Goal: Task Accomplishment & Management: Use online tool/utility

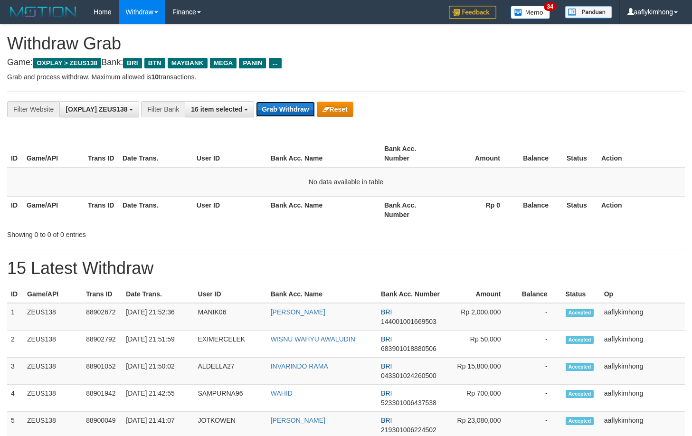
click at [285, 105] on button "Grab Withdraw" at bounding box center [285, 109] width 58 height 15
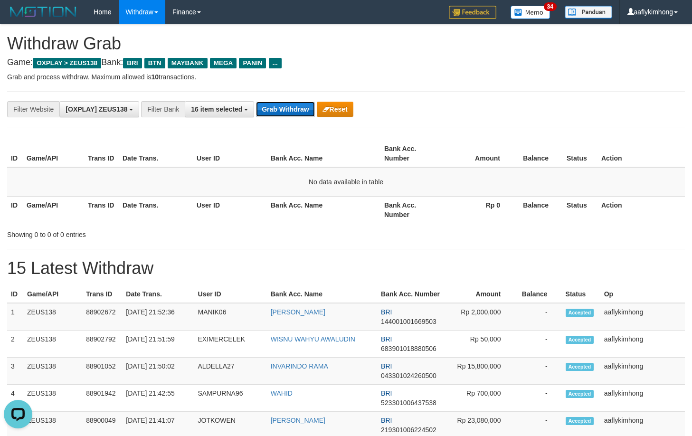
click at [285, 105] on button "Grab Withdraw" at bounding box center [285, 109] width 58 height 15
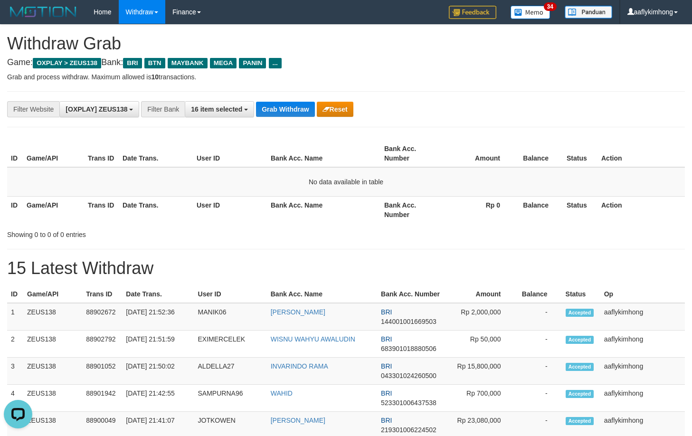
drag, startPoint x: 708, startPoint y: 195, endPoint x: 715, endPoint y: 226, distance: 31.6
click at [273, 106] on button "Grab Withdraw" at bounding box center [285, 109] width 58 height 15
click at [273, 105] on button "Grab Withdraw" at bounding box center [285, 109] width 58 height 15
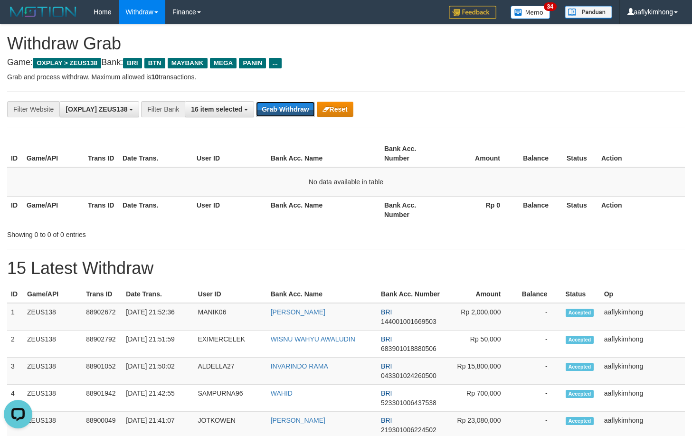
drag, startPoint x: 274, startPoint y: 104, endPoint x: 274, endPoint y: 97, distance: 6.7
click at [274, 102] on button "Grab Withdraw" at bounding box center [285, 109] width 58 height 15
drag, startPoint x: 274, startPoint y: 97, endPoint x: 275, endPoint y: 91, distance: 5.7
click at [274, 96] on div "**********" at bounding box center [346, 109] width 678 height 36
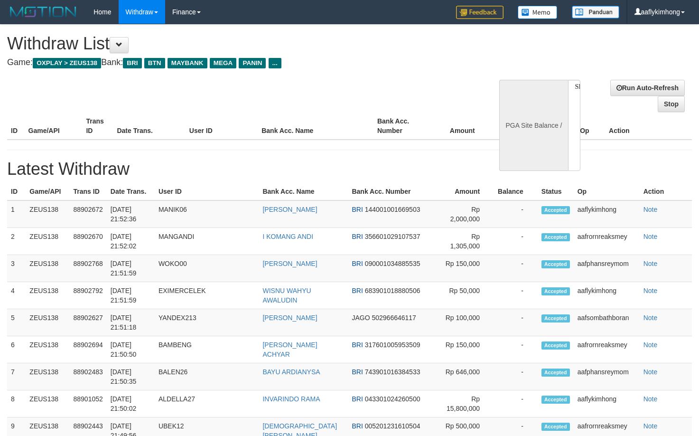
select select
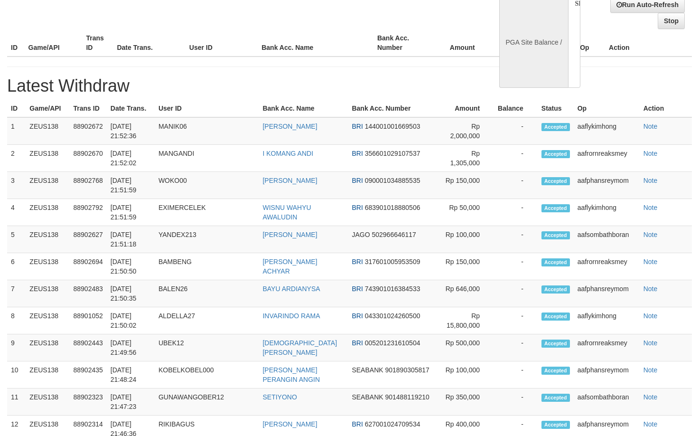
select select "**"
select select
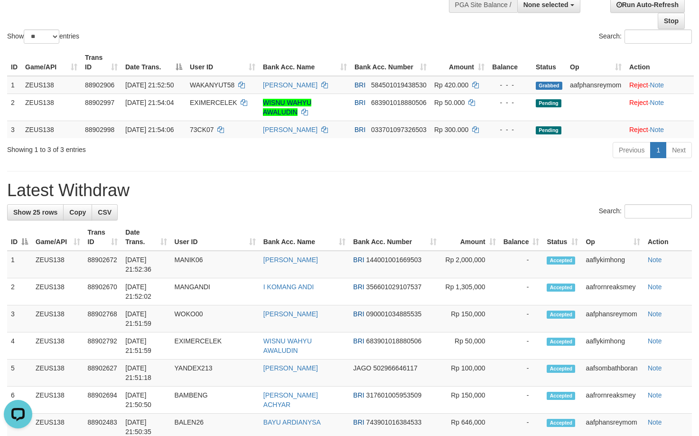
scroll to position [0, 0]
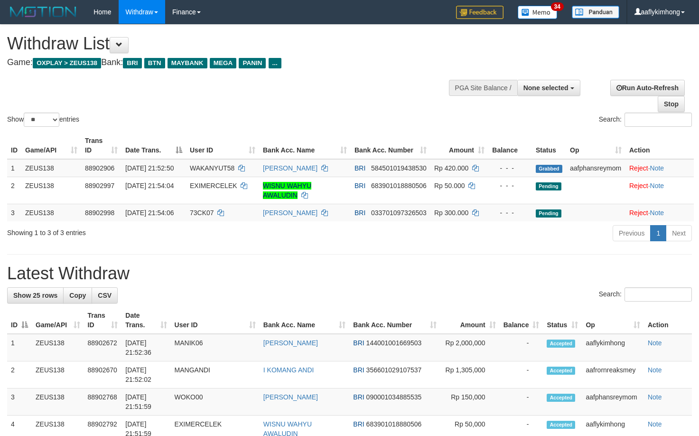
select select
select select "**"
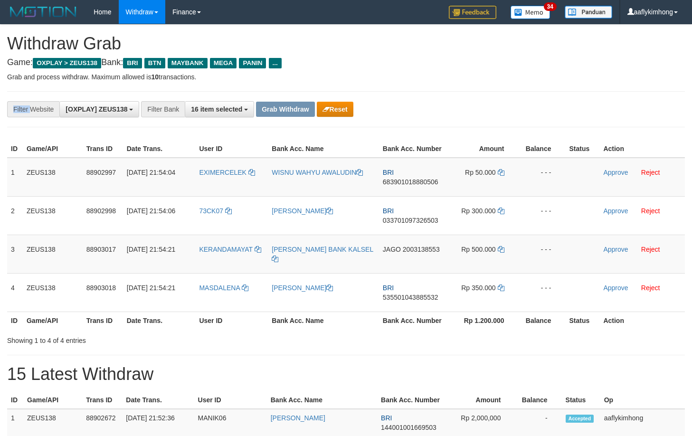
click at [275, 92] on div "**********" at bounding box center [346, 109] width 678 height 36
click at [475, 329] on div "ID Game/API Trans ID Date Trans. User ID Bank Acc. Name Bank Acc. Number Amount…" at bounding box center [346, 234] width 692 height 195
copy tr "EXIMERCELEK"
drag, startPoint x: 191, startPoint y: 179, endPoint x: 245, endPoint y: 183, distance: 54.3
click at [245, 183] on tr "1 ZEUS138 88902997 [DATE] 21:54:04 EXIMERCELEK [PERSON_NAME] BRI 68390101888050…" at bounding box center [346, 177] width 678 height 39
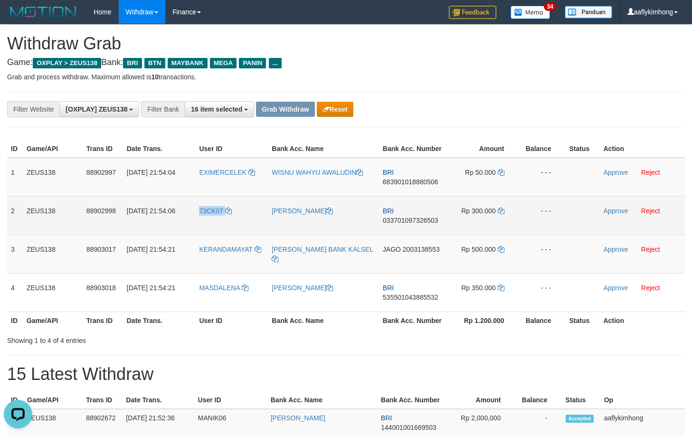
copy link "73CK07"
drag, startPoint x: 198, startPoint y: 217, endPoint x: 241, endPoint y: 220, distance: 42.4
click at [241, 220] on td "73CK07" at bounding box center [231, 215] width 73 height 38
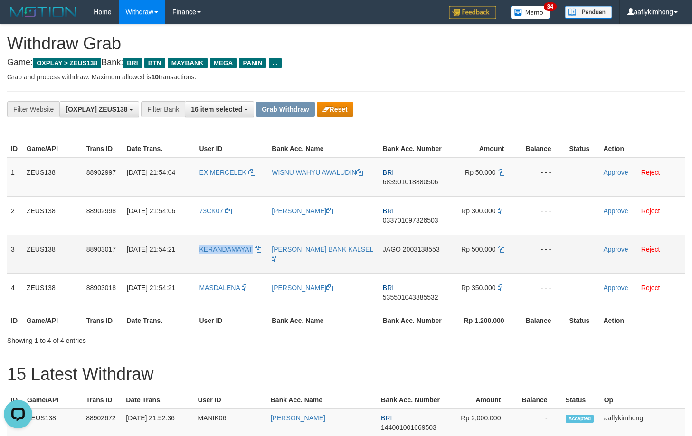
copy span "KERANDAMAYAT"
drag, startPoint x: 198, startPoint y: 255, endPoint x: 253, endPoint y: 254, distance: 55.1
click at [253, 254] on td "KERANDAMAYAT" at bounding box center [231, 254] width 73 height 38
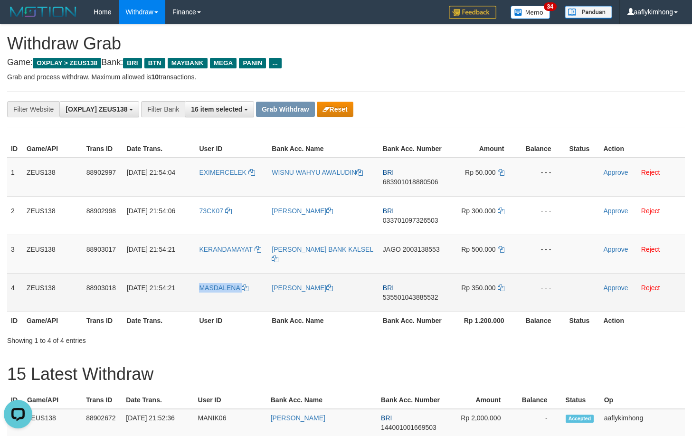
drag, startPoint x: 195, startPoint y: 299, endPoint x: 251, endPoint y: 296, distance: 56.6
click at [251, 296] on tr "4 ZEUS138 88903018 01/10/2025 21:54:21 MASDALENA MASDALENA HASIBUAN BRI 5355010…" at bounding box center [346, 292] width 678 height 38
copy tr "MASDALENA"
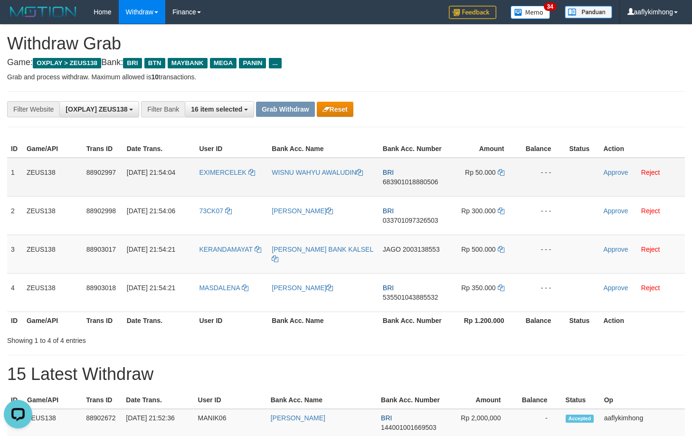
click at [11, 170] on td "1" at bounding box center [15, 177] width 16 height 39
click at [12, 170] on td "1" at bounding box center [15, 177] width 16 height 39
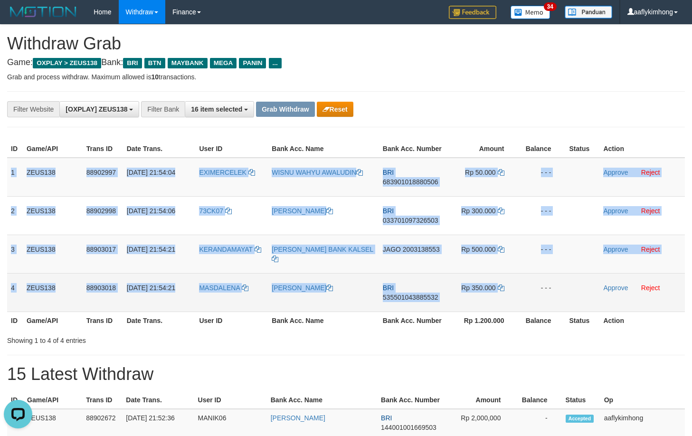
copy tbody "1 ZEUS138 88902997 01/10/2025 21:54:04 EXIMERCELEK WISNU WAHYU AWALUDIN BRI 683…"
copy table "1 ZEUS138 88902997 01/10/2025 21:54:04 EXIMERCELEK WISNU WAHYU AWALUDIN BRI 683…"
drag, startPoint x: 12, startPoint y: 170, endPoint x: 623, endPoint y: 287, distance: 622.6
click at [623, 287] on tbody "1 ZEUS138 88902997 01/10/2025 21:54:04 EXIMERCELEK WISNU WAHYU AWALUDIN BRI 683…" at bounding box center [346, 235] width 678 height 154
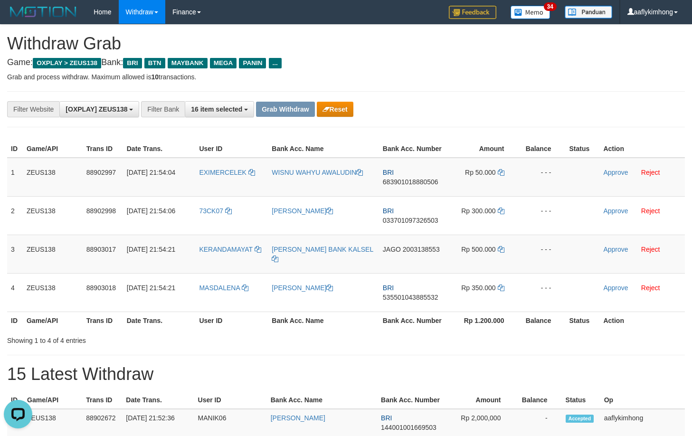
click at [549, 105] on div "**********" at bounding box center [288, 109] width 576 height 16
click at [403, 182] on span "683901018880506" at bounding box center [411, 182] width 56 height 8
click at [403, 181] on span "683901018880506" at bounding box center [411, 182] width 56 height 8
click at [501, 168] on td "Rp 50.000" at bounding box center [482, 177] width 71 height 39
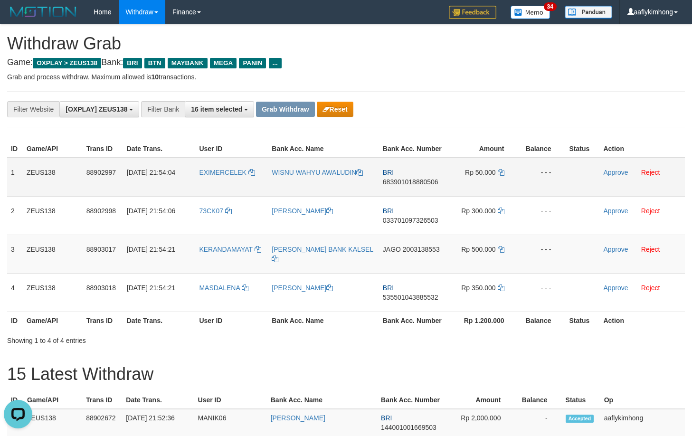
click at [501, 168] on td "Rp 50.000" at bounding box center [482, 177] width 71 height 39
click at [500, 172] on icon at bounding box center [501, 172] width 7 height 7
click at [614, 169] on link "Approve" at bounding box center [615, 173] width 25 height 8
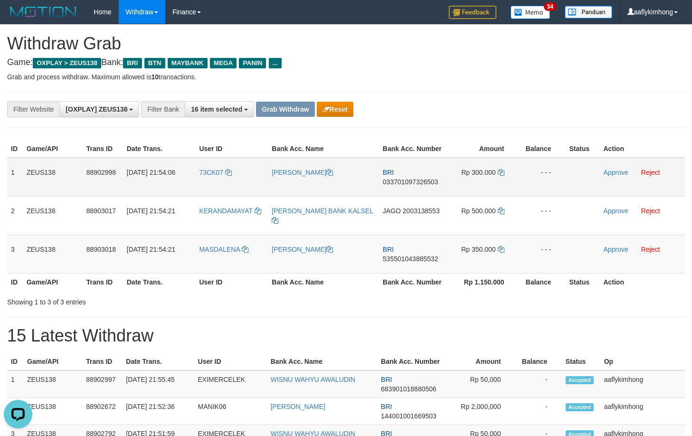
click at [407, 178] on span "033701097326503" at bounding box center [411, 182] width 56 height 8
click at [499, 167] on td "Rp 300.000" at bounding box center [482, 177] width 71 height 39
click at [498, 170] on icon at bounding box center [501, 172] width 7 height 7
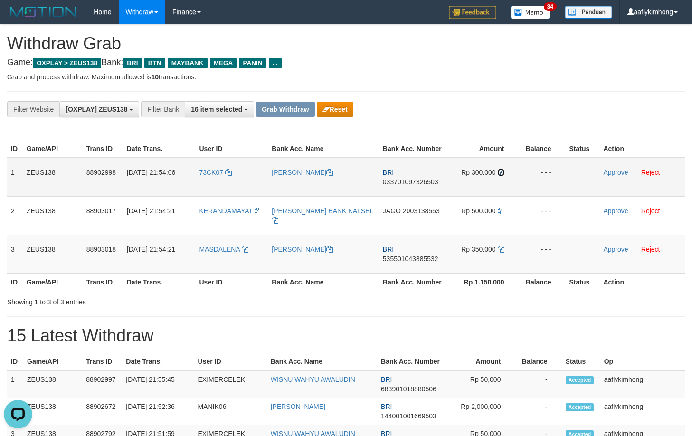
click at [498, 170] on icon at bounding box center [501, 172] width 7 height 7
click at [502, 171] on icon at bounding box center [501, 172] width 7 height 7
click at [498, 170] on icon at bounding box center [501, 172] width 7 height 7
drag, startPoint x: 612, startPoint y: 171, endPoint x: 389, endPoint y: 96, distance: 235.5
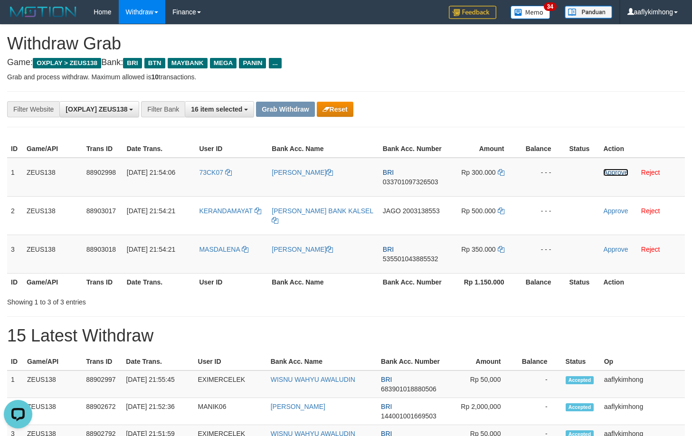
click at [612, 171] on link "Approve" at bounding box center [615, 173] width 25 height 8
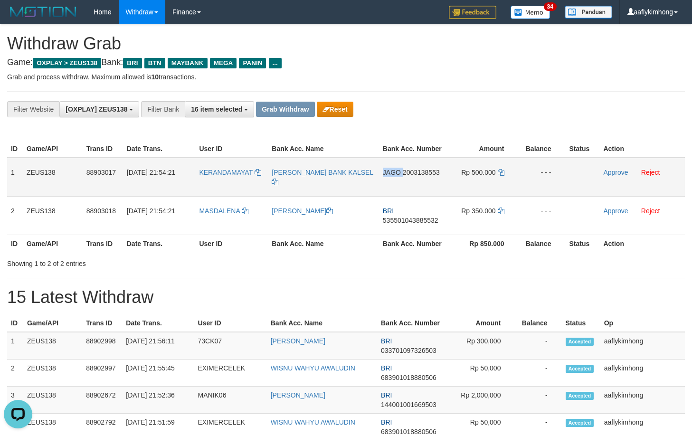
drag, startPoint x: 392, startPoint y: 180, endPoint x: 402, endPoint y: 180, distance: 10.0
click at [402, 180] on td "JAGO 2003138553" at bounding box center [413, 177] width 68 height 39
click at [432, 171] on span "2003138553" at bounding box center [421, 173] width 37 height 8
drag, startPoint x: 432, startPoint y: 171, endPoint x: 447, endPoint y: 171, distance: 15.2
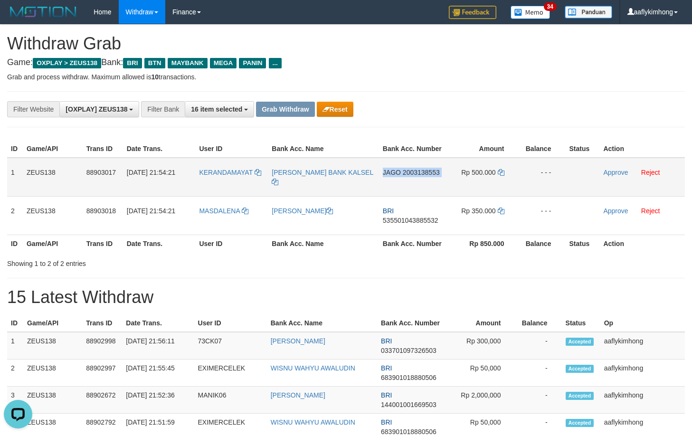
click at [431, 171] on span "2003138553" at bounding box center [421, 173] width 37 height 8
copy link "KALSEL"
drag, startPoint x: 371, startPoint y: 179, endPoint x: 346, endPoint y: 175, distance: 25.0
click at [346, 175] on td "[PERSON_NAME] BANK KALSEL" at bounding box center [323, 177] width 111 height 39
click at [420, 171] on span "2003138553" at bounding box center [421, 173] width 37 height 8
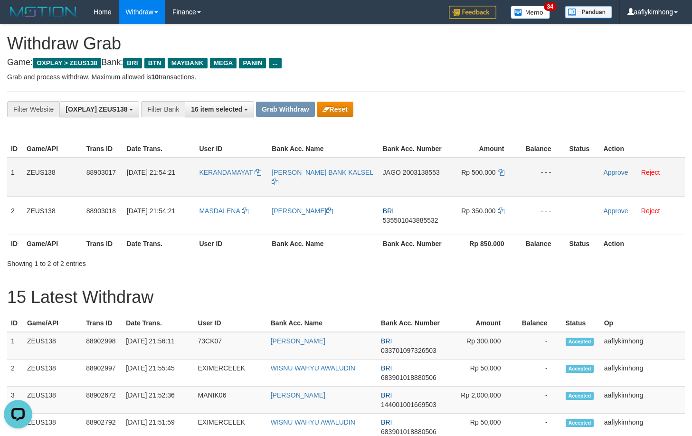
click at [420, 171] on span "2003138553" at bounding box center [421, 173] width 37 height 8
click at [502, 171] on icon at bounding box center [501, 172] width 7 height 7
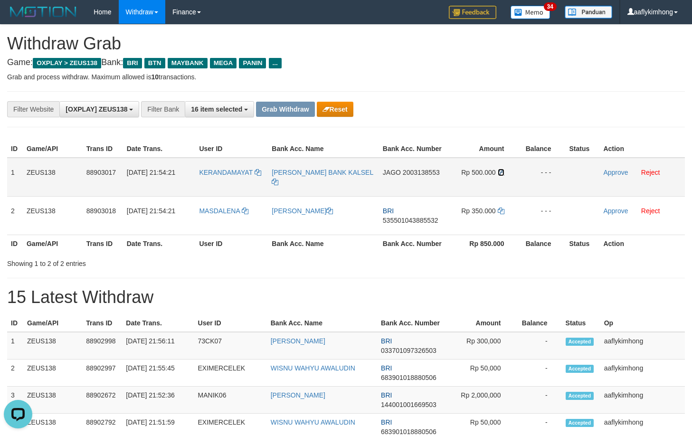
click at [500, 170] on icon at bounding box center [501, 172] width 7 height 7
drag, startPoint x: 611, startPoint y: 171, endPoint x: 390, endPoint y: 100, distance: 232.0
click at [611, 171] on link "Approve" at bounding box center [615, 173] width 25 height 8
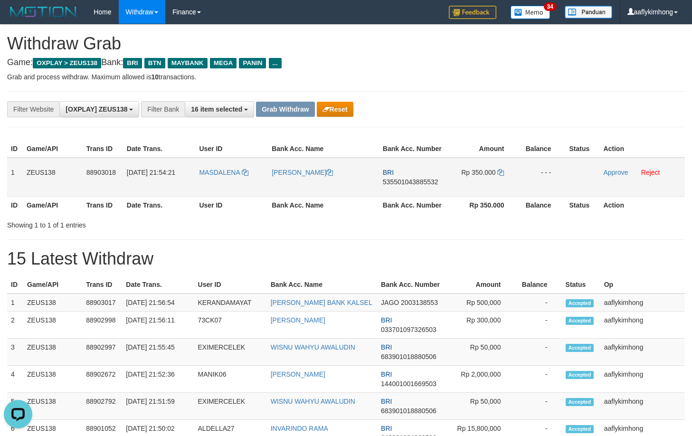
click at [396, 178] on span "535501043885532" at bounding box center [411, 182] width 56 height 8
click at [395, 178] on span "535501043885532" at bounding box center [411, 182] width 56 height 8
click at [500, 170] on icon at bounding box center [500, 172] width 7 height 7
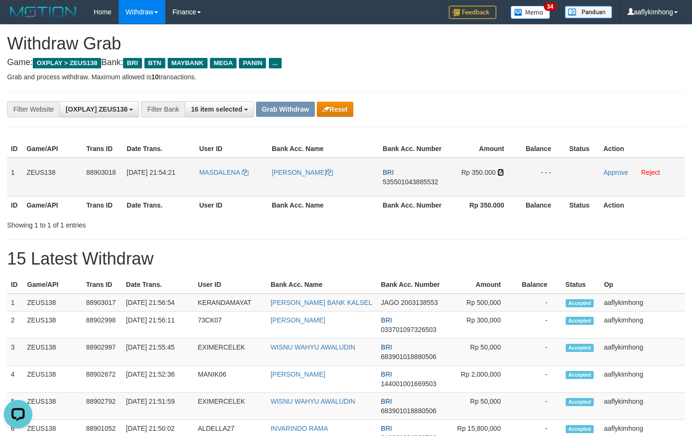
click at [500, 170] on icon at bounding box center [500, 172] width 7 height 7
click at [614, 168] on td "Approve Reject" at bounding box center [641, 177] width 85 height 39
click at [611, 173] on link "Approve" at bounding box center [615, 173] width 25 height 8
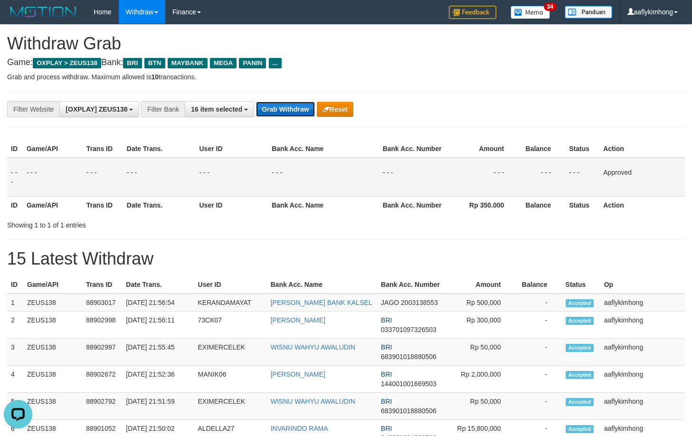
click at [286, 115] on button "Grab Withdraw" at bounding box center [285, 109] width 58 height 15
click at [284, 109] on button "Grab Withdraw" at bounding box center [285, 109] width 58 height 15
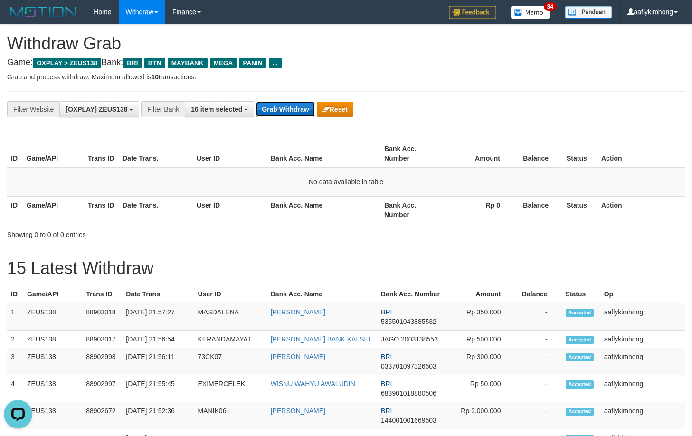
click at [289, 113] on button "Grab Withdraw" at bounding box center [285, 109] width 58 height 15
drag, startPoint x: 0, startPoint y: 0, endPoint x: 289, endPoint y: 112, distance: 309.5
click at [289, 112] on button "Grab Withdraw" at bounding box center [285, 109] width 58 height 15
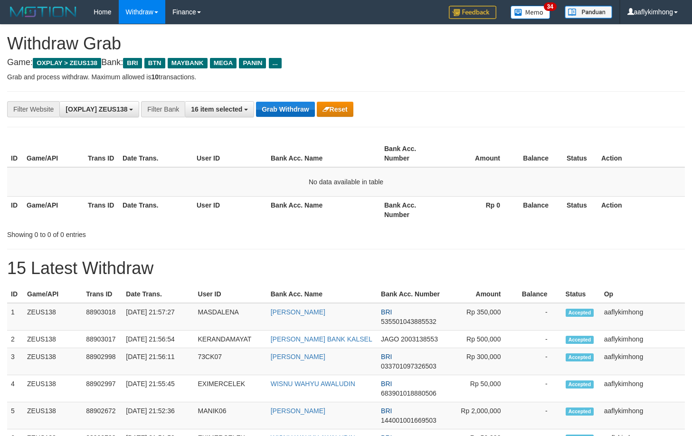
click at [289, 112] on button "Grab Withdraw" at bounding box center [285, 109] width 58 height 15
click at [289, 111] on button "Grab Withdraw" at bounding box center [285, 109] width 58 height 15
click at [292, 114] on button "Grab Withdraw" at bounding box center [285, 109] width 58 height 15
click at [289, 109] on button "Grab Withdraw" at bounding box center [285, 109] width 58 height 15
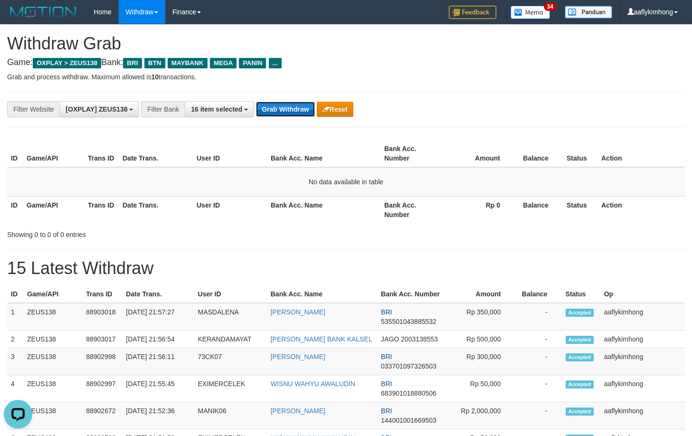
click at [289, 109] on button "Grab Withdraw" at bounding box center [285, 109] width 58 height 15
click at [291, 105] on button "Grab Withdraw" at bounding box center [285, 109] width 58 height 15
click at [290, 105] on button "Grab Withdraw" at bounding box center [285, 109] width 58 height 15
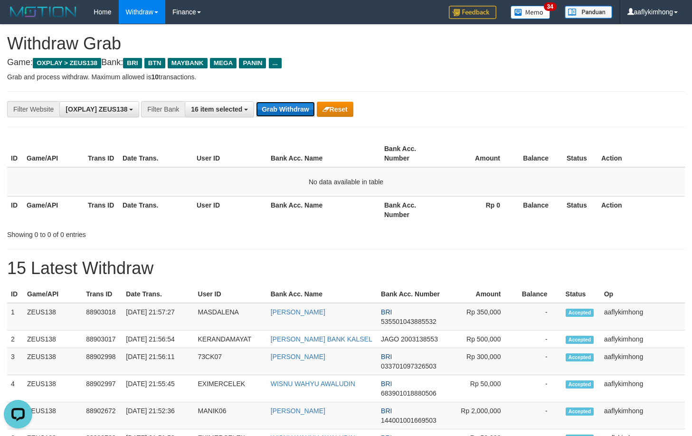
click at [290, 105] on button "Grab Withdraw" at bounding box center [285, 109] width 58 height 15
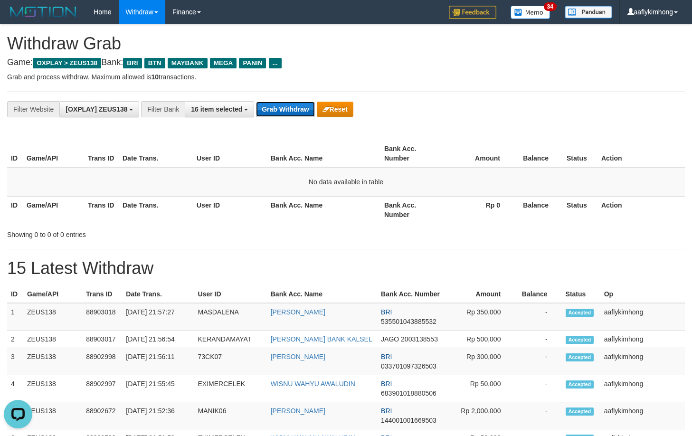
click at [290, 105] on button "Grab Withdraw" at bounding box center [285, 109] width 58 height 15
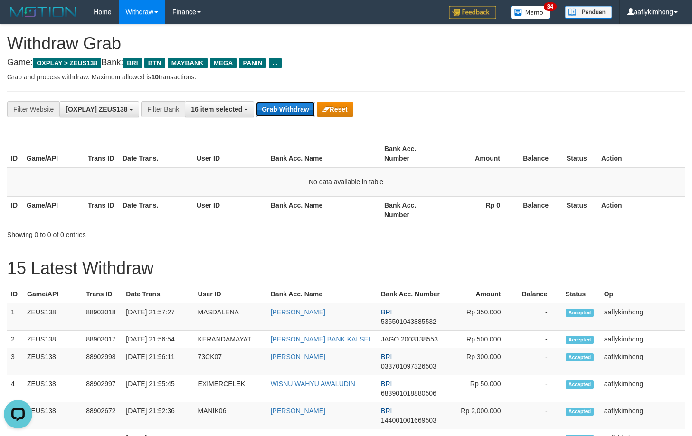
click at [290, 105] on button "Grab Withdraw" at bounding box center [285, 109] width 58 height 15
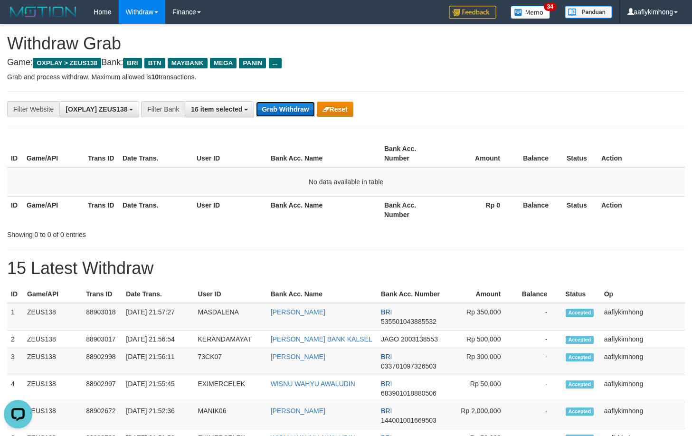
click at [290, 105] on button "Grab Withdraw" at bounding box center [285, 109] width 58 height 15
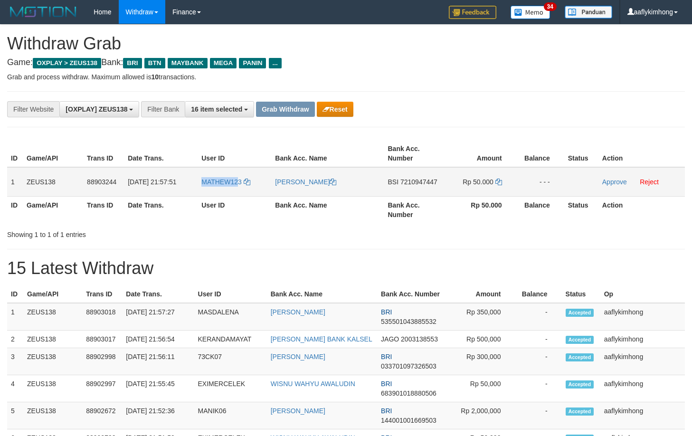
drag, startPoint x: 198, startPoint y: 185, endPoint x: 276, endPoint y: 193, distance: 79.2
click at [239, 190] on td "MATHEW123" at bounding box center [235, 181] width 74 height 29
copy span "MATHEW12"
click at [9, 172] on td "1" at bounding box center [15, 181] width 16 height 29
click at [10, 172] on td "1" at bounding box center [15, 181] width 16 height 29
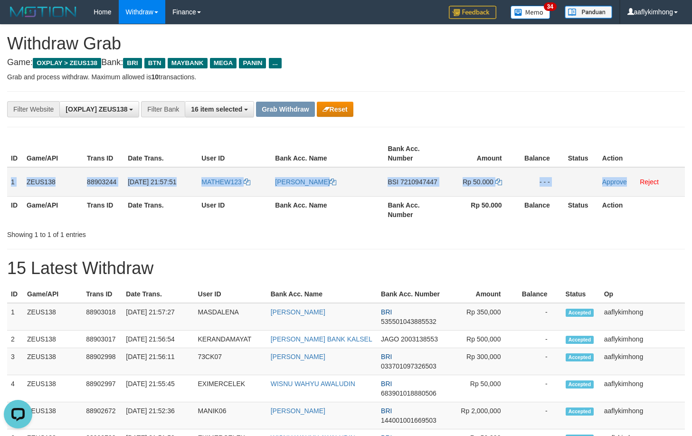
copy tr "1 ZEUS138 88903244 [DATE] 21:57:51 MATHEW123 ELFIKRI RAHMADI BSI 7210947447 Rp …"
drag, startPoint x: 10, startPoint y: 172, endPoint x: 625, endPoint y: 193, distance: 615.3
click at [625, 193] on tr "1 ZEUS138 88903244 [DATE] 21:57:51 MATHEW123 [PERSON_NAME] BSI 7210947447 Rp 50…" at bounding box center [346, 181] width 678 height 29
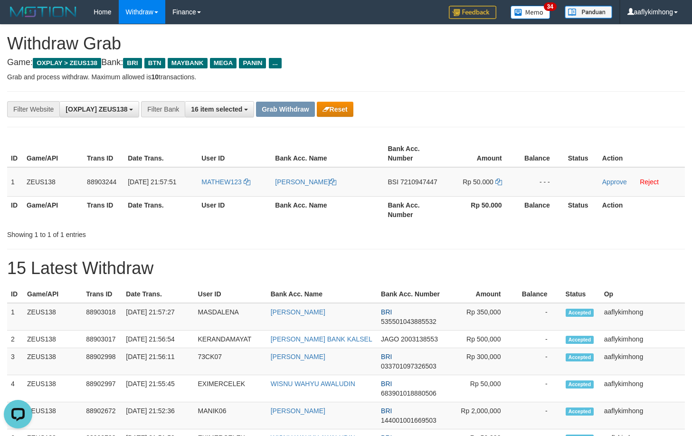
drag, startPoint x: 426, startPoint y: 230, endPoint x: 410, endPoint y: 215, distance: 22.2
click at [425, 230] on div "Showing 1 to 1 of 1 entries" at bounding box center [346, 232] width 692 height 13
copy td "BSI 72"
copy span "BS"
copy span "BSI"
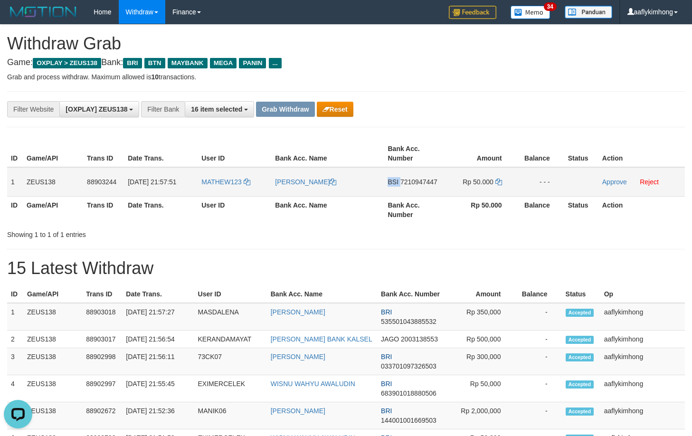
drag, startPoint x: 384, startPoint y: 181, endPoint x: 400, endPoint y: 179, distance: 16.7
click at [400, 179] on td "BSI 7210947447" at bounding box center [414, 181] width 60 height 29
copy td "BSI"
click at [415, 180] on span "7210947447" at bounding box center [418, 182] width 37 height 8
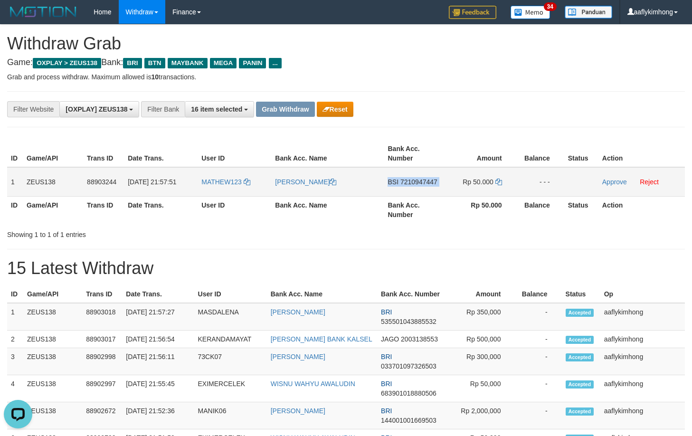
click at [415, 180] on span "7210947447" at bounding box center [418, 182] width 37 height 8
click at [496, 180] on icon at bounding box center [498, 182] width 7 height 7
click at [500, 180] on icon at bounding box center [498, 182] width 7 height 7
click at [499, 180] on icon at bounding box center [498, 182] width 7 height 7
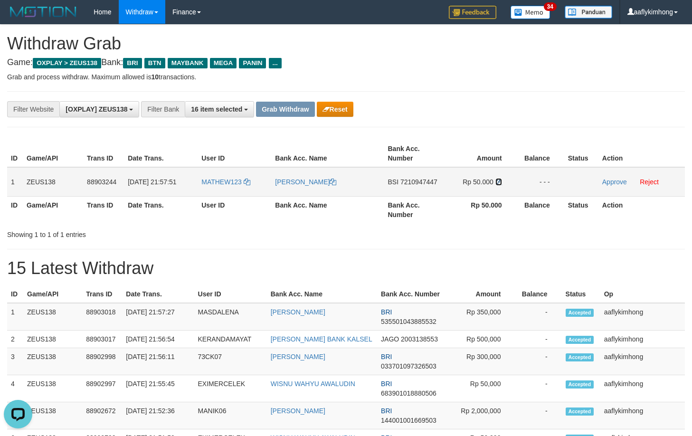
click at [499, 180] on icon at bounding box center [498, 182] width 7 height 7
click at [604, 181] on link "Approve" at bounding box center [614, 182] width 25 height 8
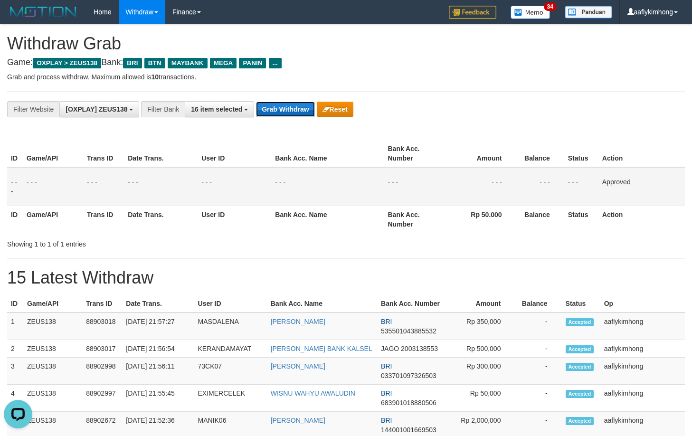
click at [296, 109] on button "Grab Withdraw" at bounding box center [285, 109] width 58 height 15
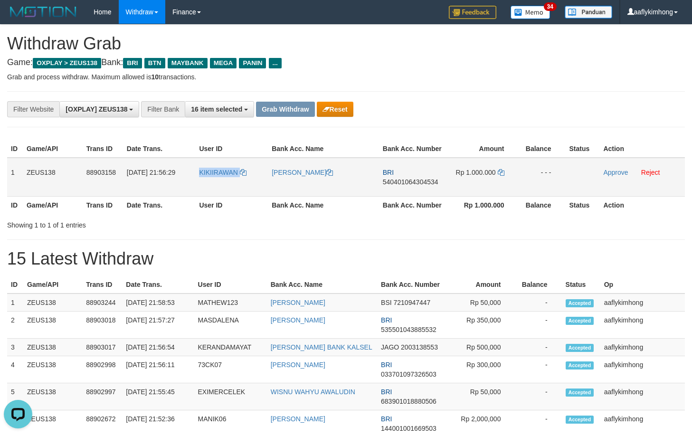
drag, startPoint x: 200, startPoint y: 177, endPoint x: 699, endPoint y: 217, distance: 499.7
click at [252, 180] on td "KIKIIRAWAN" at bounding box center [231, 177] width 73 height 39
copy link "KIKIIRAWAN"
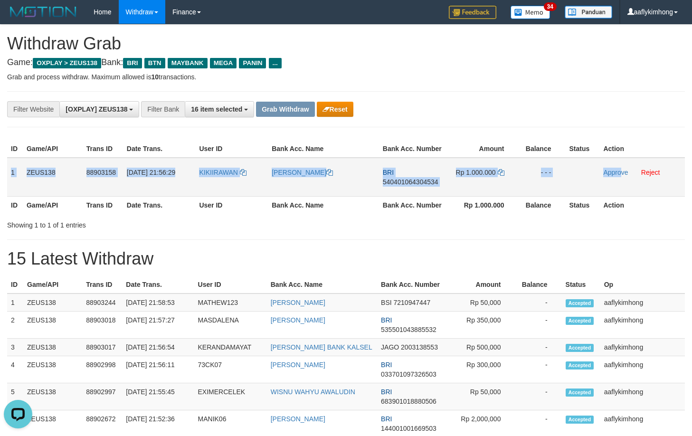
copy tr "1 ZEUS138 88903158 01/10/2025 21:56:29 KIKIIRAWAN KIKI IRAWAN BRI 5404010643045…"
drag, startPoint x: 11, startPoint y: 170, endPoint x: 621, endPoint y: 177, distance: 609.7
click at [621, 177] on tr "1 ZEUS138 88903158 01/10/2025 21:56:29 KIKIIRAWAN KIKI IRAWAN BRI 5404010643045…" at bounding box center [346, 177] width 678 height 39
click at [416, 176] on td "BRI 540401064304534" at bounding box center [413, 177] width 68 height 39
click at [408, 181] on span "540401064304534" at bounding box center [411, 182] width 56 height 8
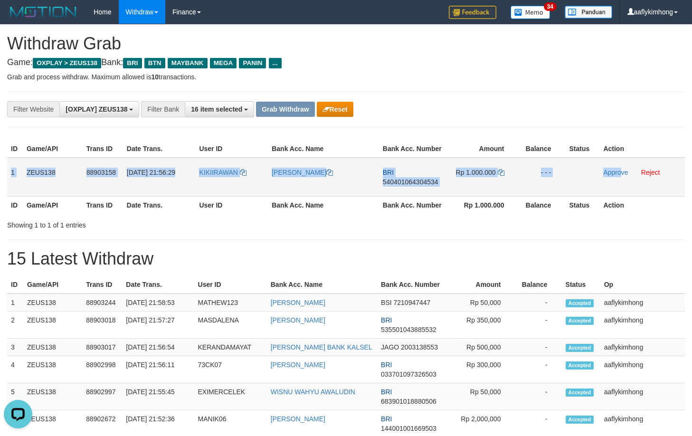
copy tr "1 ZEUS138 88903158 01/10/2025 21:56:29 KIKIIRAWAN KIKI IRAWAN BRI 5404010643045…"
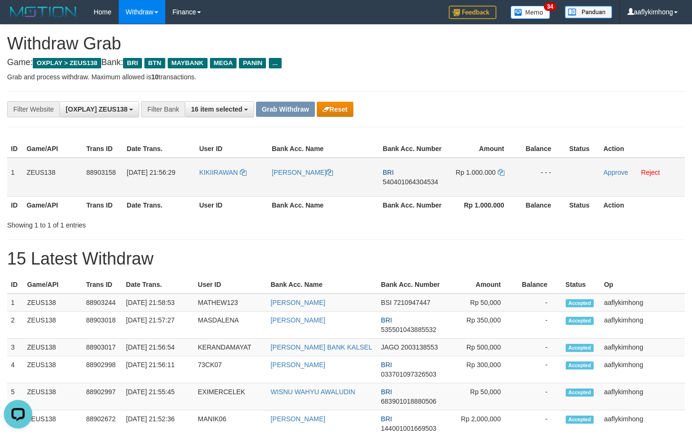
click at [408, 181] on span "540401064304534" at bounding box center [411, 182] width 56 height 8
click at [497, 172] on td "Rp 1.000.000" at bounding box center [482, 177] width 71 height 39
drag, startPoint x: 497, startPoint y: 171, endPoint x: 502, endPoint y: 168, distance: 5.9
click at [498, 170] on icon at bounding box center [501, 172] width 7 height 7
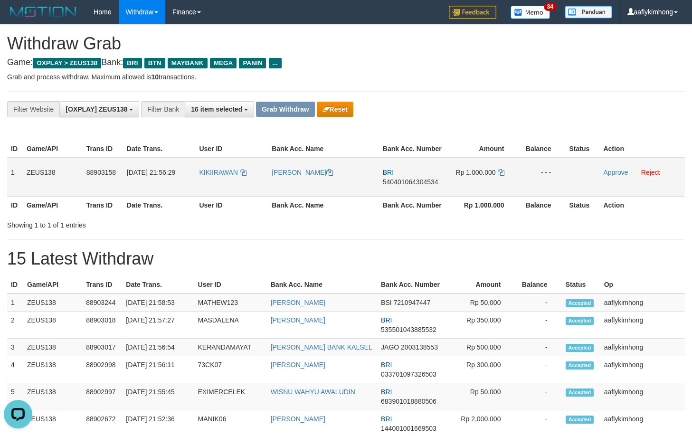
click at [502, 168] on td "Rp 1.000.000" at bounding box center [482, 177] width 71 height 39
click at [500, 169] on icon at bounding box center [501, 172] width 7 height 7
click at [605, 173] on link "Approve" at bounding box center [615, 173] width 25 height 8
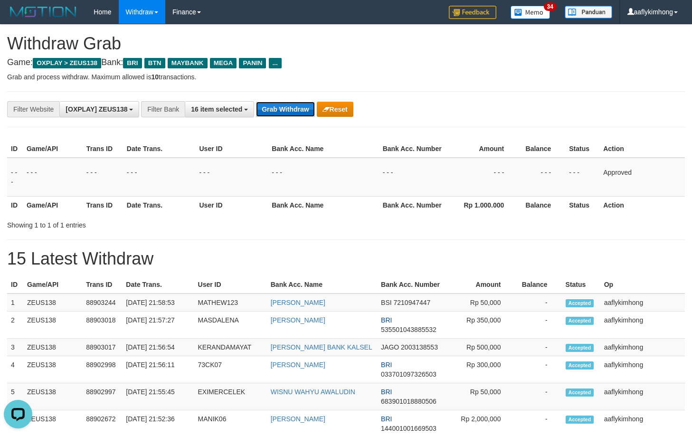
click at [293, 109] on button "Grab Withdraw" at bounding box center [285, 109] width 58 height 15
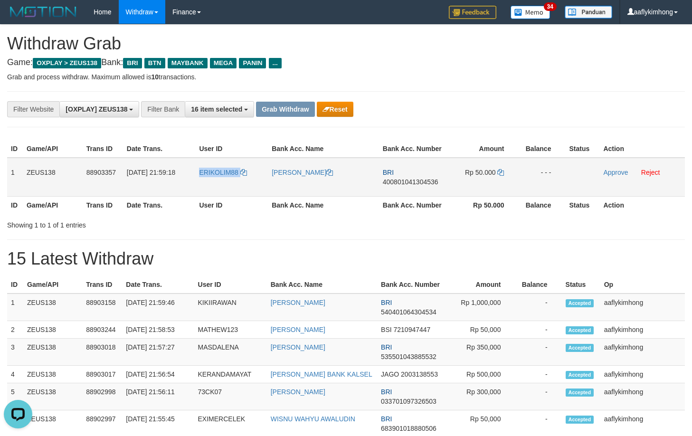
drag, startPoint x: 222, startPoint y: 176, endPoint x: 255, endPoint y: 177, distance: 32.8
click at [255, 177] on td "ERIKOLIM88" at bounding box center [231, 177] width 73 height 39
click at [12, 170] on td "1" at bounding box center [15, 177] width 16 height 39
copy tr "1 ZEUS138 88903357 01/10/2025 21:59:18 ERIKOLIM88 IRZAL MAULANA BRI 40080104130…"
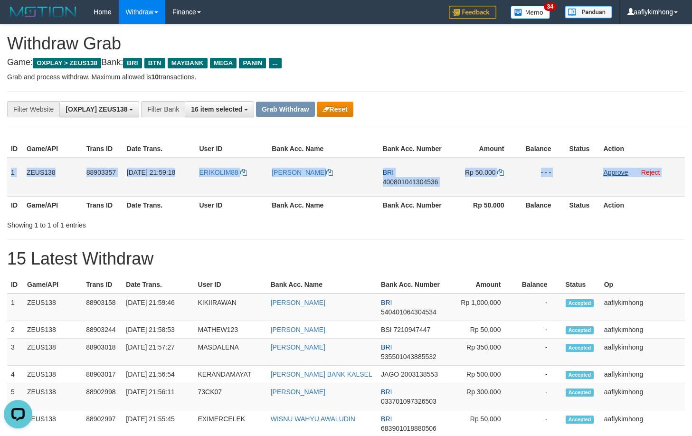
copy table "1 ZEUS138 88903357 01/10/2025 21:59:18 ERIKOLIM88 IRZAL MAULANA BRI 40080104130…"
drag, startPoint x: 12, startPoint y: 170, endPoint x: 614, endPoint y: 175, distance: 601.7
click at [614, 175] on tr "1 ZEUS138 88903357 01/10/2025 21:59:18 ERIKOLIM88 IRZAL MAULANA BRI 40080104130…" at bounding box center [346, 177] width 678 height 39
click at [414, 181] on span "400801041304536" at bounding box center [411, 182] width 56 height 8
copy table "1 ZEUS138 88903357 01/10/2025 21:59:18 ERIKOLIM88 IRZAL MAULANA BRI 40080104130…"
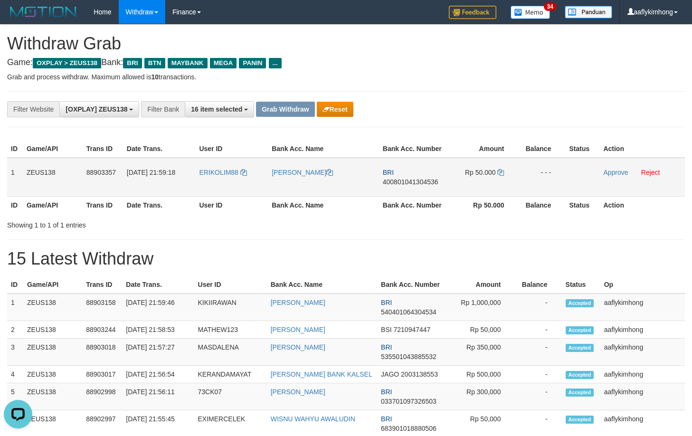
click at [414, 181] on span "400801041304536" at bounding box center [411, 182] width 56 height 8
click at [501, 171] on icon at bounding box center [500, 172] width 7 height 7
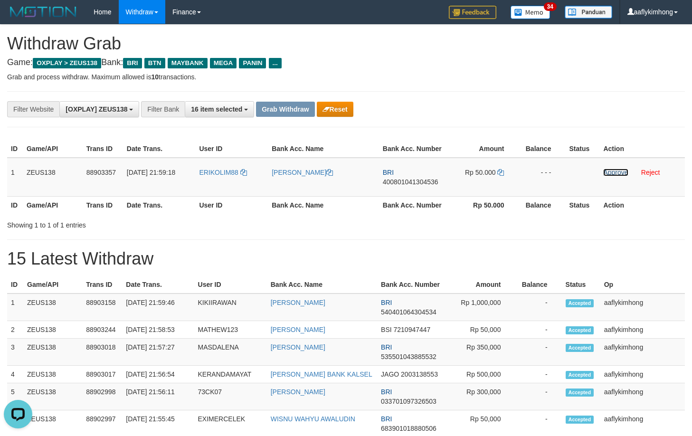
drag, startPoint x: 606, startPoint y: 171, endPoint x: 389, endPoint y: 98, distance: 228.8
click at [605, 171] on link "Approve" at bounding box center [615, 173] width 25 height 8
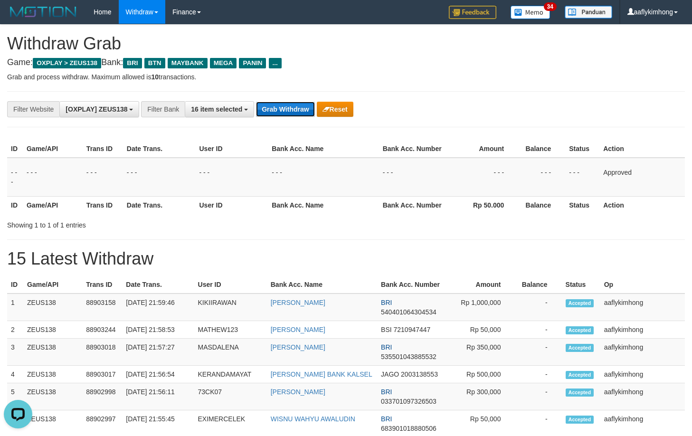
click at [292, 105] on button "Grab Withdraw" at bounding box center [285, 109] width 58 height 15
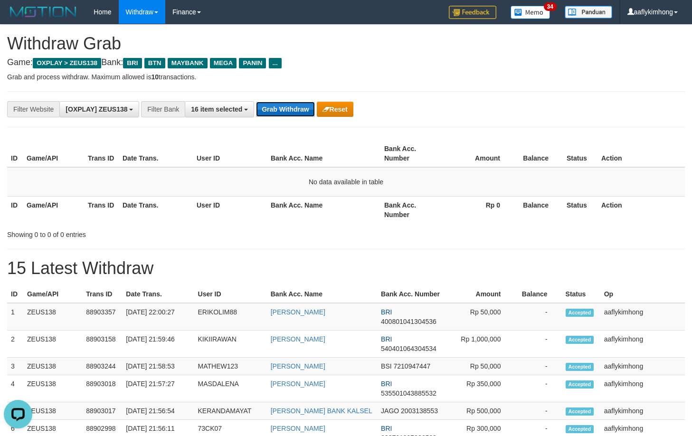
click at [294, 108] on button "Grab Withdraw" at bounding box center [285, 109] width 58 height 15
click at [292, 111] on button "Grab Withdraw" at bounding box center [285, 109] width 58 height 15
click at [292, 112] on button "Grab Withdraw" at bounding box center [285, 109] width 58 height 15
drag, startPoint x: 292, startPoint y: 112, endPoint x: 297, endPoint y: 112, distance: 5.2
click at [291, 109] on button "Grab Withdraw" at bounding box center [285, 109] width 58 height 15
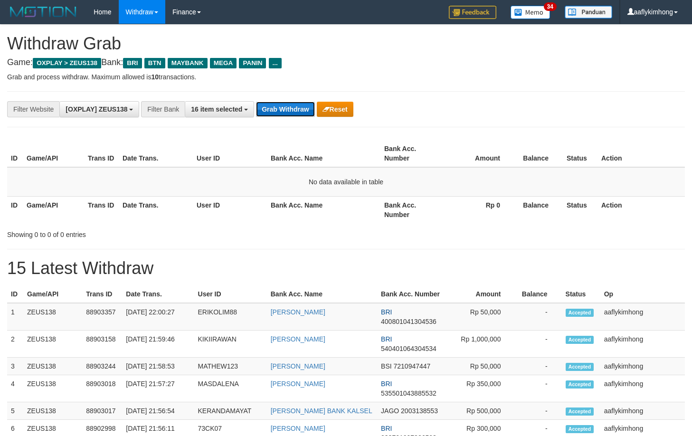
click at [292, 105] on button "Grab Withdraw" at bounding box center [285, 109] width 58 height 15
click at [293, 113] on button "Grab Withdraw" at bounding box center [285, 109] width 58 height 15
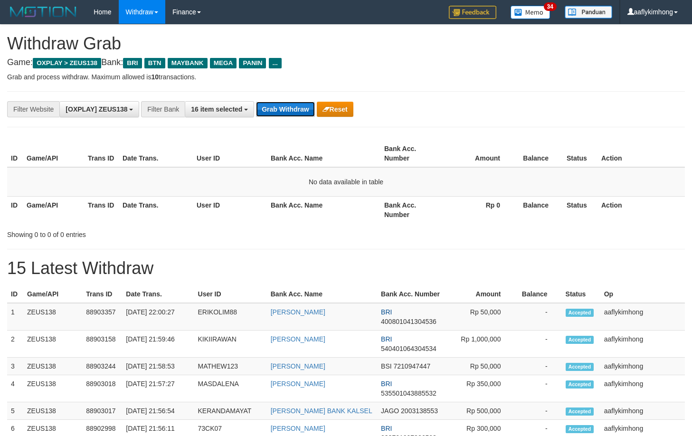
click at [293, 113] on button "Grab Withdraw" at bounding box center [285, 109] width 58 height 15
click at [295, 112] on button "Grab Withdraw" at bounding box center [285, 109] width 58 height 15
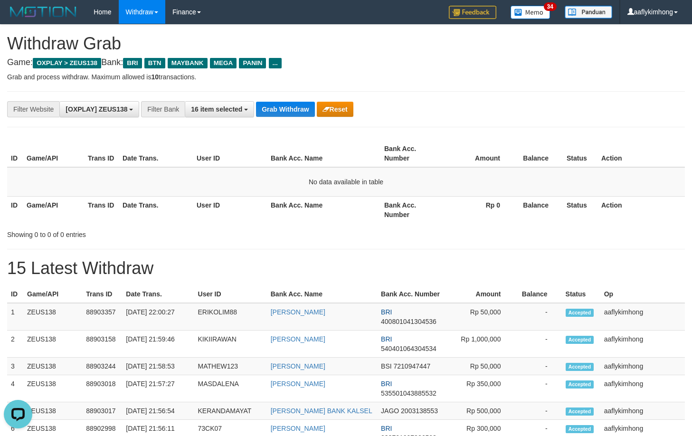
click at [284, 100] on div "**********" at bounding box center [346, 109] width 678 height 36
click at [280, 104] on button "Grab Withdraw" at bounding box center [285, 109] width 58 height 15
click at [295, 107] on button "Grab Withdraw" at bounding box center [285, 109] width 58 height 15
click at [295, 118] on div "**********" at bounding box center [346, 109] width 678 height 36
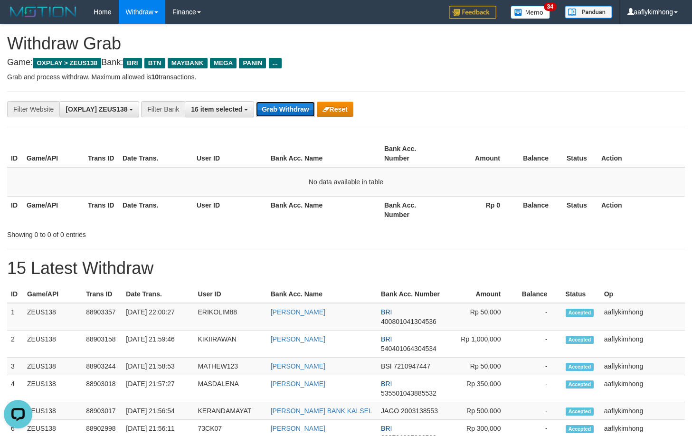
click at [294, 111] on button "Grab Withdraw" at bounding box center [285, 109] width 58 height 15
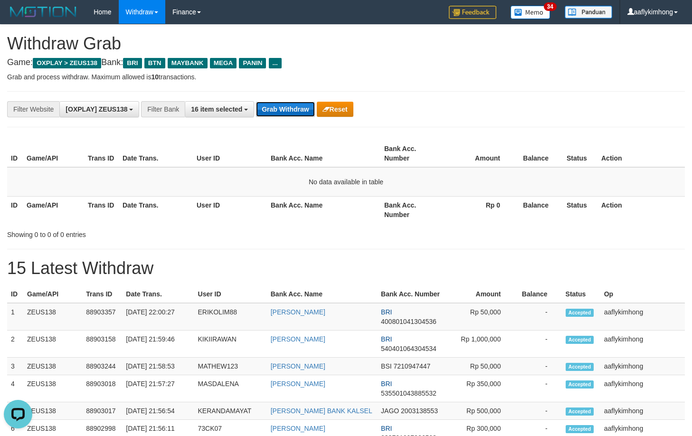
click at [293, 111] on button "Grab Withdraw" at bounding box center [285, 109] width 58 height 15
drag, startPoint x: 293, startPoint y: 111, endPoint x: 291, endPoint y: 117, distance: 6.8
click at [291, 117] on div "**********" at bounding box center [346, 109] width 678 height 36
click at [276, 110] on button "Grab Withdraw" at bounding box center [285, 109] width 58 height 15
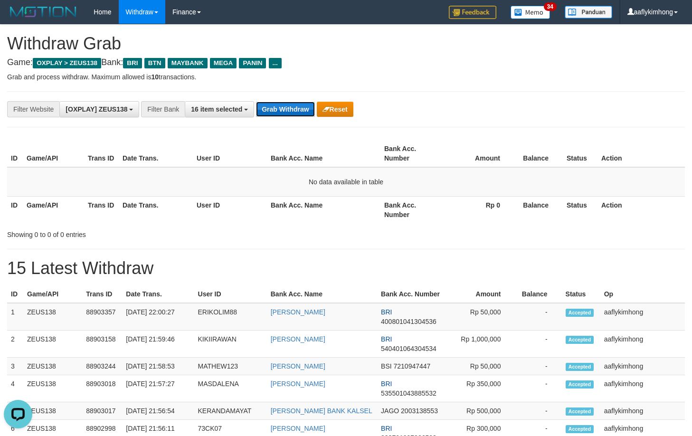
click at [276, 110] on button "Grab Withdraw" at bounding box center [285, 109] width 58 height 15
click at [289, 117] on div "**********" at bounding box center [346, 109] width 678 height 36
click at [287, 113] on button "Grab Withdraw" at bounding box center [285, 109] width 58 height 15
click at [286, 110] on button "Grab Withdraw" at bounding box center [285, 109] width 58 height 15
click at [289, 99] on div "**********" at bounding box center [346, 109] width 678 height 36
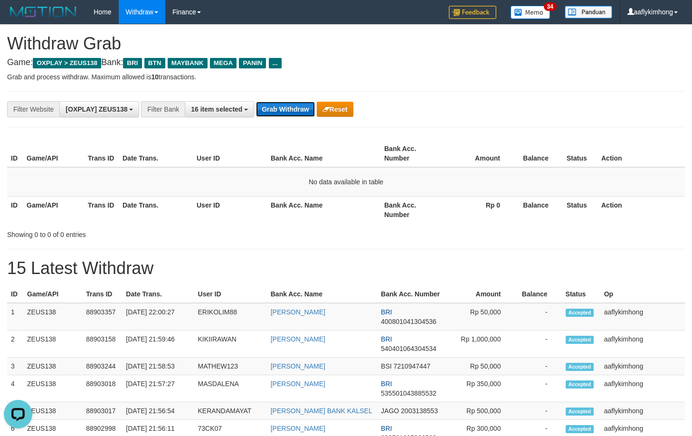
click at [283, 108] on button "Grab Withdraw" at bounding box center [285, 109] width 58 height 15
click at [296, 105] on button "Grab Withdraw" at bounding box center [285, 109] width 58 height 15
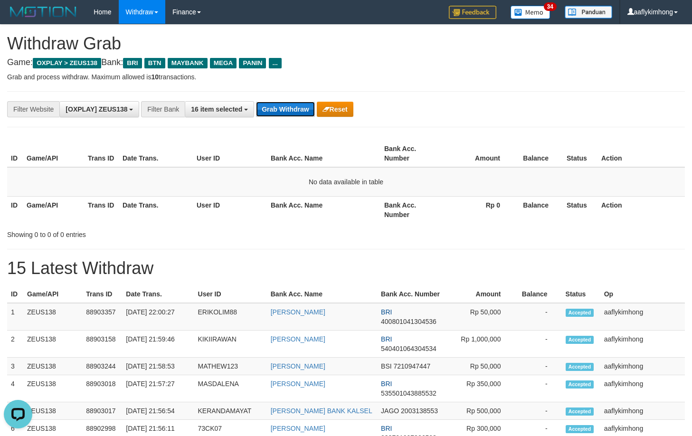
click at [306, 113] on button "Grab Withdraw" at bounding box center [285, 109] width 58 height 15
click at [307, 104] on button "Grab Withdraw" at bounding box center [285, 109] width 58 height 15
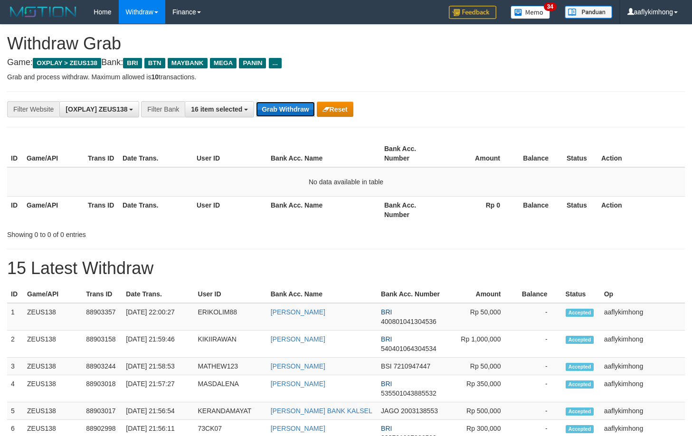
click at [307, 104] on button "Grab Withdraw" at bounding box center [285, 109] width 58 height 15
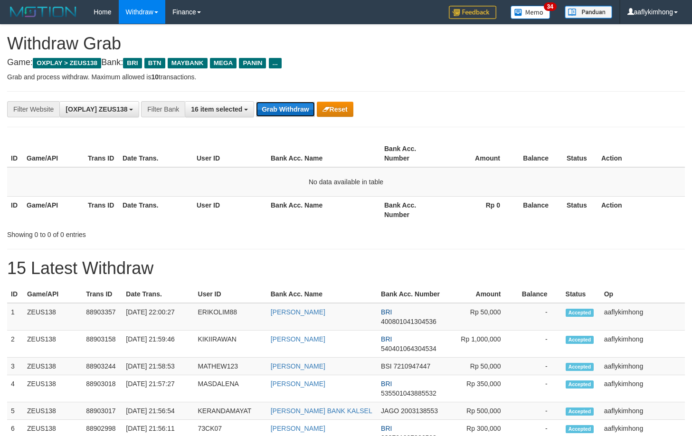
click at [307, 104] on button "Grab Withdraw" at bounding box center [285, 109] width 58 height 15
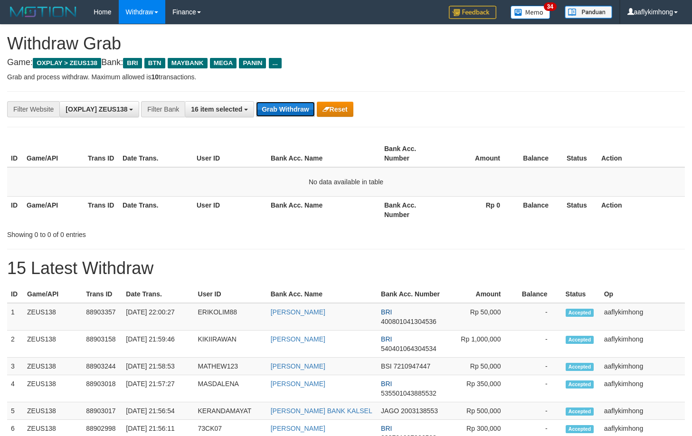
click at [307, 104] on button "Grab Withdraw" at bounding box center [285, 109] width 58 height 15
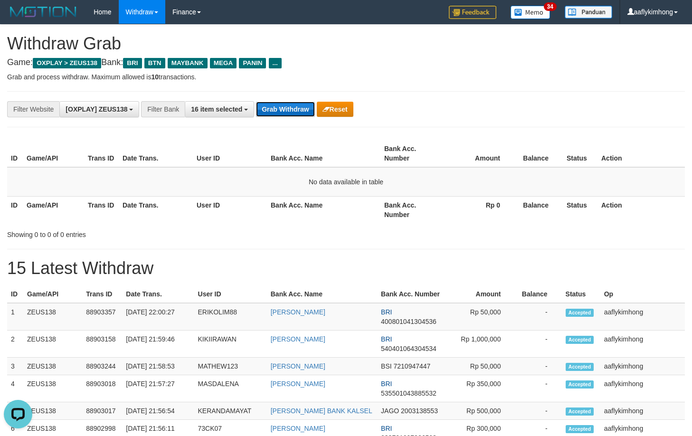
click at [307, 104] on button "Grab Withdraw" at bounding box center [285, 109] width 58 height 15
click at [286, 113] on button "Grab Withdraw" at bounding box center [285, 109] width 58 height 15
drag, startPoint x: 0, startPoint y: 0, endPoint x: 286, endPoint y: 113, distance: 307.4
click at [286, 113] on button "Grab Withdraw" at bounding box center [285, 109] width 58 height 15
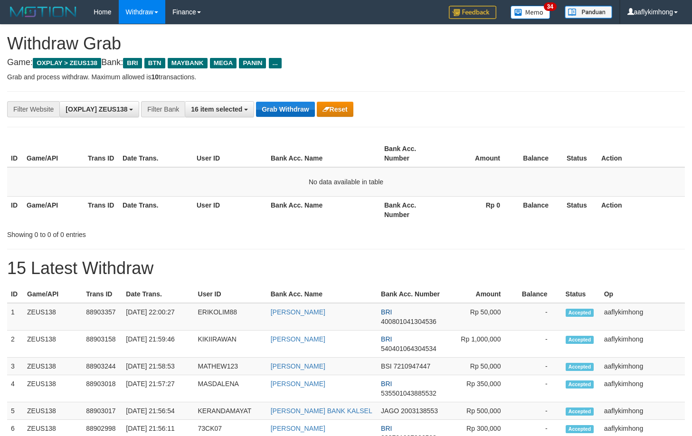
click at [286, 113] on button "Grab Withdraw" at bounding box center [285, 109] width 58 height 15
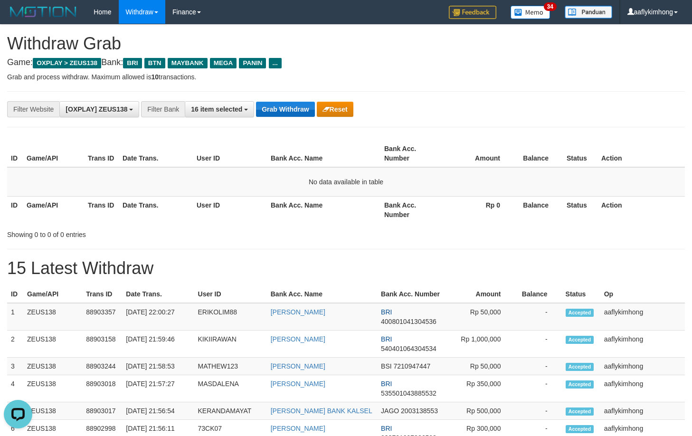
click at [286, 113] on button "Grab Withdraw" at bounding box center [285, 109] width 58 height 15
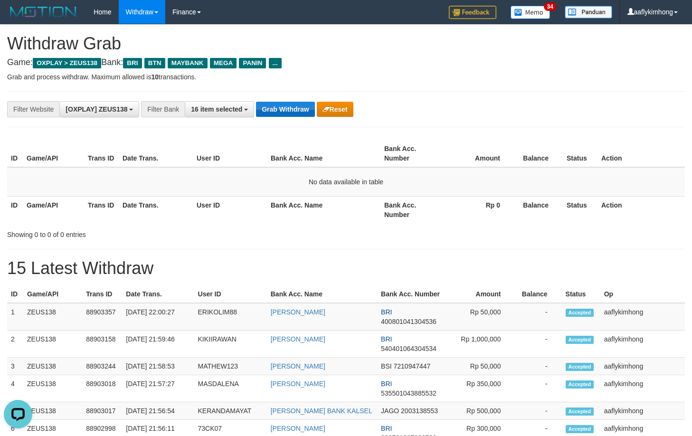
click at [286, 113] on button "Grab Withdraw" at bounding box center [285, 109] width 58 height 15
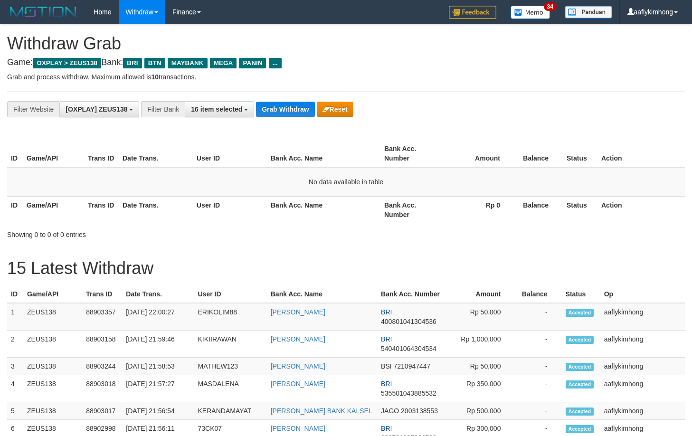
click at [286, 113] on button "Grab Withdraw" at bounding box center [285, 109] width 58 height 15
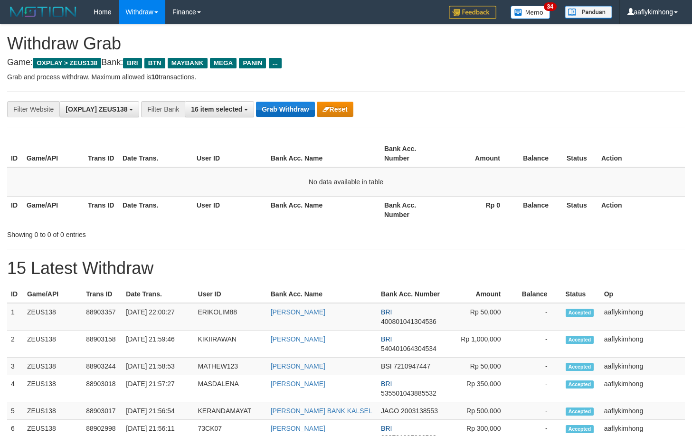
drag, startPoint x: 0, startPoint y: 0, endPoint x: 285, endPoint y: 113, distance: 306.9
click at [285, 113] on button "Grab Withdraw" at bounding box center [285, 109] width 58 height 15
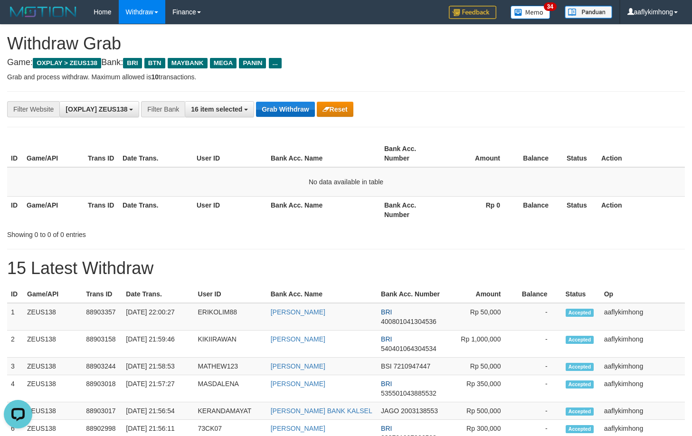
click at [285, 113] on button "Grab Withdraw" at bounding box center [285, 109] width 58 height 15
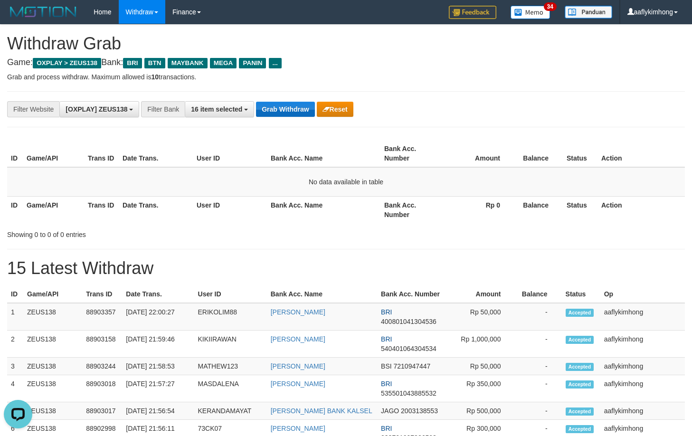
click at [285, 113] on button "Grab Withdraw" at bounding box center [285, 109] width 58 height 15
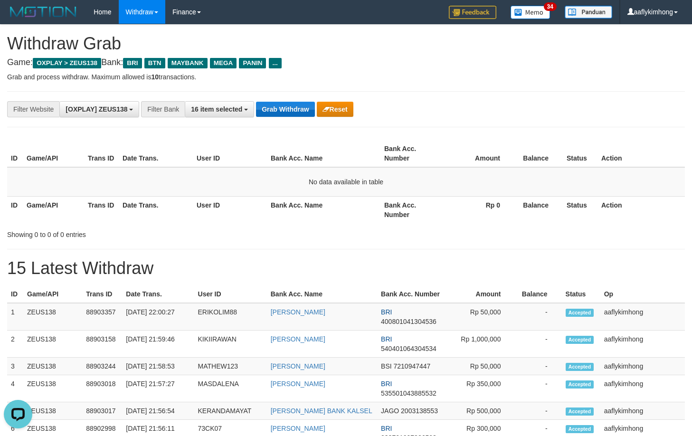
click at [285, 113] on button "Grab Withdraw" at bounding box center [285, 109] width 58 height 15
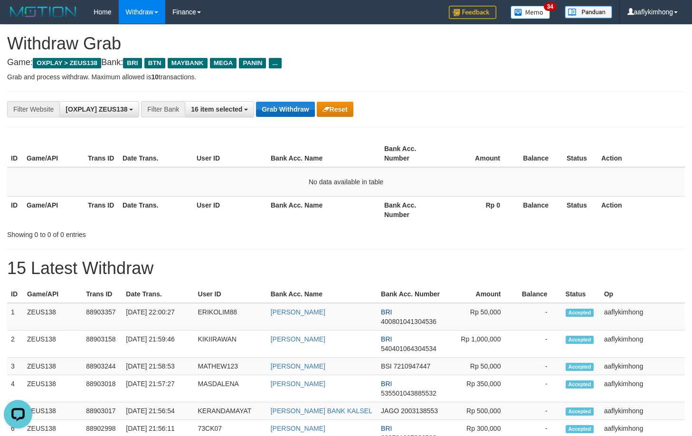
click at [285, 113] on button "Grab Withdraw" at bounding box center [285, 109] width 58 height 15
click at [285, 112] on button "Grab Withdraw" at bounding box center [285, 109] width 58 height 15
click at [294, 102] on button "Grab Withdraw" at bounding box center [285, 109] width 58 height 15
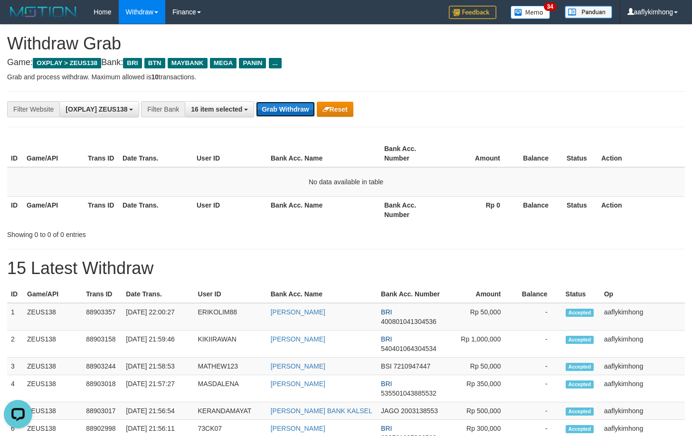
click at [294, 102] on button "Grab Withdraw" at bounding box center [285, 109] width 58 height 15
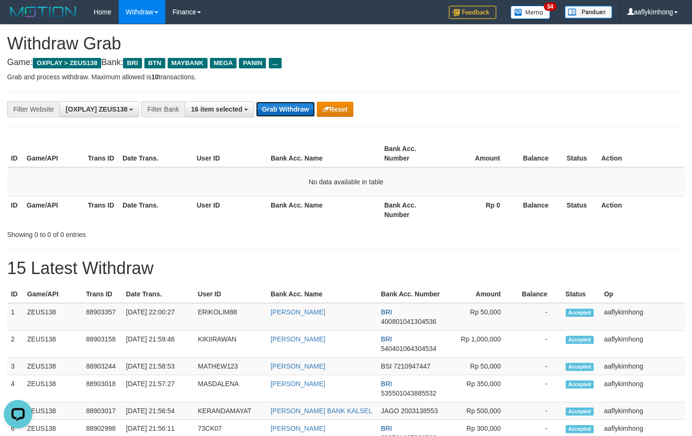
click at [293, 102] on button "Grab Withdraw" at bounding box center [285, 109] width 58 height 15
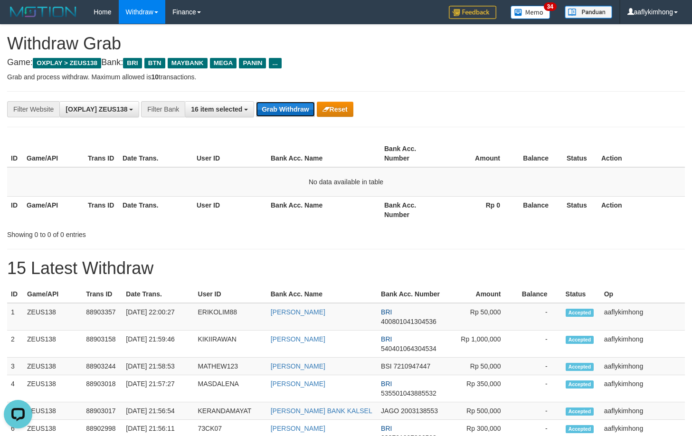
click at [293, 102] on button "Grab Withdraw" at bounding box center [285, 109] width 58 height 15
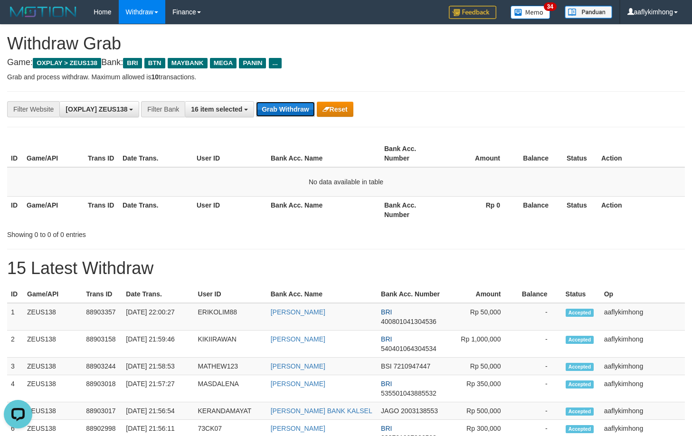
click at [293, 102] on button "Grab Withdraw" at bounding box center [285, 109] width 58 height 15
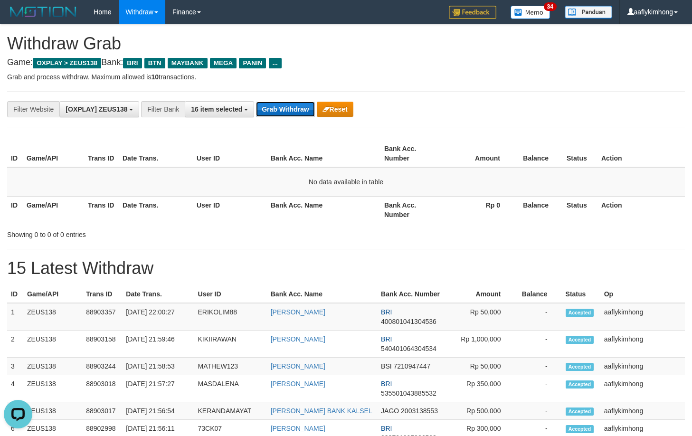
click at [293, 102] on button "Grab Withdraw" at bounding box center [285, 109] width 58 height 15
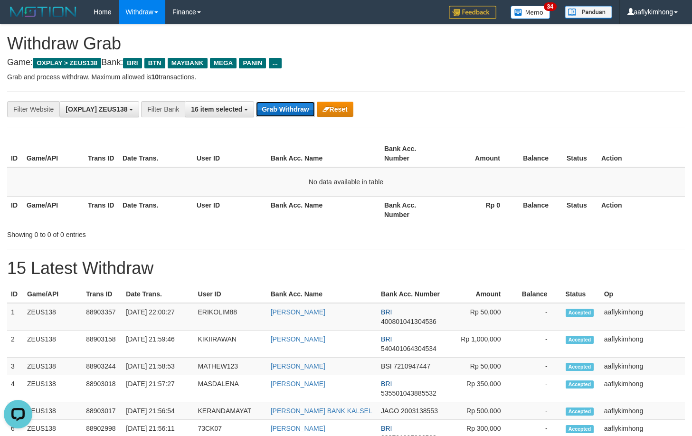
click at [293, 102] on button "Grab Withdraw" at bounding box center [285, 109] width 58 height 15
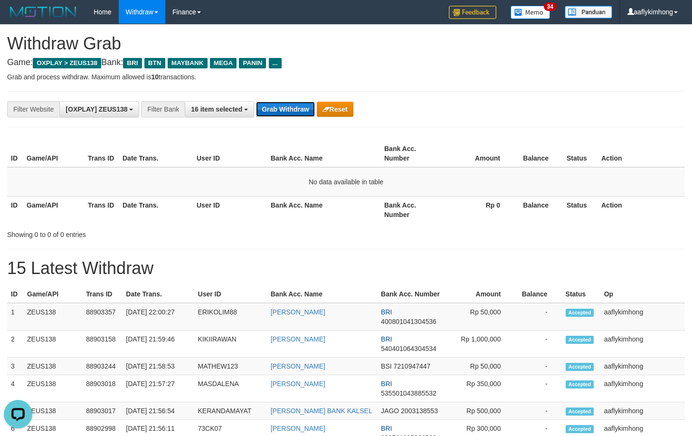
click at [293, 102] on button "Grab Withdraw" at bounding box center [285, 109] width 58 height 15
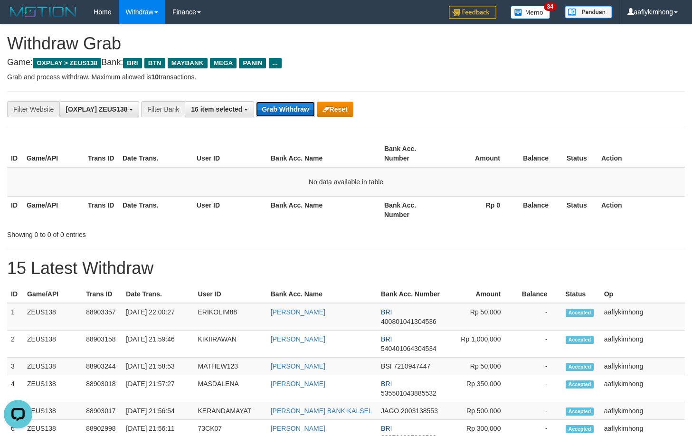
click at [293, 102] on button "Grab Withdraw" at bounding box center [285, 109] width 58 height 15
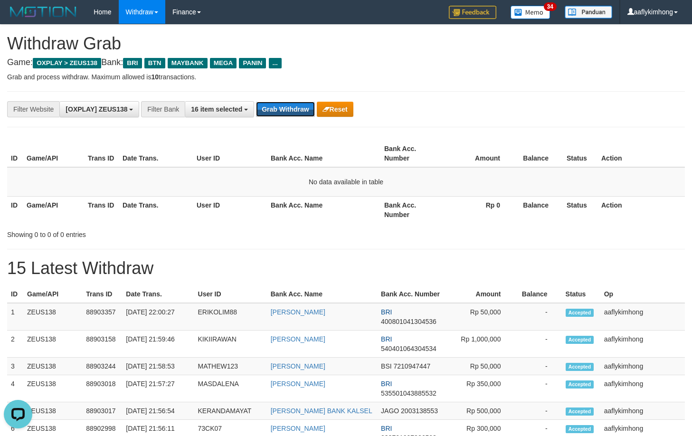
drag, startPoint x: 293, startPoint y: 102, endPoint x: 290, endPoint y: 95, distance: 7.2
click at [293, 99] on div "**********" at bounding box center [346, 109] width 678 height 36
click at [293, 104] on button "Grab Withdraw" at bounding box center [285, 109] width 58 height 15
click at [290, 103] on button "Grab Withdraw" at bounding box center [285, 109] width 58 height 15
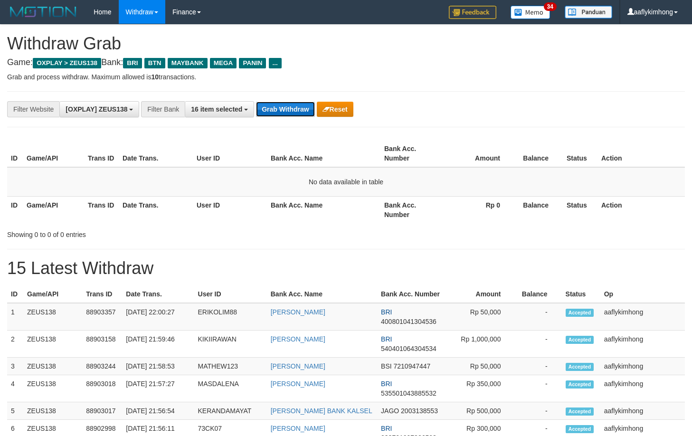
click at [290, 104] on button "Grab Withdraw" at bounding box center [285, 109] width 58 height 15
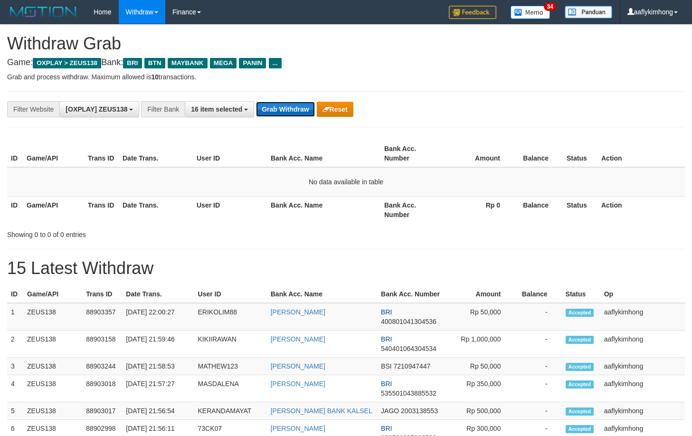
click at [275, 114] on button "Grab Withdraw" at bounding box center [285, 109] width 58 height 15
click at [276, 114] on button "Grab Withdraw" at bounding box center [285, 109] width 58 height 15
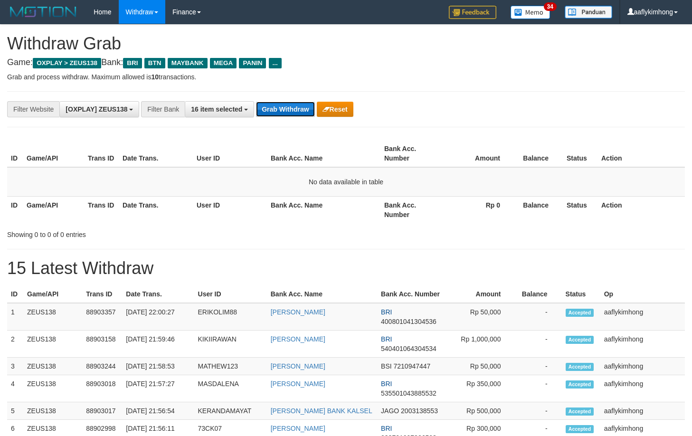
click at [276, 114] on button "Grab Withdraw" at bounding box center [285, 109] width 58 height 15
click at [291, 102] on button "Grab Withdraw" at bounding box center [285, 109] width 58 height 15
click at [268, 107] on button "Grab Withdraw" at bounding box center [285, 109] width 58 height 15
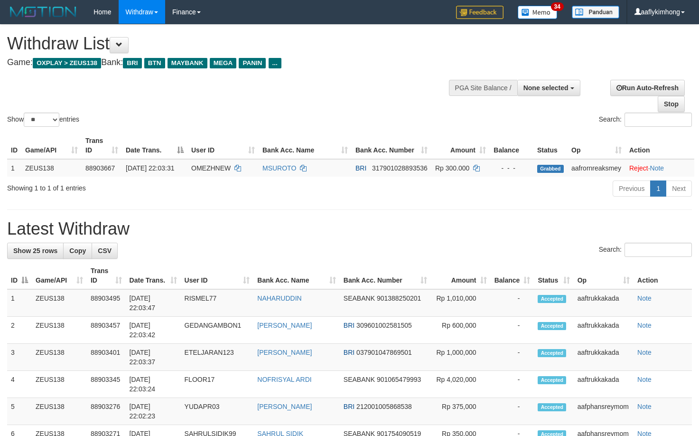
select select
select select "**"
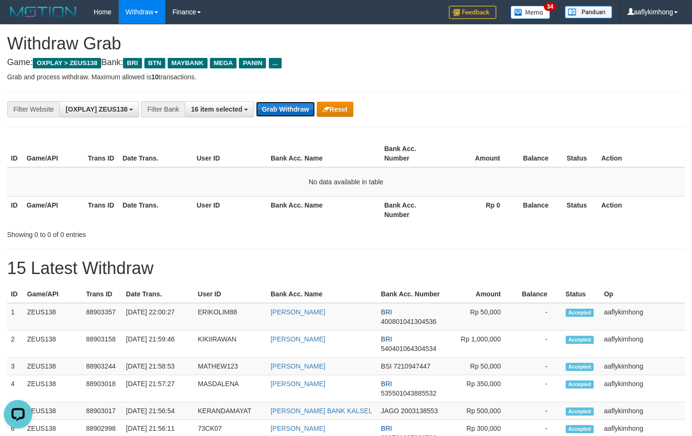
click at [277, 104] on button "Grab Withdraw" at bounding box center [285, 109] width 58 height 15
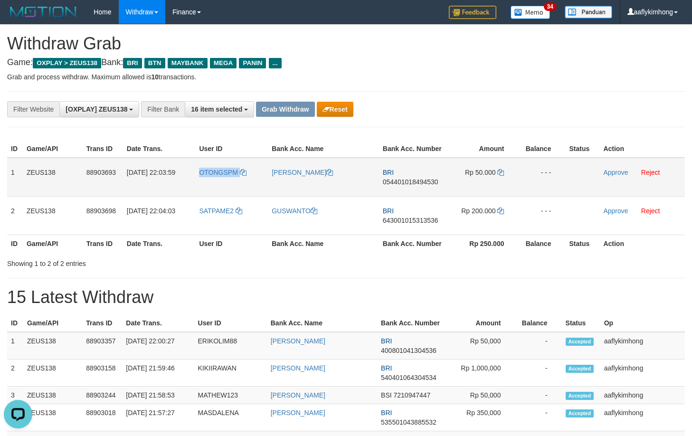
copy link "OTONGSPM"
drag, startPoint x: 199, startPoint y: 183, endPoint x: 245, endPoint y: 188, distance: 45.8
click at [245, 188] on td "OTONGSPM" at bounding box center [231, 177] width 73 height 39
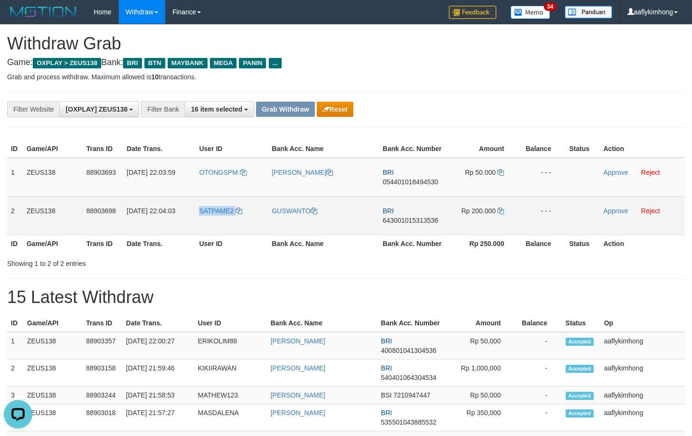
copy link "SATPAME2"
drag, startPoint x: 199, startPoint y: 220, endPoint x: 239, endPoint y: 220, distance: 39.9
click at [239, 220] on td "SATPAME2" at bounding box center [231, 215] width 73 height 38
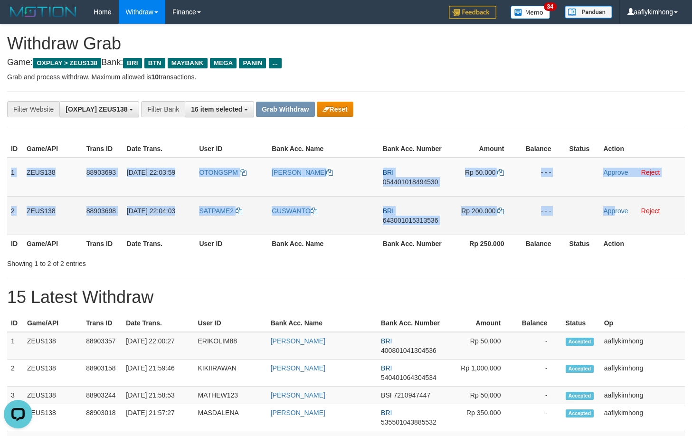
copy tbody "1 ZEUS138 88903693 01/10/2025 22:03:59 OTONGSPM ELVAN SETIAWAN BRI 054401018494…"
drag, startPoint x: 11, startPoint y: 165, endPoint x: 619, endPoint y: 225, distance: 610.8
click at [619, 225] on tbody "1 ZEUS138 88903693 01/10/2025 22:03:59 OTONGSPM ELVAN SETIAWAN BRI 054401018494…" at bounding box center [346, 196] width 678 height 77
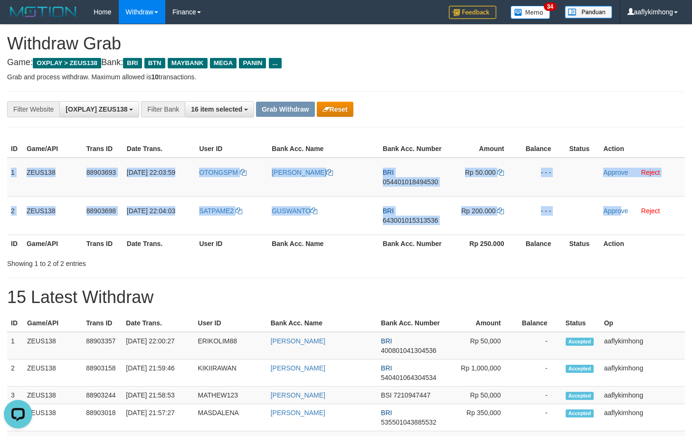
copy tbody "1 ZEUS138 88903693 01/10/2025 22:03:59 OTONGSPM ELVAN SETIAWAN BRI 054401018494…"
click at [417, 181] on span "054401018494530" at bounding box center [411, 182] width 56 height 8
copy tbody "1 ZEUS138 88903693 01/10/2025 22:03:59 OTONGSPM ELVAN SETIAWAN BRI 054401018494…"
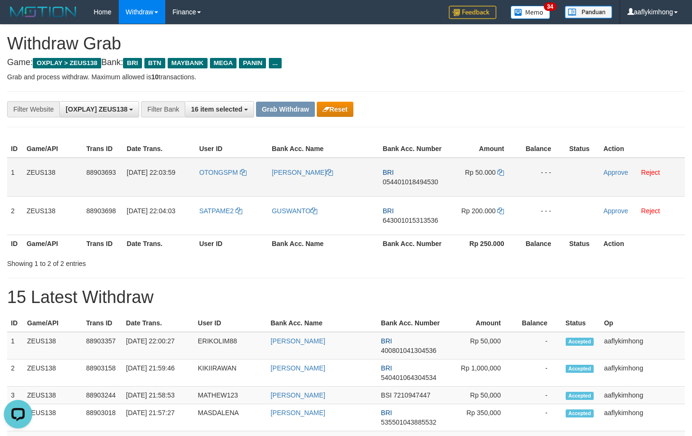
click at [417, 181] on span "054401018494530" at bounding box center [411, 182] width 56 height 8
click at [505, 167] on td "Rp 50.000" at bounding box center [482, 177] width 71 height 39
click at [499, 172] on icon at bounding box center [500, 172] width 7 height 7
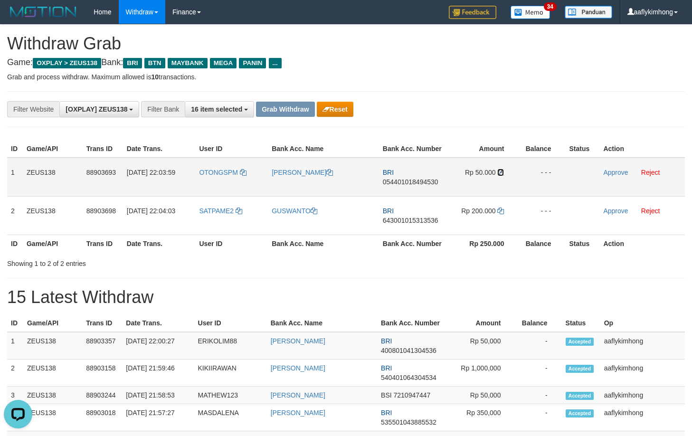
click at [500, 171] on icon at bounding box center [500, 172] width 7 height 7
click at [562, 261] on div "Showing 1 to 2 of 2 entries" at bounding box center [346, 261] width 692 height 13
click at [605, 176] on link "Approve" at bounding box center [615, 173] width 25 height 8
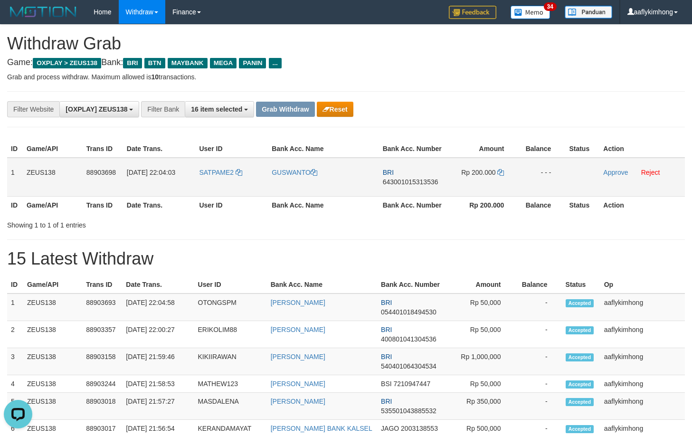
click at [401, 176] on td "BRI 643001015313536" at bounding box center [413, 177] width 68 height 39
click at [398, 178] on td "BRI 643001015313536" at bounding box center [413, 177] width 68 height 39
click at [396, 183] on span "643001015313536" at bounding box center [411, 182] width 56 height 8
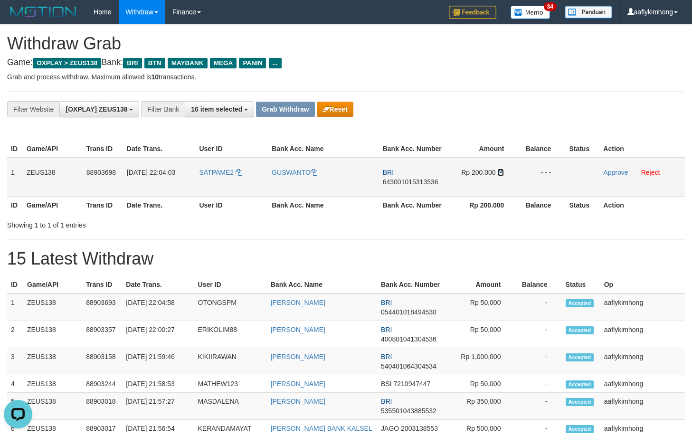
click at [499, 171] on icon at bounding box center [500, 172] width 7 height 7
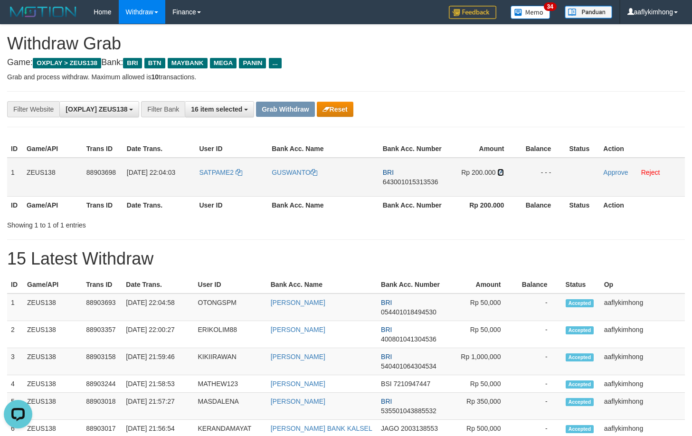
click at [498, 171] on icon at bounding box center [500, 172] width 7 height 7
click at [606, 172] on link "Approve" at bounding box center [615, 173] width 25 height 8
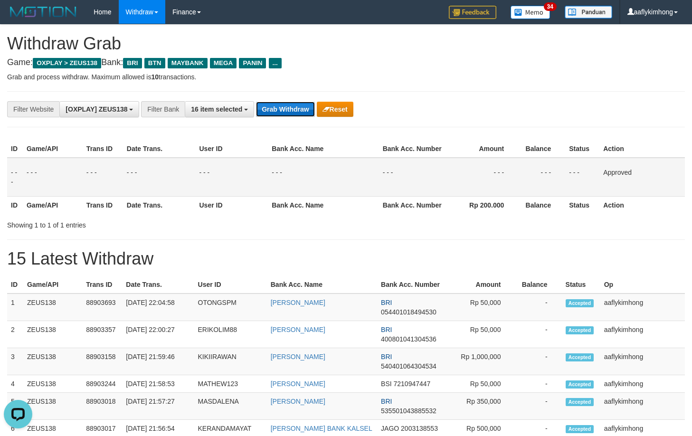
click at [280, 108] on button "Grab Withdraw" at bounding box center [285, 109] width 58 height 15
click at [276, 108] on button "Grab Withdraw" at bounding box center [285, 109] width 58 height 15
drag, startPoint x: 273, startPoint y: 108, endPoint x: 390, endPoint y: 171, distance: 133.4
click at [274, 109] on button "Grab Withdraw" at bounding box center [285, 109] width 58 height 15
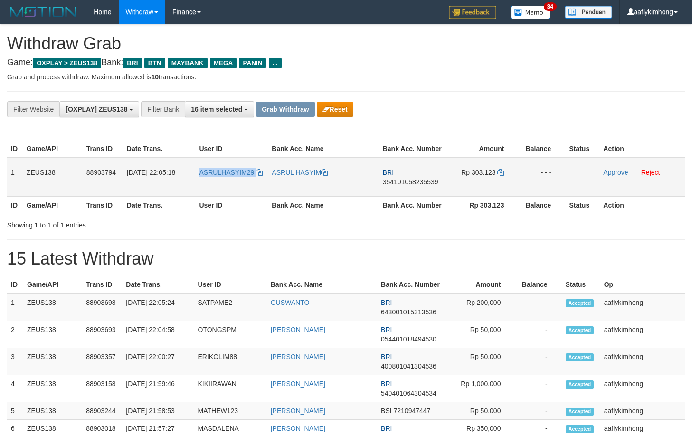
drag, startPoint x: 193, startPoint y: 181, endPoint x: 264, endPoint y: 186, distance: 70.4
click at [264, 186] on tr "1 ZEUS138 88903794 [DATE] 22:05:18 ASRULHASYIM29 ASRUL HASYIM BRI 3541010582355…" at bounding box center [346, 177] width 678 height 39
copy tr "ASRULHASYIM29"
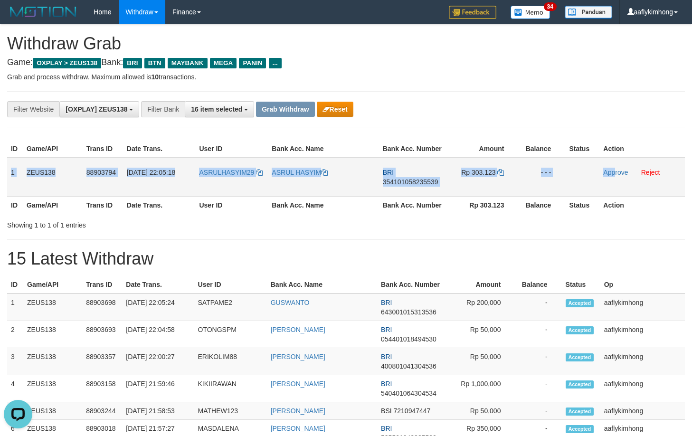
copy tr "1 ZEUS138 88903794 01/10/2025 22:05:18 ASRULHASYIM29 ASRUL HASYIM BRI 354101058…"
drag, startPoint x: 10, startPoint y: 170, endPoint x: 630, endPoint y: 173, distance: 619.2
click at [630, 173] on tr "1 ZEUS138 88903794 01/10/2025 22:05:18 ASRULHASYIM29 ASRUL HASYIM BRI 354101058…" at bounding box center [346, 177] width 678 height 39
copy tr "1 ZEUS138 88903794 01/10/2025 22:05:18 ASRULHASYIM29 ASRUL HASYIM BRI 354101058…"
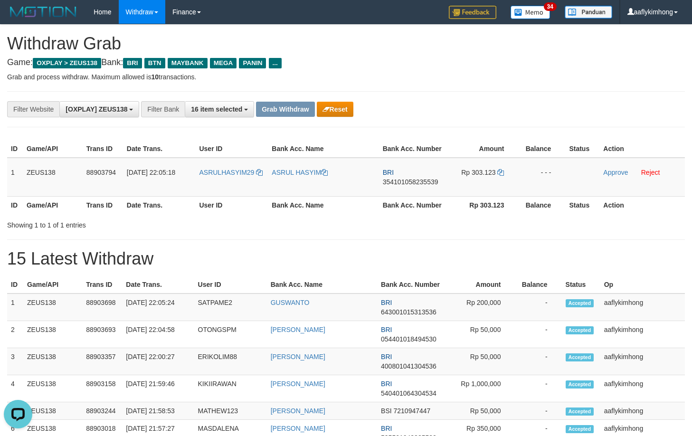
click at [372, 226] on div "Showing 1 to 1 of 1 entries" at bounding box center [346, 223] width 692 height 13
click at [405, 176] on td "BRI 354101058235539" at bounding box center [413, 177] width 68 height 39
click at [401, 178] on span "354101058235539" at bounding box center [411, 182] width 56 height 8
click at [400, 178] on span "354101058235539" at bounding box center [411, 182] width 56 height 8
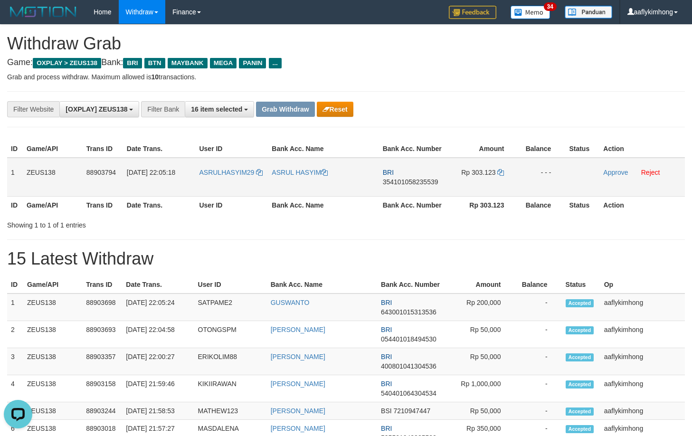
click at [400, 178] on span "354101058235539" at bounding box center [411, 182] width 56 height 8
click at [499, 167] on td "Rp 303.123" at bounding box center [482, 177] width 71 height 39
click at [497, 170] on icon at bounding box center [500, 172] width 7 height 7
click at [499, 170] on icon at bounding box center [500, 172] width 7 height 7
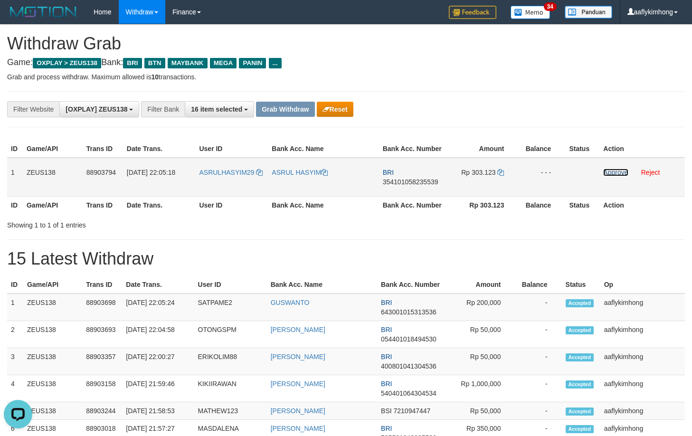
click at [612, 173] on link "Approve" at bounding box center [615, 173] width 25 height 8
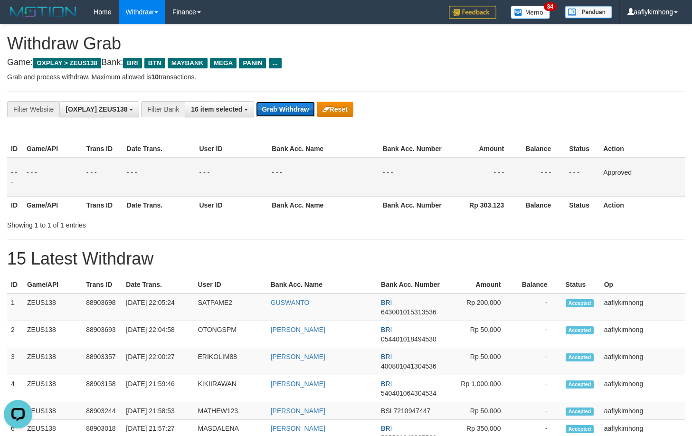
click at [286, 107] on button "Grab Withdraw" at bounding box center [285, 109] width 58 height 15
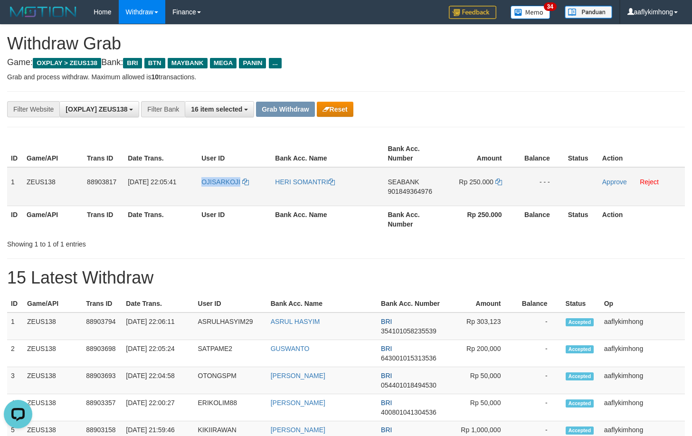
drag, startPoint x: 198, startPoint y: 192, endPoint x: 241, endPoint y: 190, distance: 43.3
click at [241, 190] on td "OJISARKOJI" at bounding box center [235, 186] width 74 height 39
copy span "OJISARKOJI"
click at [7, 179] on td "1" at bounding box center [15, 186] width 16 height 39
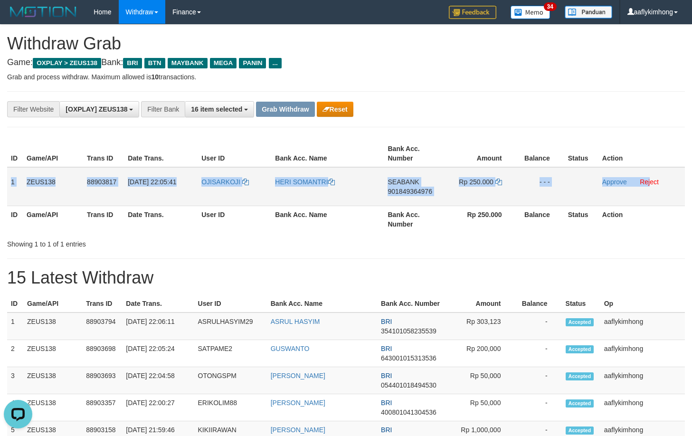
copy tr "1 ZEUS138 88903817 [DATE] 22:05:41 OJISARKOJI HERI SOMANTRI SEABANK 90184936497…"
drag, startPoint x: 9, startPoint y: 171, endPoint x: 651, endPoint y: 188, distance: 641.7
click at [651, 188] on tr "1 ZEUS138 88903817 [DATE] 22:05:41 OJISARKOJI HERI SOMANTRI SEABANK 90184936497…" at bounding box center [346, 186] width 678 height 39
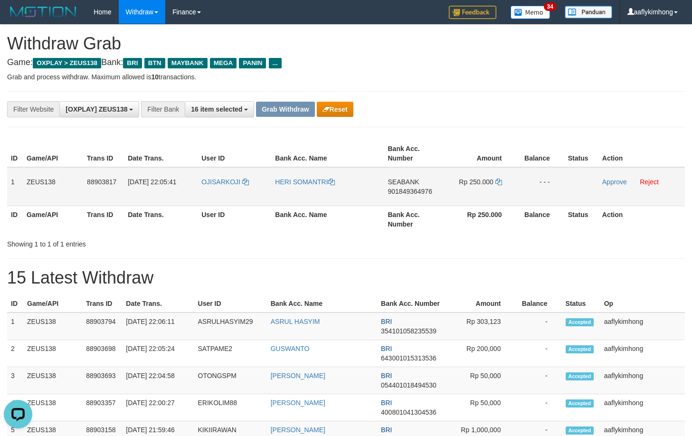
drag, startPoint x: 464, startPoint y: 257, endPoint x: 406, endPoint y: 202, distance: 80.3
drag, startPoint x: 387, startPoint y: 180, endPoint x: 429, endPoint y: 174, distance: 42.2
click at [429, 174] on td "SEABANK 901849364976" at bounding box center [414, 186] width 60 height 39
copy span "SEABANK"
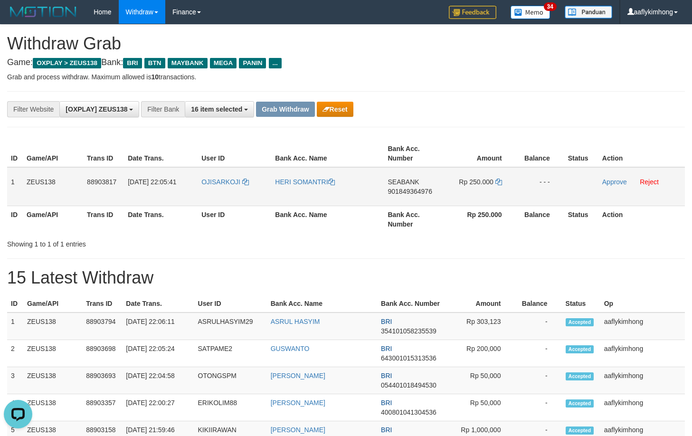
click at [411, 191] on span "901849364976" at bounding box center [409, 192] width 44 height 8
click at [499, 179] on icon at bounding box center [498, 182] width 7 height 7
click at [498, 182] on icon at bounding box center [498, 182] width 7 height 7
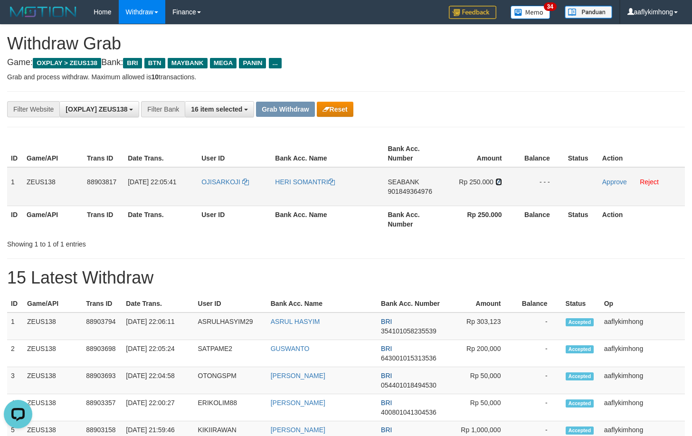
click at [498, 182] on icon at bounding box center [498, 182] width 7 height 7
drag, startPoint x: 196, startPoint y: 194, endPoint x: 249, endPoint y: 193, distance: 53.2
click at [249, 193] on tr "1 ZEUS138 88903817 [DATE] 22:05:41 OJISARKOJI HERI SOMANTRI SEABANK 90184936497…" at bounding box center [346, 186] width 678 height 39
copy tr "OJISARKOJI"
drag, startPoint x: 604, startPoint y: 180, endPoint x: 390, endPoint y: 97, distance: 229.7
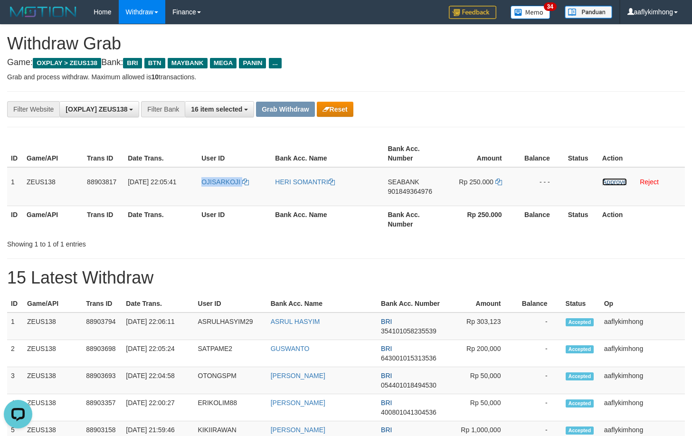
click at [604, 180] on link "Approve" at bounding box center [614, 182] width 25 height 8
click at [280, 102] on button "Grab Withdraw" at bounding box center [285, 109] width 58 height 15
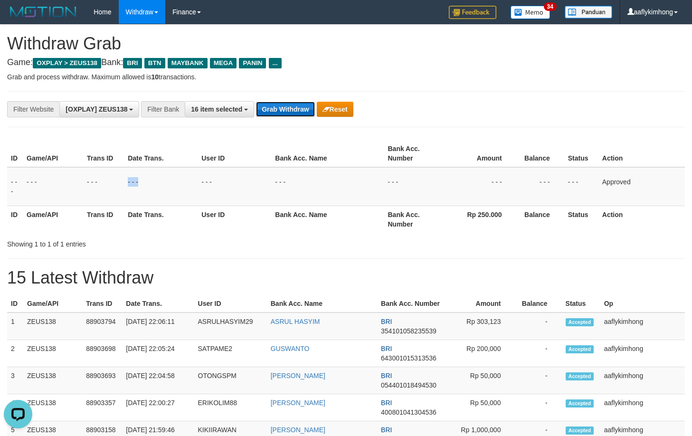
drag, startPoint x: 280, startPoint y: 106, endPoint x: 294, endPoint y: 105, distance: 14.3
click at [281, 105] on button "Grab Withdraw" at bounding box center [285, 109] width 58 height 15
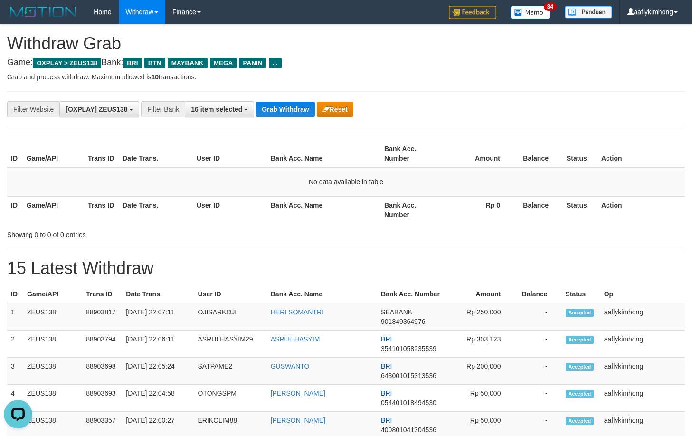
click at [278, 98] on div "**********" at bounding box center [346, 109] width 678 height 36
click at [272, 110] on button "Grab Withdraw" at bounding box center [285, 109] width 58 height 15
click at [272, 109] on button "Grab Withdraw" at bounding box center [285, 109] width 58 height 15
click at [302, 117] on div "**********" at bounding box center [346, 109] width 678 height 36
click at [302, 117] on div "**********" at bounding box center [288, 109] width 576 height 16
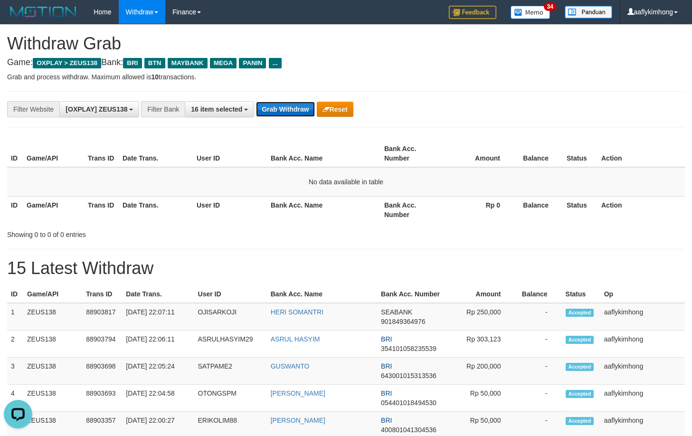
click at [296, 108] on button "Grab Withdraw" at bounding box center [285, 109] width 58 height 15
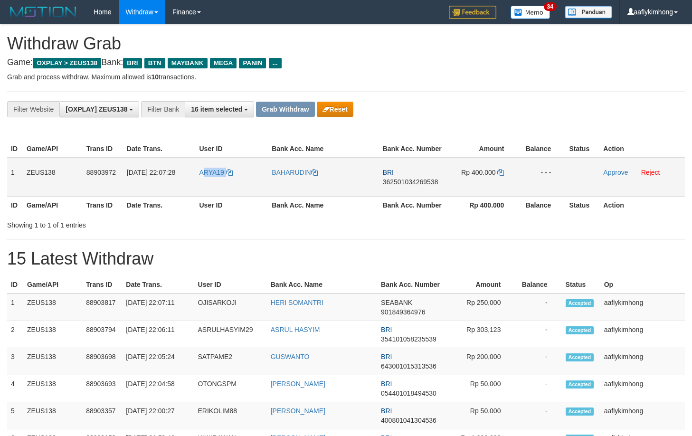
drag, startPoint x: 202, startPoint y: 183, endPoint x: 238, endPoint y: 181, distance: 35.6
click at [238, 181] on td "ARYA19" at bounding box center [231, 177] width 73 height 39
copy link "RYA19"
click at [225, 196] on th "User ID" at bounding box center [231, 205] width 73 height 18
drag, startPoint x: 193, startPoint y: 183, endPoint x: 229, endPoint y: 180, distance: 36.2
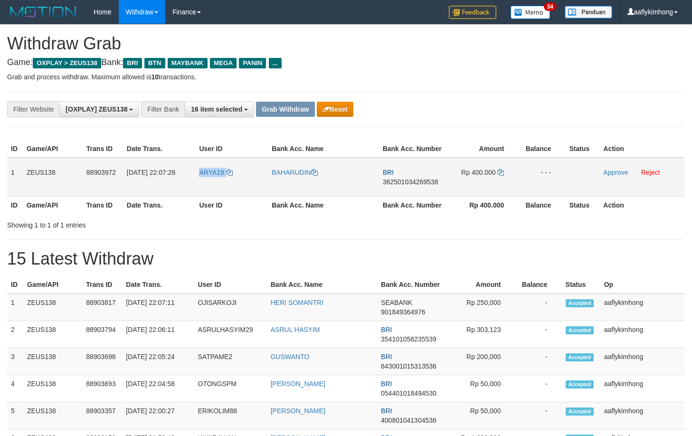
click at [229, 180] on tr "1 ZEUS138 88903972 [DATE] 22:07:28 ARYA19 [GEOGRAPHIC_DATA] BRI 362501034269538…" at bounding box center [346, 177] width 678 height 39
copy tr "ARYA19"
copy tr "1 ZEUS138 88903972 [DATE] 22:07:28 ARYA19 BAHARUDIN BRI 362501034269538 Rp 400.…"
drag, startPoint x: 9, startPoint y: 164, endPoint x: 623, endPoint y: 180, distance: 615.1
click at [623, 180] on tr "1 ZEUS138 88903972 [DATE] 22:07:28 ARYA19 [GEOGRAPHIC_DATA] BRI 362501034269538…" at bounding box center [346, 177] width 678 height 39
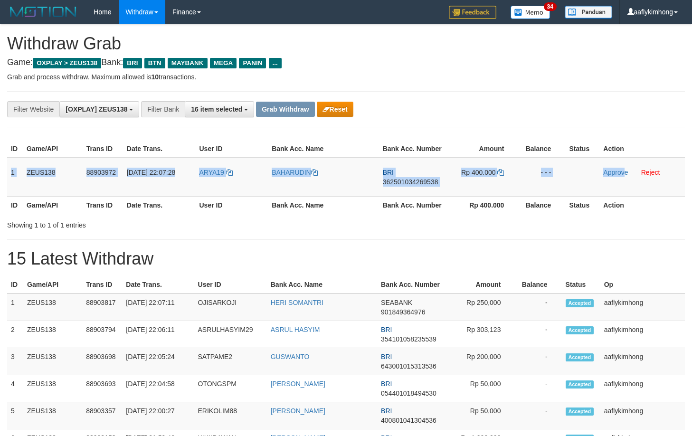
copy tr "1 ZEUS138 88903972 [DATE] 22:07:28 ARYA19 BAHARUDIN BRI 362501034269538 Rp 400.…"
click at [413, 189] on td "BRI 362501034269538" at bounding box center [413, 177] width 68 height 39
click at [407, 180] on span "362501034269538" at bounding box center [411, 182] width 56 height 8
copy tr "1 ZEUS138 88903972 [DATE] 22:07:28 ARYA19 BAHARUDIN BRI 362501034269538 Rp 400.…"
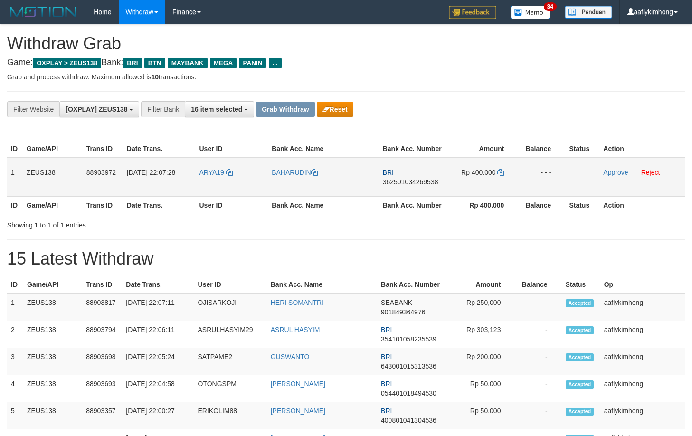
click at [407, 179] on span "362501034269538" at bounding box center [411, 182] width 56 height 8
click at [502, 167] on td "Rp 400.000" at bounding box center [482, 177] width 71 height 39
click at [501, 171] on icon at bounding box center [500, 172] width 7 height 7
drag, startPoint x: 219, startPoint y: 180, endPoint x: 251, endPoint y: 181, distance: 31.8
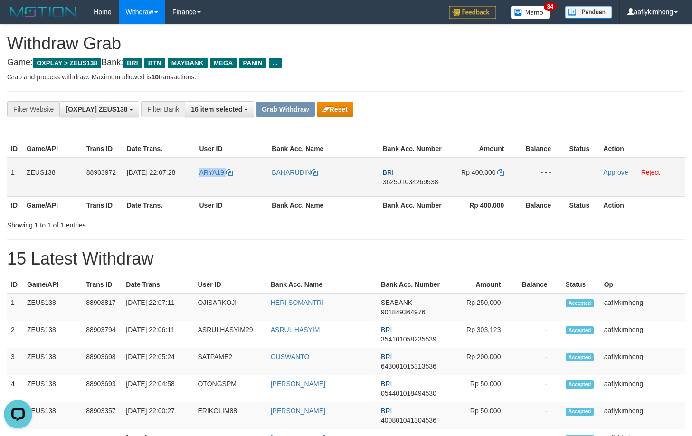
click at [251, 181] on tr "1 ZEUS138 88903972 01/10/2025 22:07:28 ARYA19 BAHARUDIN BRI 362501034269538 Rp …" at bounding box center [346, 177] width 678 height 39
click at [8, 164] on td "1" at bounding box center [15, 177] width 16 height 39
copy tr "1 ZEUS138 88903972 01/10/2025 22:07:28 ARYA19 BAHARUDIN BRI 362501034269538 Rp …"
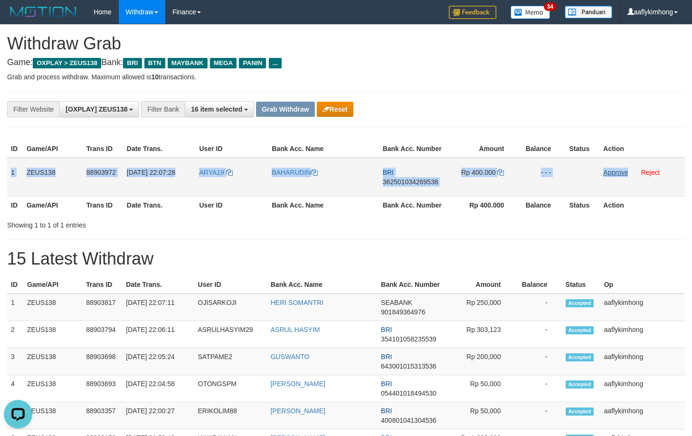
drag, startPoint x: 8, startPoint y: 164, endPoint x: 618, endPoint y: 173, distance: 609.8
click at [618, 173] on tr "1 ZEUS138 88903972 01/10/2025 22:07:28 ARYA19 BAHARUDIN BRI 362501034269538 Rp …" at bounding box center [346, 177] width 678 height 39
copy tr "1 ZEUS138 88903972 01/10/2025 22:07:28 ARYA19 BAHARUDIN BRI 362501034269538 Rp …"
click at [398, 176] on td "BRI 362501034269538" at bounding box center [413, 177] width 68 height 39
click at [394, 179] on span "362501034269538" at bounding box center [411, 182] width 56 height 8
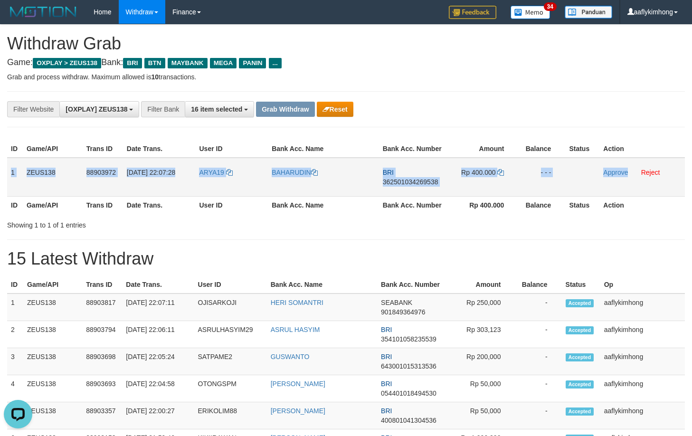
copy tr "1 ZEUS138 88903972 01/10/2025 22:07:28 ARYA19 BAHARUDIN BRI 362501034269538 Rp …"
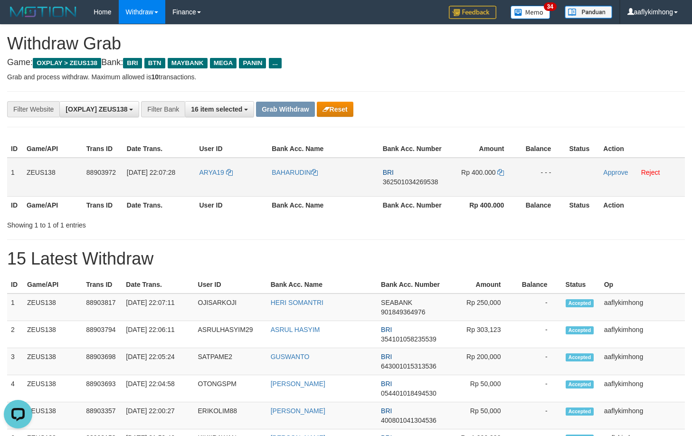
click at [394, 179] on span "362501034269538" at bounding box center [411, 182] width 56 height 8
drag, startPoint x: 498, startPoint y: 162, endPoint x: 499, endPoint y: 168, distance: 6.3
click at [498, 162] on td "Rp 400.000" at bounding box center [482, 177] width 71 height 39
click at [499, 173] on icon at bounding box center [500, 172] width 7 height 7
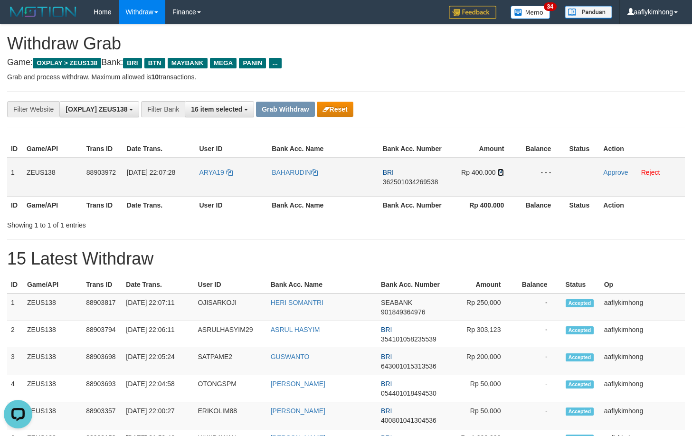
click at [500, 171] on icon at bounding box center [500, 172] width 7 height 7
click at [444, 78] on p "Grab and process withdraw. Maximum allowed is 10 transactions." at bounding box center [346, 76] width 678 height 9
click at [610, 174] on link "Approve" at bounding box center [615, 173] width 25 height 8
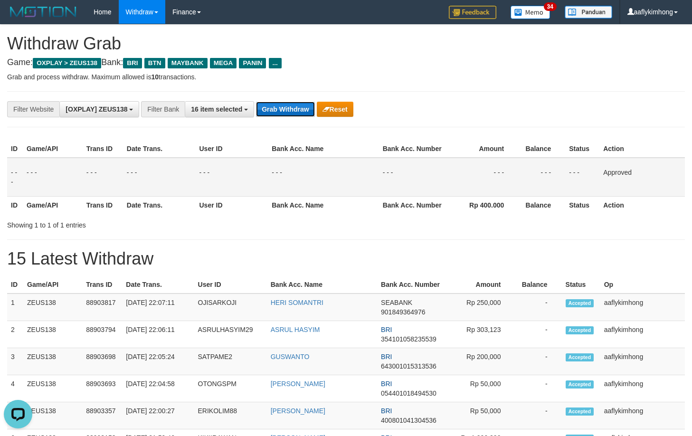
click at [305, 110] on button "Grab Withdraw" at bounding box center [285, 109] width 58 height 15
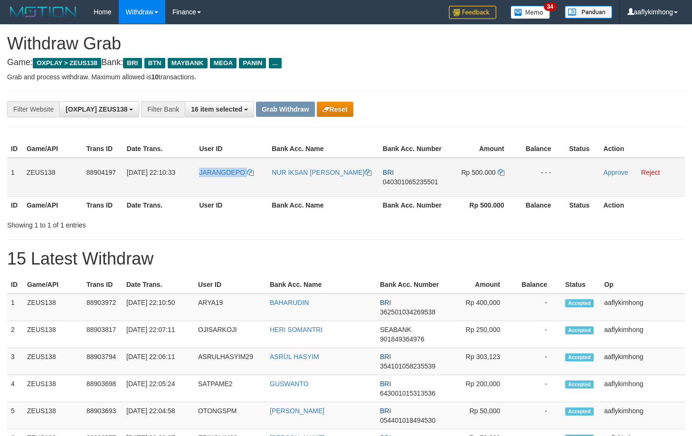
copy tr "JARANGDEPO"
drag, startPoint x: 197, startPoint y: 189, endPoint x: 271, endPoint y: 189, distance: 73.6
click at [271, 189] on tr "1 ZEUS138 88904197 [DATE] 22:10:33 JARANGDEPO NUR IKSAN [PERSON_NAME] BRI 04030…" at bounding box center [346, 177] width 678 height 39
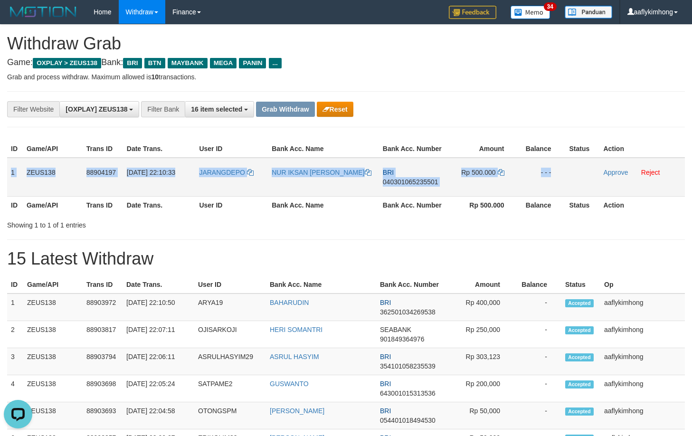
copy tr "1 ZEUS138 88904197 [DATE] 22:10:33 JARANGDEPO NUR IKSAN [PERSON_NAME] BRI 04030…"
drag, startPoint x: 12, startPoint y: 164, endPoint x: 613, endPoint y: 167, distance: 600.7
click at [613, 167] on tr "1 ZEUS138 88904197 [DATE] 22:10:33 JARANGDEPO NUR IKSAN [PERSON_NAME] BRI 04030…" at bounding box center [346, 177] width 678 height 39
copy tr "1 ZEUS138 88904197 [DATE] 22:10:33 JARANGDEPO NUR IKSAN [PERSON_NAME] BRI 04030…"
click at [414, 182] on span "040301065235501" at bounding box center [411, 182] width 56 height 8
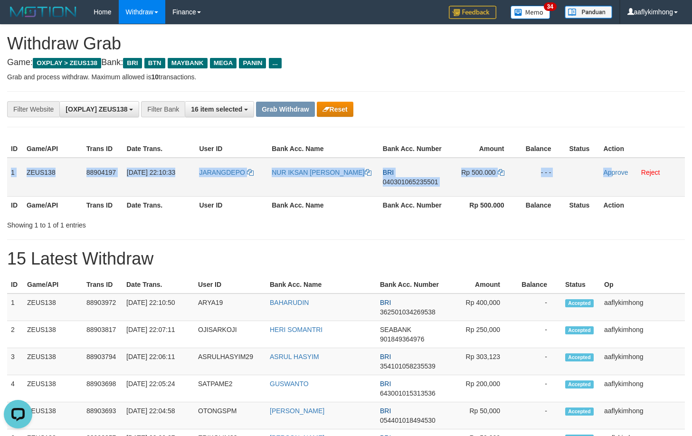
copy tr "1 ZEUS138 88904197 [DATE] 22:10:33 JARANGDEPO NUR IKSAN [PERSON_NAME] BRI 04030…"
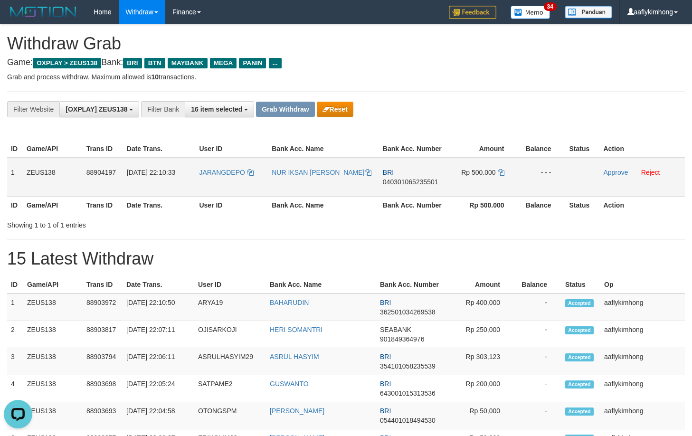
click at [414, 181] on span "040301065235501" at bounding box center [411, 182] width 56 height 8
click at [501, 167] on td "Rp 500.000" at bounding box center [482, 177] width 71 height 39
click at [500, 172] on icon at bounding box center [501, 172] width 7 height 7
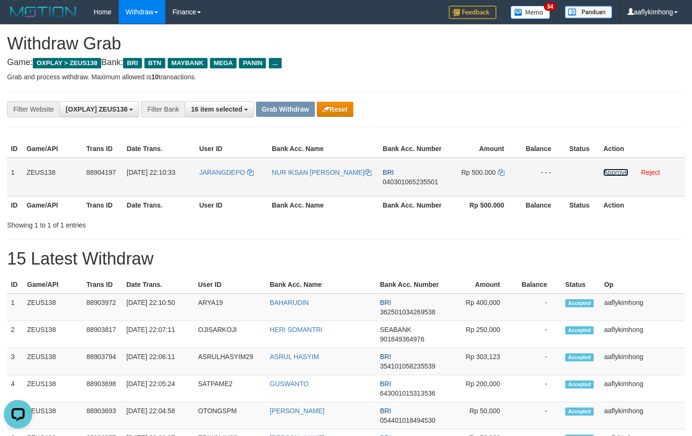
click at [611, 170] on link "Approve" at bounding box center [615, 173] width 25 height 8
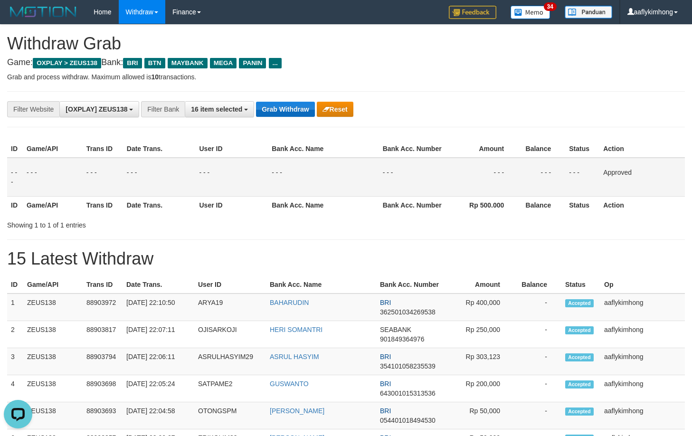
click at [275, 103] on button "Grab Withdraw" at bounding box center [285, 109] width 58 height 15
click at [272, 108] on button "Grab Withdraw" at bounding box center [285, 109] width 58 height 15
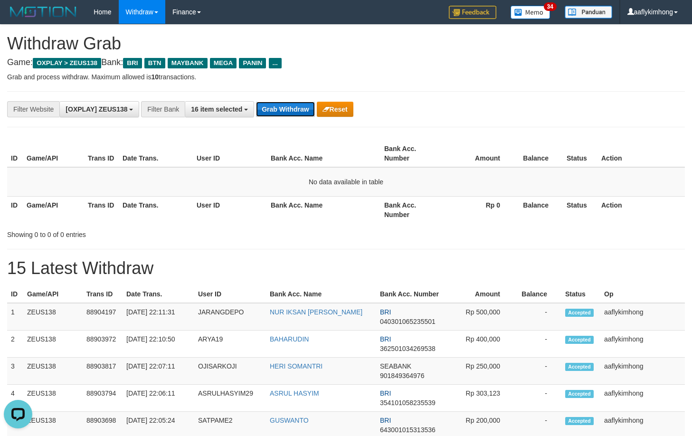
click at [284, 104] on button "Grab Withdraw" at bounding box center [285, 109] width 58 height 15
click at [284, 103] on button "Grab Withdraw" at bounding box center [285, 109] width 58 height 15
click at [302, 94] on div "**********" at bounding box center [346, 109] width 678 height 36
click at [284, 100] on div "**********" at bounding box center [346, 109] width 678 height 36
drag, startPoint x: 284, startPoint y: 100, endPoint x: 695, endPoint y: 56, distance: 412.6
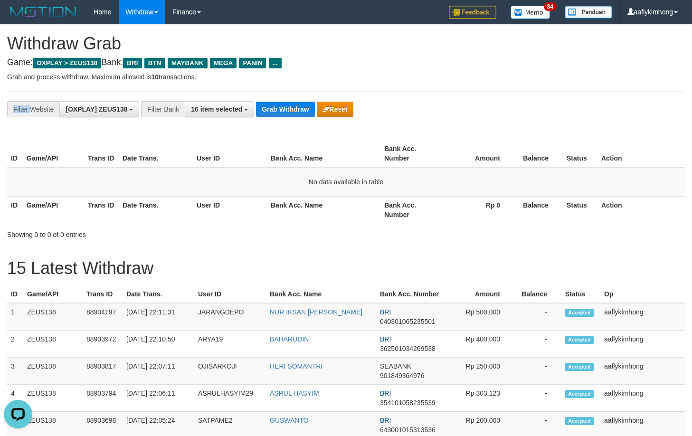
click at [285, 100] on div "**********" at bounding box center [346, 109] width 678 height 36
click at [297, 104] on button "Grab Withdraw" at bounding box center [285, 109] width 58 height 15
click at [297, 103] on button "Grab Withdraw" at bounding box center [285, 109] width 58 height 15
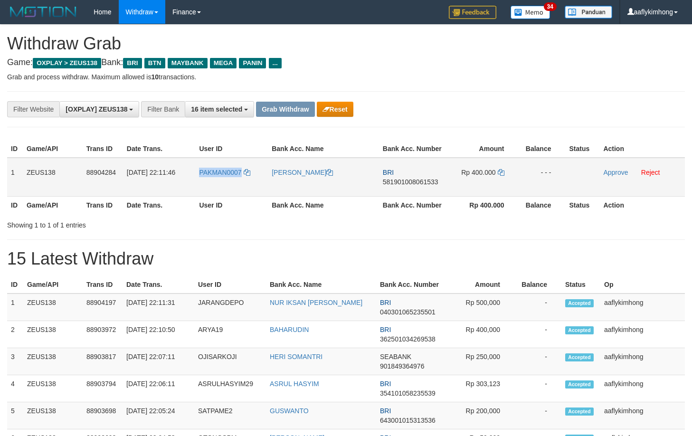
drag, startPoint x: 194, startPoint y: 185, endPoint x: 241, endPoint y: 177, distance: 47.2
click at [241, 177] on tr "1 ZEUS138 88904284 [DATE] 22:11:46 PAKMAN0007 [PERSON_NAME] BRI 581901008061533…" at bounding box center [346, 177] width 678 height 39
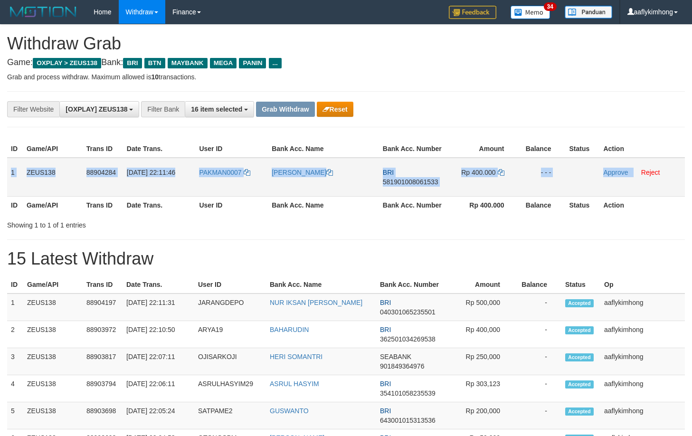
copy tr "1 ZEUS138 88904284 [DATE] 22:11:46 PAKMAN0007 [PERSON_NAME] BRI 581901008061533…"
drag, startPoint x: 10, startPoint y: 171, endPoint x: 635, endPoint y: 174, distance: 624.9
click at [635, 174] on tr "1 ZEUS138 88904284 01/10/2025 22:11:46 PAKMAN0007 ANWAR ROSYADI BRI 58190100806…" at bounding box center [346, 177] width 678 height 39
copy tr "1 ZEUS138 88904284 01/10/2025 22:11:46 PAKMAN0007 ANWAR ROSYADI BRI 58190100806…"
click at [407, 179] on span "581901008061533" at bounding box center [411, 182] width 56 height 8
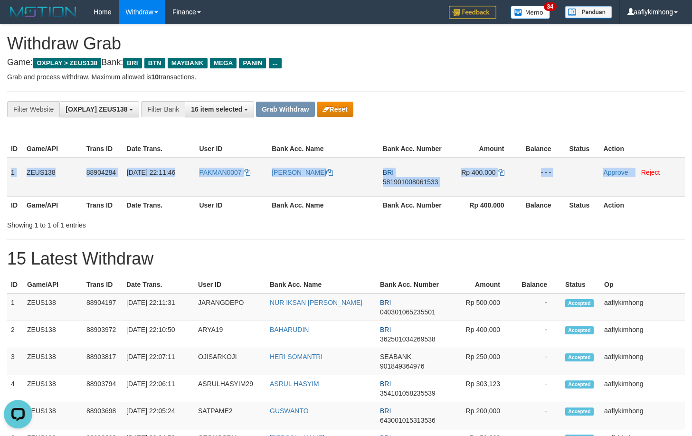
copy tr "1 ZEUS138 88904284 01/10/2025 22:11:46 PAKMAN0007 ANWAR ROSYADI BRI 58190100806…"
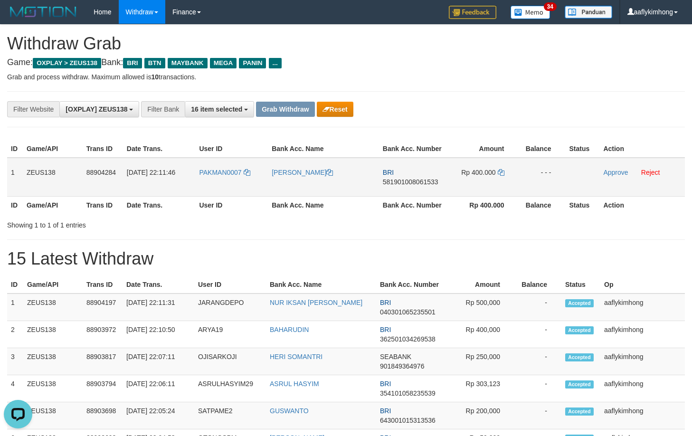
click at [407, 179] on span "581901008061533" at bounding box center [411, 182] width 56 height 8
click at [497, 176] on td "Rp 400.000" at bounding box center [482, 177] width 71 height 39
click at [500, 170] on icon at bounding box center [501, 172] width 7 height 7
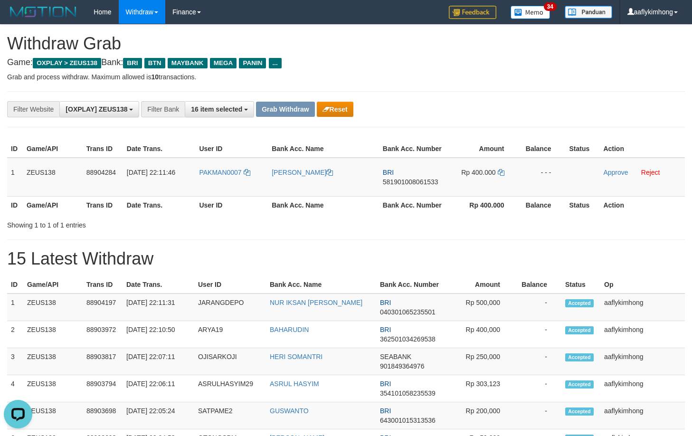
click at [585, 107] on div "**********" at bounding box center [346, 109] width 692 height 16
click at [610, 169] on link "Approve" at bounding box center [615, 173] width 25 height 8
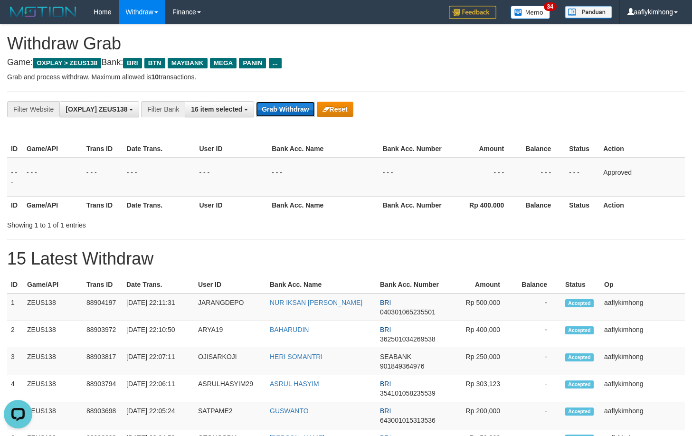
click at [283, 106] on button "Grab Withdraw" at bounding box center [285, 109] width 58 height 15
click at [282, 106] on button "Grab Withdraw" at bounding box center [285, 109] width 58 height 15
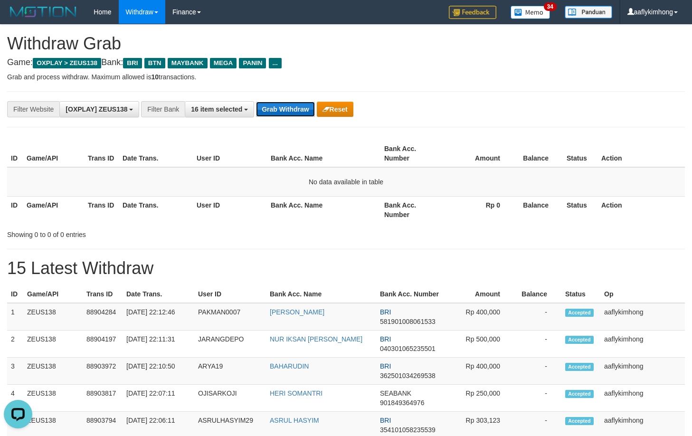
click at [288, 104] on button "Grab Withdraw" at bounding box center [285, 109] width 58 height 15
click at [290, 102] on button "Grab Withdraw" at bounding box center [285, 109] width 58 height 15
click at [301, 112] on button "Grab Withdraw" at bounding box center [285, 109] width 58 height 15
click at [301, 111] on button "Grab Withdraw" at bounding box center [285, 109] width 58 height 15
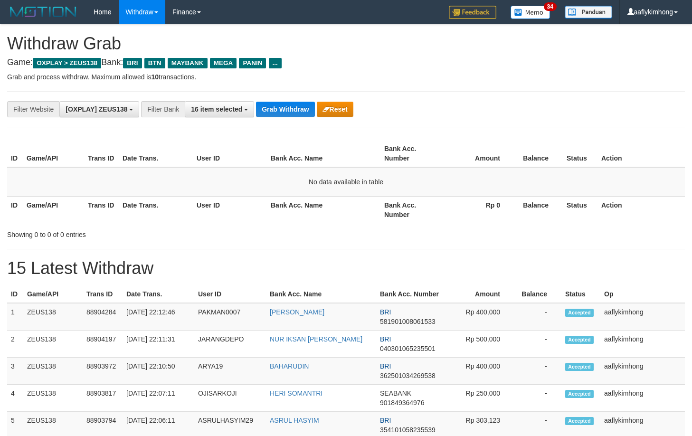
click at [317, 126] on div "**********" at bounding box center [346, 109] width 678 height 36
click at [302, 104] on button "Grab Withdraw" at bounding box center [285, 109] width 58 height 15
click at [302, 103] on button "Grab Withdraw" at bounding box center [285, 109] width 58 height 15
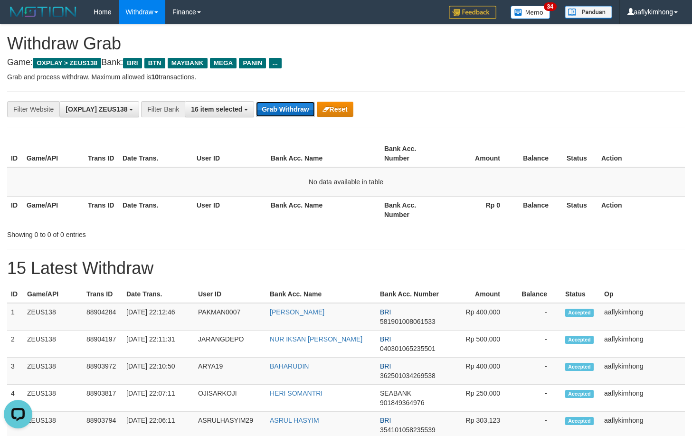
click at [278, 108] on button "Grab Withdraw" at bounding box center [285, 109] width 58 height 15
drag, startPoint x: 278, startPoint y: 107, endPoint x: 421, endPoint y: 116, distance: 143.2
click at [284, 106] on button "Grab Withdraw" at bounding box center [285, 109] width 58 height 15
drag, startPoint x: 514, startPoint y: 94, endPoint x: 509, endPoint y: 94, distance: 5.2
click at [510, 94] on div "**********" at bounding box center [346, 109] width 678 height 36
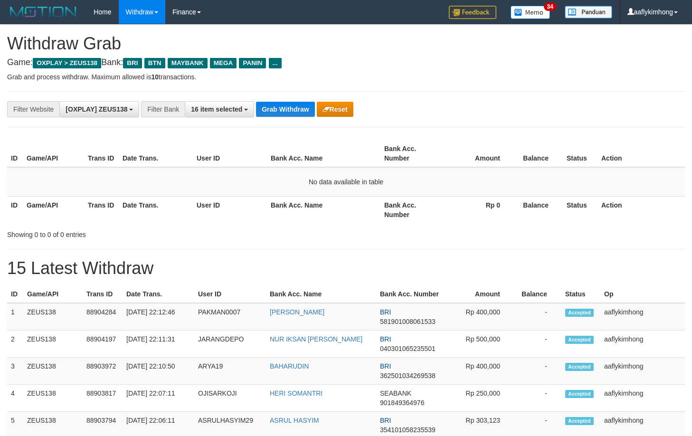
click at [287, 109] on button "Grab Withdraw" at bounding box center [285, 109] width 58 height 15
drag, startPoint x: 287, startPoint y: 109, endPoint x: 411, endPoint y: 112, distance: 124.0
click at [287, 109] on button "Grab Withdraw" at bounding box center [285, 109] width 58 height 15
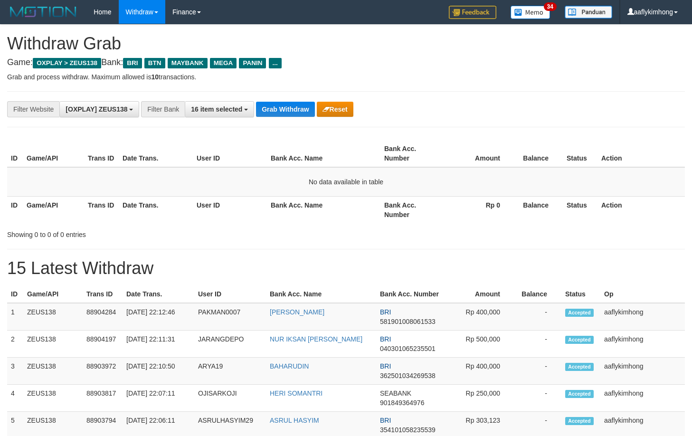
click at [280, 95] on div "**********" at bounding box center [346, 109] width 678 height 36
click at [284, 113] on button "Grab Withdraw" at bounding box center [285, 109] width 58 height 15
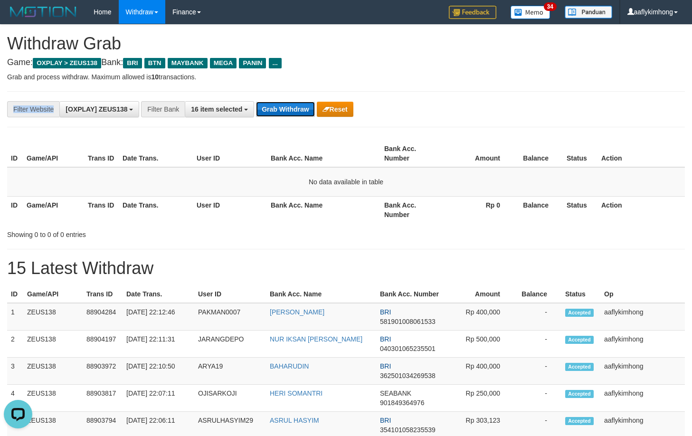
click at [284, 113] on button "Grab Withdraw" at bounding box center [285, 109] width 58 height 15
click at [291, 111] on button "Grab Withdraw" at bounding box center [285, 109] width 58 height 15
click at [282, 107] on button "Grab Withdraw" at bounding box center [285, 109] width 58 height 15
click at [282, 106] on button "Grab Withdraw" at bounding box center [285, 109] width 58 height 15
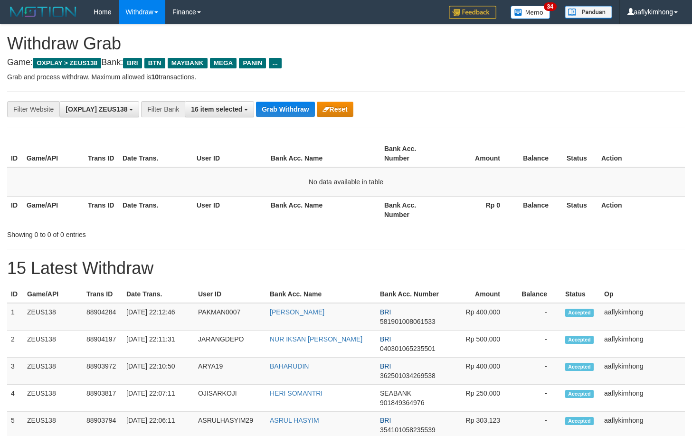
click at [282, 106] on button "Grab Withdraw" at bounding box center [285, 109] width 58 height 15
click at [288, 99] on div "**********" at bounding box center [346, 109] width 678 height 36
click at [283, 112] on button "Grab Withdraw" at bounding box center [285, 109] width 58 height 15
drag, startPoint x: 283, startPoint y: 112, endPoint x: 286, endPoint y: 97, distance: 15.2
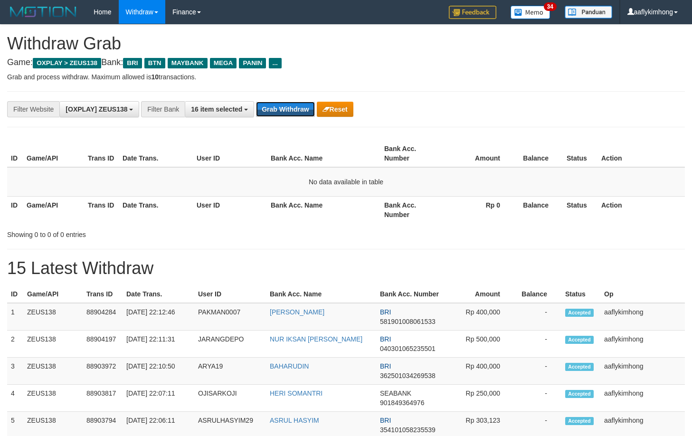
click at [286, 102] on button "Grab Withdraw" at bounding box center [285, 109] width 58 height 15
click at [287, 94] on div "**********" at bounding box center [346, 109] width 678 height 36
click at [303, 103] on button "Grab Withdraw" at bounding box center [285, 109] width 58 height 15
click at [301, 103] on button "Grab Withdraw" at bounding box center [285, 109] width 58 height 15
drag, startPoint x: 265, startPoint y: 131, endPoint x: 269, endPoint y: 101, distance: 30.2
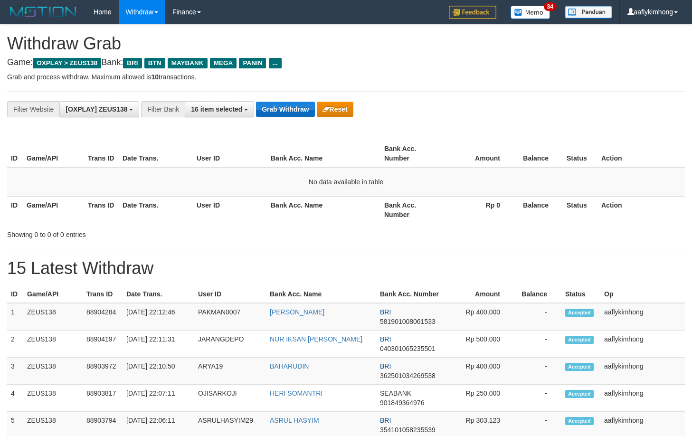
click at [269, 101] on div "**********" at bounding box center [288, 109] width 576 height 16
drag, startPoint x: 281, startPoint y: 97, endPoint x: 279, endPoint y: 109, distance: 12.1
click at [280, 98] on div "**********" at bounding box center [346, 109] width 678 height 36
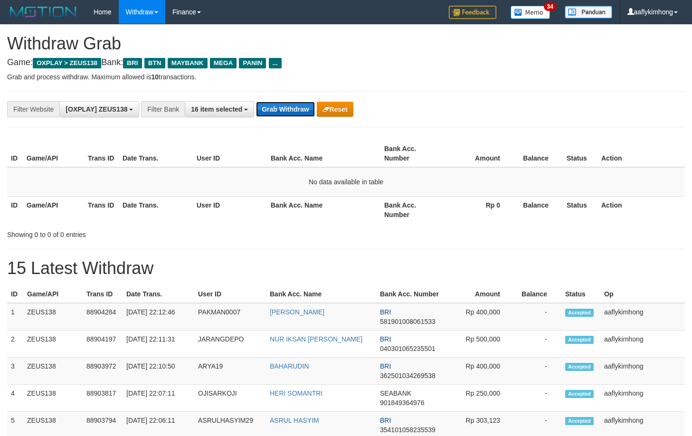
click at [279, 110] on button "Grab Withdraw" at bounding box center [285, 109] width 58 height 15
drag, startPoint x: 279, startPoint y: 110, endPoint x: 517, endPoint y: 128, distance: 239.1
click at [284, 108] on button "Grab Withdraw" at bounding box center [285, 109] width 58 height 15
click at [268, 111] on button "Grab Withdraw" at bounding box center [285, 109] width 58 height 15
click at [268, 109] on button "Grab Withdraw" at bounding box center [285, 109] width 58 height 15
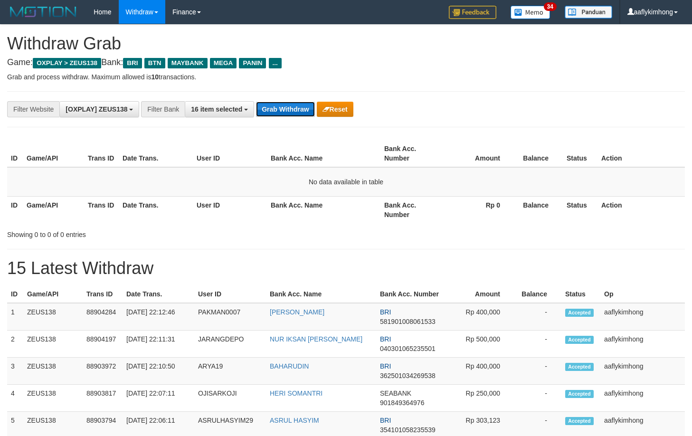
click at [268, 109] on button "Grab Withdraw" at bounding box center [285, 109] width 58 height 15
click at [268, 108] on button "Grab Withdraw" at bounding box center [285, 109] width 58 height 15
click at [268, 107] on button "Grab Withdraw" at bounding box center [285, 109] width 58 height 15
click at [289, 111] on button "Grab Withdraw" at bounding box center [285, 109] width 58 height 15
click at [290, 109] on button "Grab Withdraw" at bounding box center [285, 109] width 58 height 15
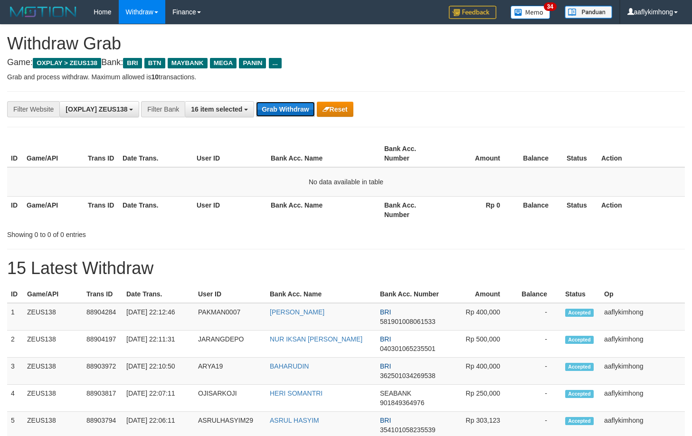
click at [290, 109] on button "Grab Withdraw" at bounding box center [285, 109] width 58 height 15
click at [297, 104] on button "Grab Withdraw" at bounding box center [285, 109] width 58 height 15
click at [296, 104] on button "Grab Withdraw" at bounding box center [285, 109] width 58 height 15
click at [281, 107] on button "Grab Withdraw" at bounding box center [285, 109] width 58 height 15
click at [282, 107] on button "Grab Withdraw" at bounding box center [285, 109] width 58 height 15
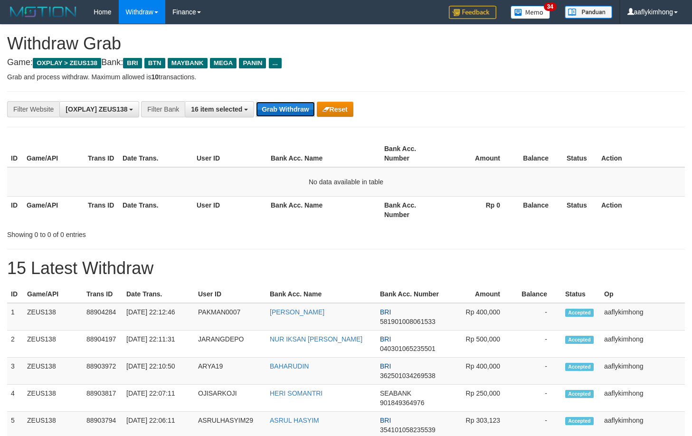
click at [282, 107] on button "Grab Withdraw" at bounding box center [285, 109] width 58 height 15
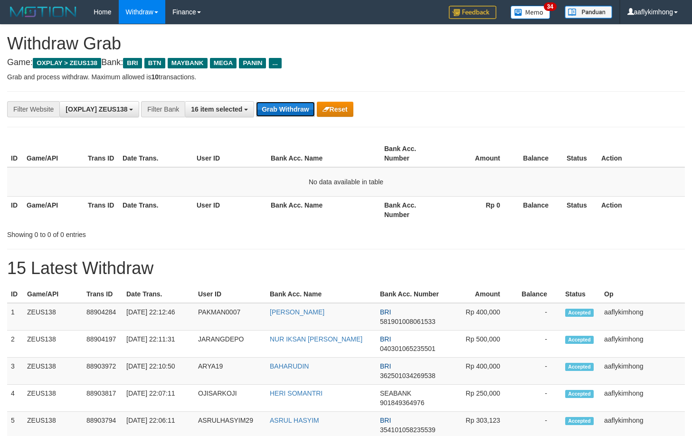
click at [282, 107] on button "Grab Withdraw" at bounding box center [285, 109] width 58 height 15
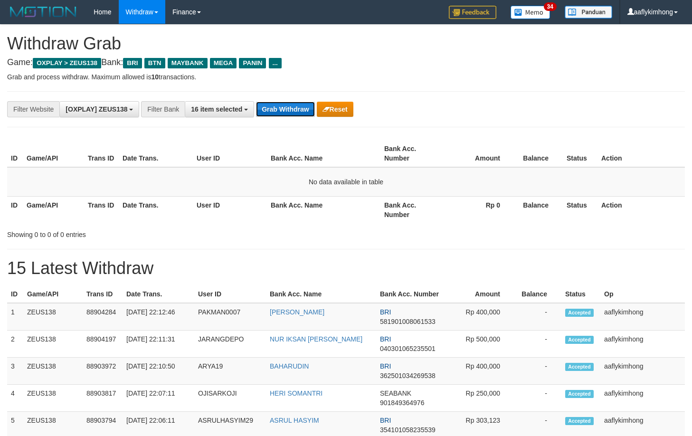
click at [283, 114] on button "Grab Withdraw" at bounding box center [285, 109] width 58 height 15
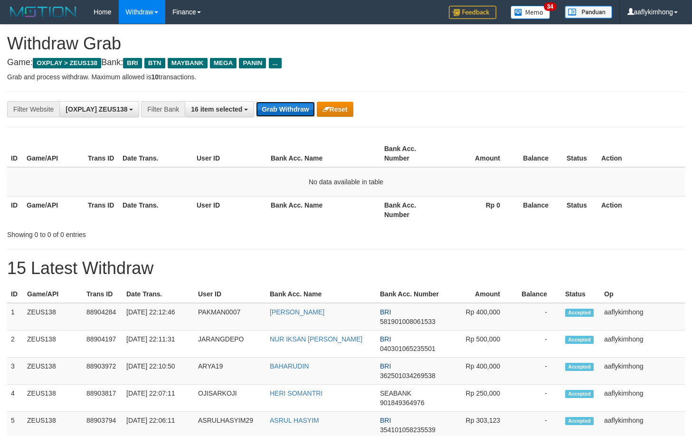
click at [283, 114] on button "Grab Withdraw" at bounding box center [285, 109] width 58 height 15
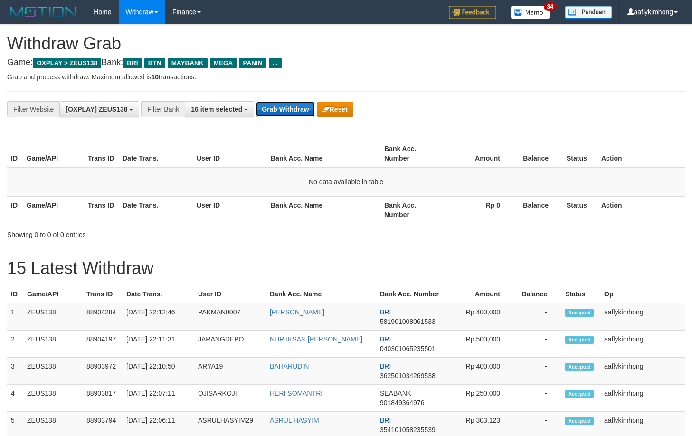
click at [283, 114] on button "Grab Withdraw" at bounding box center [285, 109] width 58 height 15
click at [261, 104] on button "Grab Withdraw" at bounding box center [285, 109] width 58 height 15
click at [267, 106] on button "Grab Withdraw" at bounding box center [285, 109] width 58 height 15
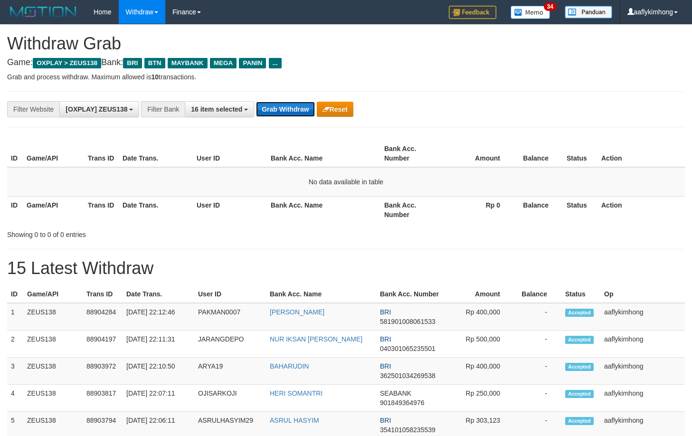
click at [267, 106] on button "Grab Withdraw" at bounding box center [285, 109] width 58 height 15
drag, startPoint x: 326, startPoint y: 102, endPoint x: 422, endPoint y: 33, distance: 118.4
click at [323, 102] on button "Reset" at bounding box center [335, 109] width 37 height 15
click at [277, 99] on div "**********" at bounding box center [346, 109] width 678 height 36
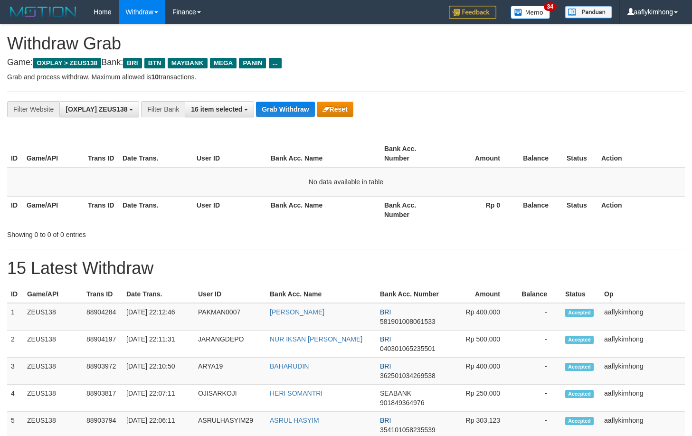
click at [308, 118] on div "**********" at bounding box center [346, 109] width 678 height 36
click at [292, 105] on button "Grab Withdraw" at bounding box center [285, 109] width 58 height 15
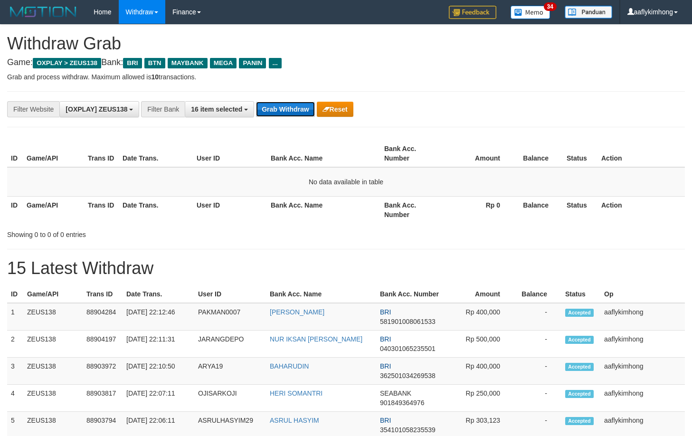
click at [292, 105] on button "Grab Withdraw" at bounding box center [285, 109] width 58 height 15
click at [282, 103] on button "Grab Withdraw" at bounding box center [285, 109] width 58 height 15
click at [280, 103] on button "Grab Withdraw" at bounding box center [285, 109] width 58 height 15
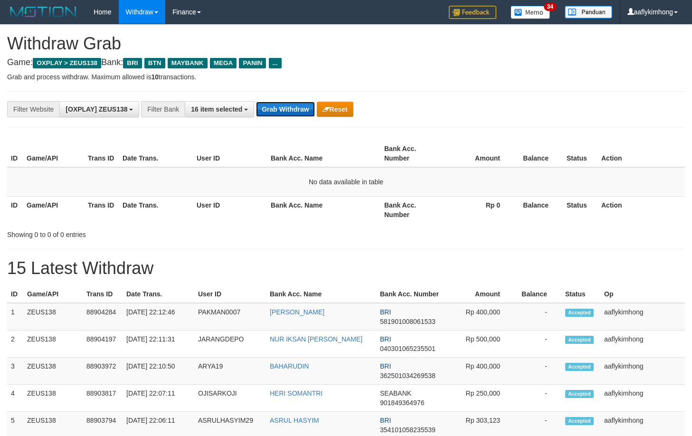
click at [280, 103] on button "Grab Withdraw" at bounding box center [285, 109] width 58 height 15
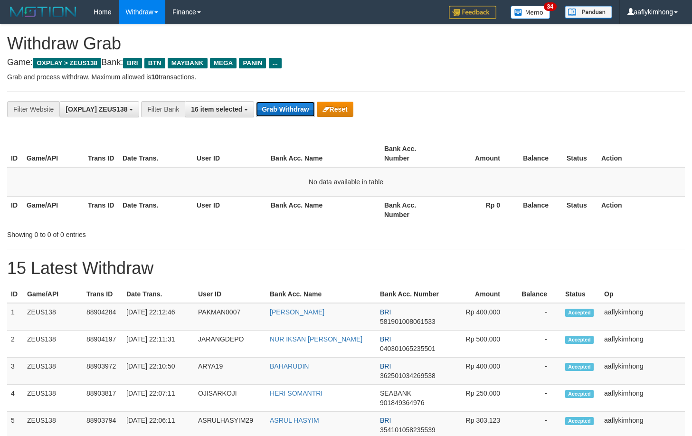
click at [273, 113] on button "Grab Withdraw" at bounding box center [285, 109] width 58 height 15
click at [273, 112] on button "Grab Withdraw" at bounding box center [285, 109] width 58 height 15
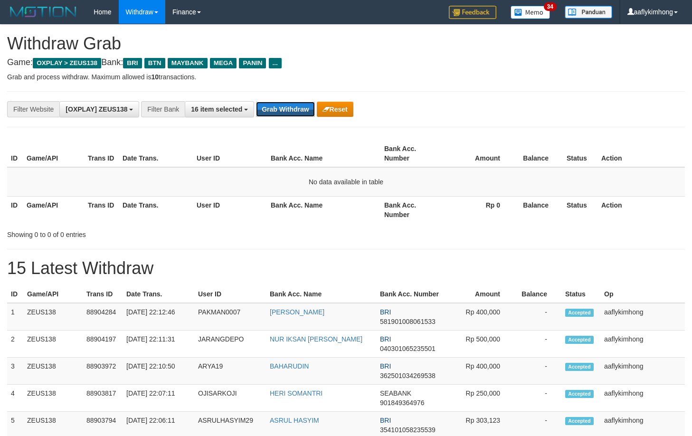
drag, startPoint x: 0, startPoint y: 0, endPoint x: 313, endPoint y: 86, distance: 324.6
click at [284, 107] on button "Grab Withdraw" at bounding box center [285, 109] width 58 height 15
click at [268, 105] on button "Grab Withdraw" at bounding box center [285, 109] width 58 height 15
drag, startPoint x: 259, startPoint y: 93, endPoint x: 278, endPoint y: 99, distance: 20.0
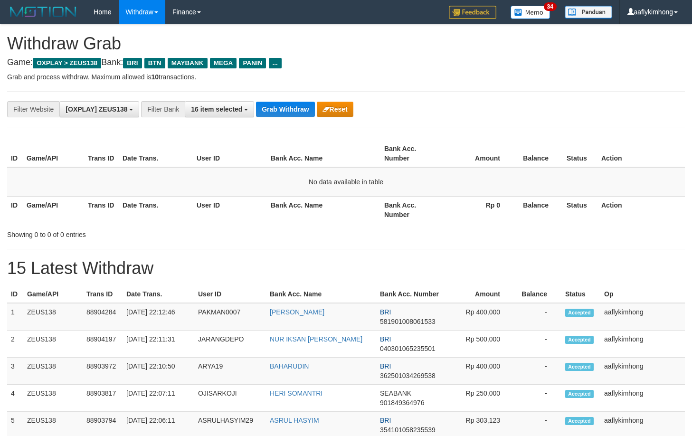
click at [263, 94] on div "**********" at bounding box center [346, 109] width 678 height 36
click at [282, 102] on button "Grab Withdraw" at bounding box center [285, 109] width 58 height 15
click at [281, 102] on button "Grab Withdraw" at bounding box center [285, 109] width 58 height 15
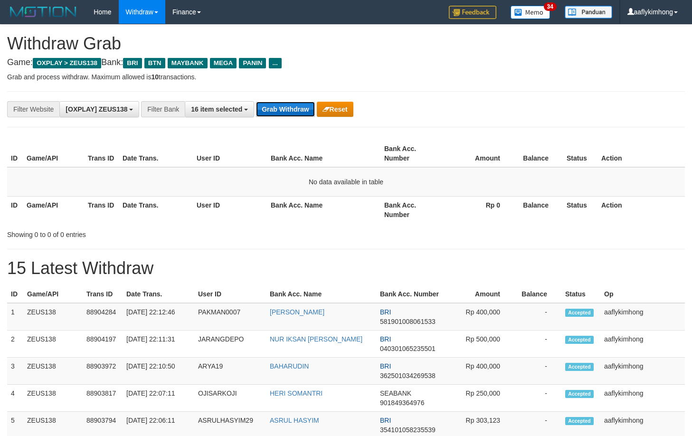
click at [281, 102] on button "Grab Withdraw" at bounding box center [285, 109] width 58 height 15
click at [280, 102] on button "Grab Withdraw" at bounding box center [285, 109] width 58 height 15
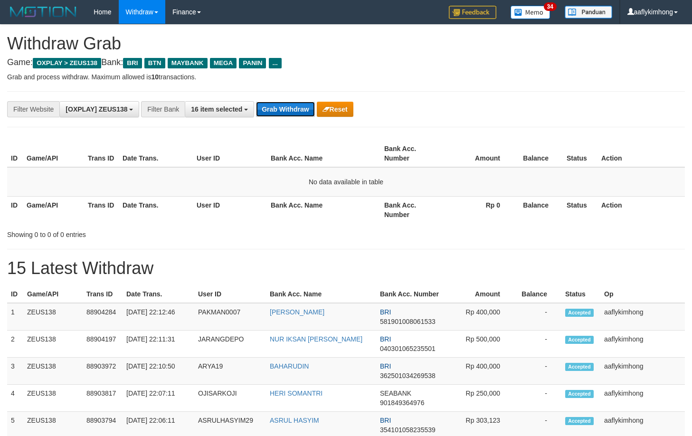
click at [280, 102] on button "Grab Withdraw" at bounding box center [285, 109] width 58 height 15
click at [280, 104] on button "Grab Withdraw" at bounding box center [285, 109] width 58 height 15
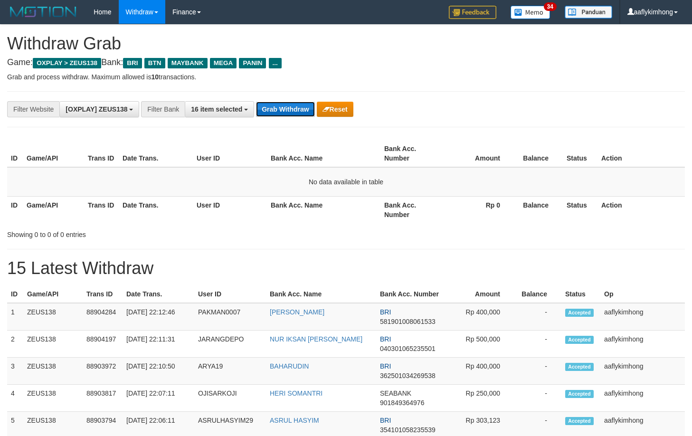
click at [280, 104] on button "Grab Withdraw" at bounding box center [285, 109] width 58 height 15
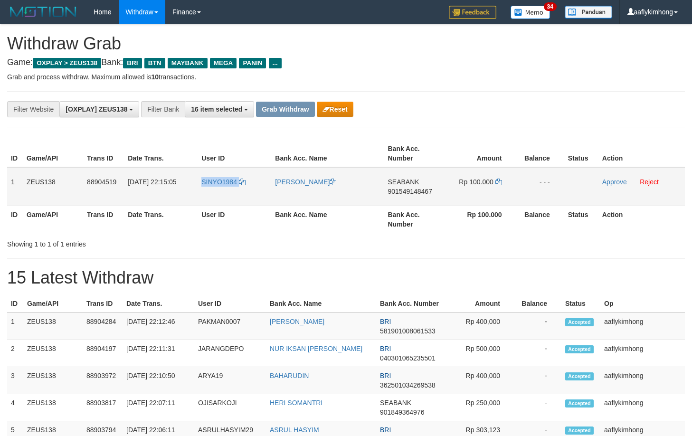
drag, startPoint x: 238, startPoint y: 194, endPoint x: 250, endPoint y: 191, distance: 11.9
click at [250, 191] on td "SINYO1984" at bounding box center [235, 186] width 74 height 39
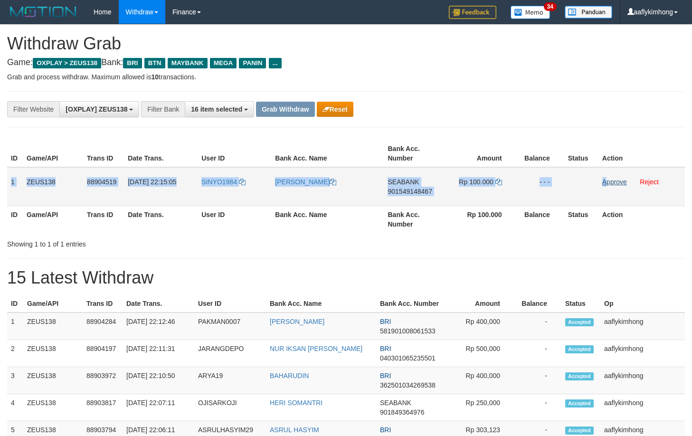
copy tr "1 ZEUS138 88904519 [DATE] 22:15:05 SINYO1984 [PERSON_NAME] SEABANK 901549148467…"
drag, startPoint x: 10, startPoint y: 180, endPoint x: 606, endPoint y: 185, distance: 595.5
click at [606, 185] on tr "1 ZEUS138 88904519 01/10/2025 22:15:05 SINYO1984 NANANG ELIA NUGRAHA SEABANK 90…" at bounding box center [346, 186] width 678 height 39
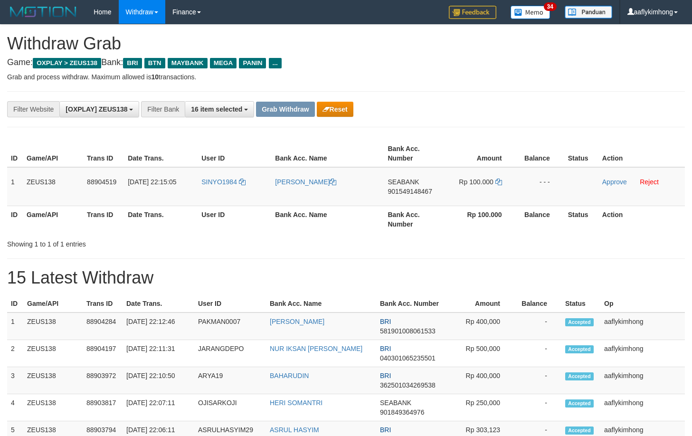
click at [471, 274] on h1 "15 Latest Withdraw" at bounding box center [346, 277] width 678 height 19
drag, startPoint x: 387, startPoint y: 176, endPoint x: 438, endPoint y: 179, distance: 51.8
click at [438, 179] on td "SEABANK 901549148467" at bounding box center [414, 186] width 60 height 39
copy span "SEABANK"
click at [417, 187] on td "SEABANK 901549148467" at bounding box center [414, 186] width 60 height 39
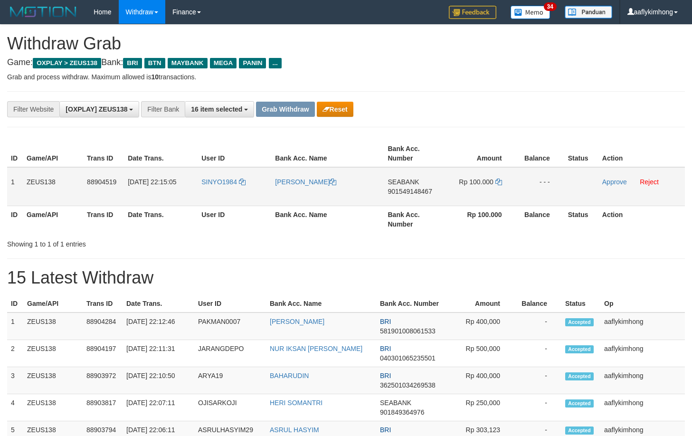
click at [416, 188] on span "901549148467" at bounding box center [409, 192] width 44 height 8
click at [498, 179] on icon at bounding box center [498, 182] width 7 height 7
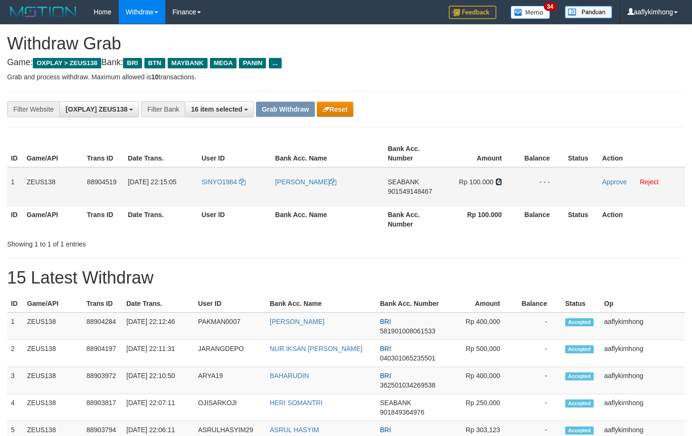
click at [498, 179] on icon at bounding box center [498, 182] width 7 height 7
drag, startPoint x: 613, startPoint y: 181, endPoint x: 390, endPoint y: 99, distance: 236.9
click at [613, 181] on link "Approve" at bounding box center [614, 182] width 25 height 8
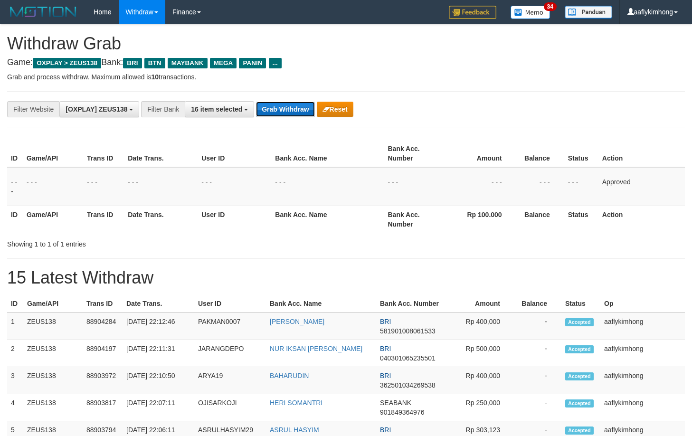
click at [293, 106] on button "Grab Withdraw" at bounding box center [285, 109] width 58 height 15
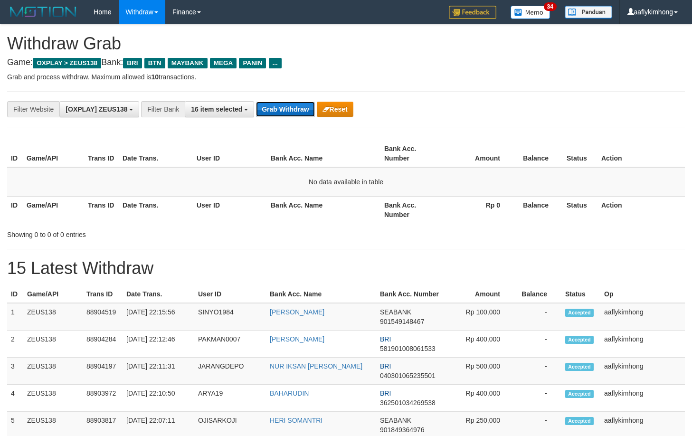
click at [296, 113] on button "Grab Withdraw" at bounding box center [285, 109] width 58 height 15
click at [296, 111] on button "Grab Withdraw" at bounding box center [285, 109] width 58 height 15
click at [314, 107] on button "Grab Withdraw" at bounding box center [285, 109] width 58 height 15
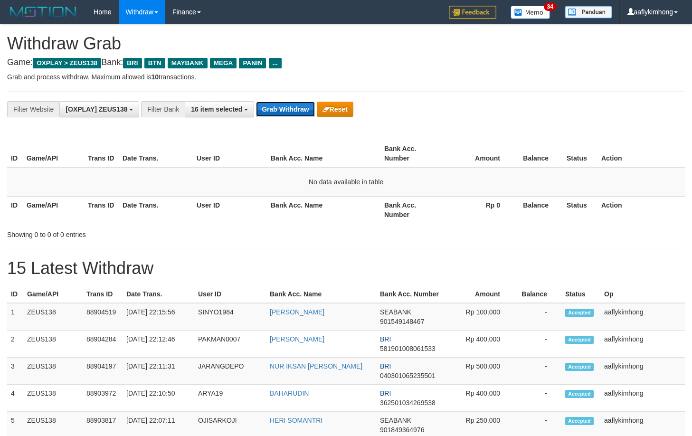
click at [314, 107] on button "Grab Withdraw" at bounding box center [285, 109] width 58 height 15
click at [306, 106] on button "Grab Withdraw" at bounding box center [285, 109] width 58 height 15
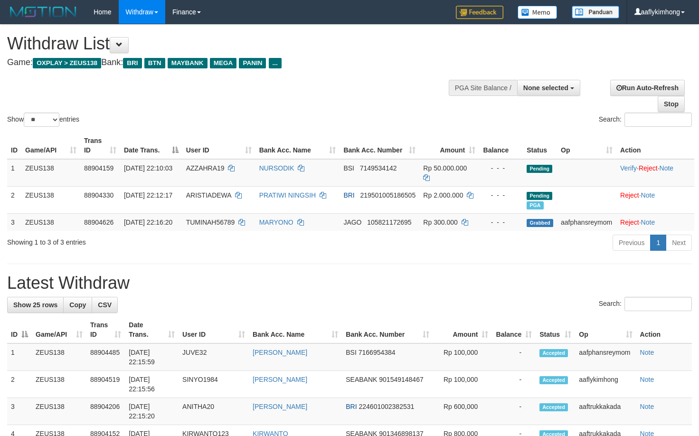
select select
select select "**"
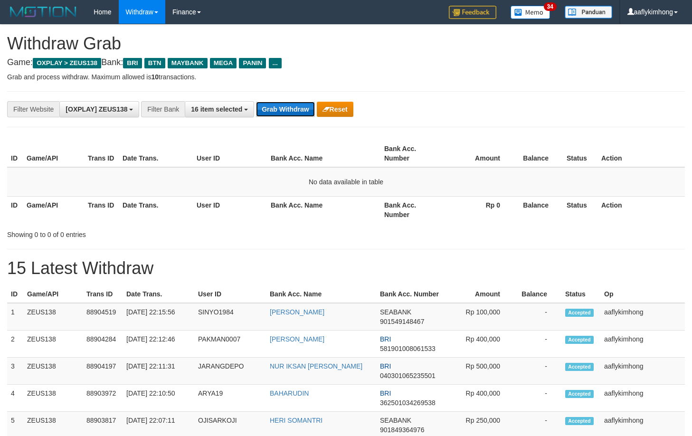
click at [306, 109] on button "Grab Withdraw" at bounding box center [285, 109] width 58 height 15
click at [305, 109] on button "Grab Withdraw" at bounding box center [285, 109] width 58 height 15
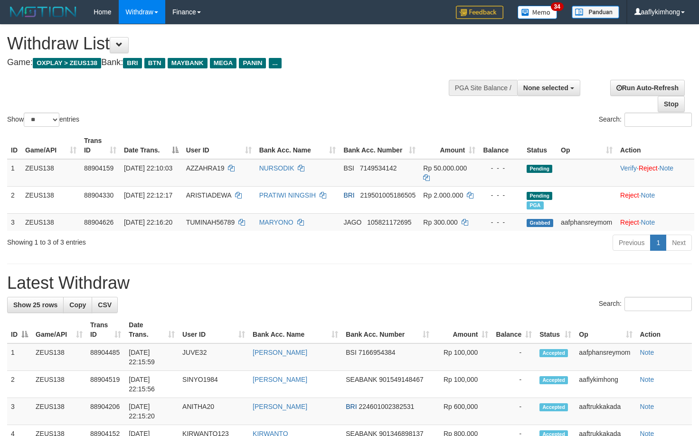
select select
select select "**"
select select
select select "**"
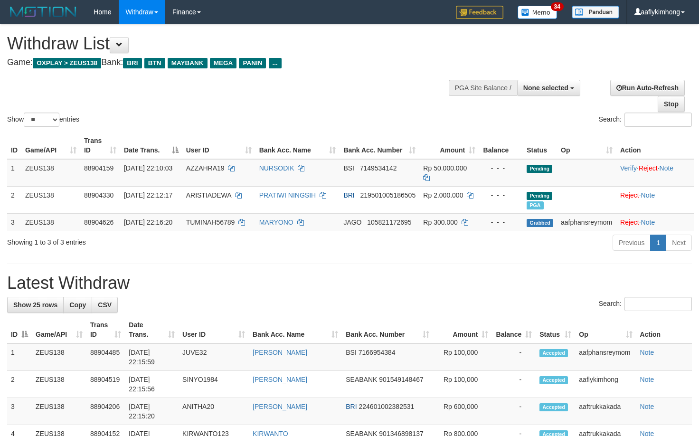
scroll to position [83, 0]
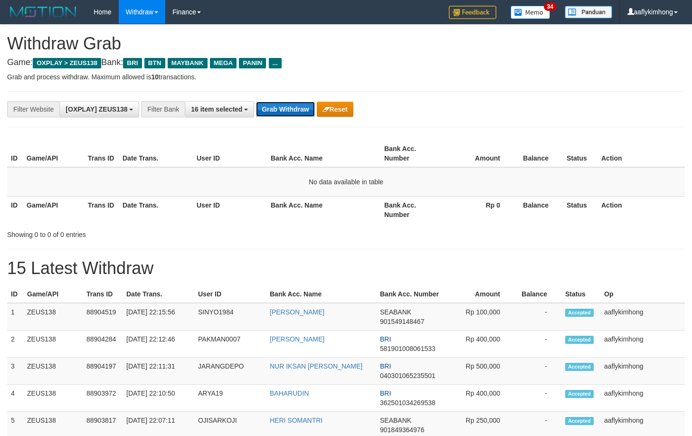
click at [278, 107] on button "Grab Withdraw" at bounding box center [285, 109] width 58 height 15
click at [277, 107] on button "Grab Withdraw" at bounding box center [285, 109] width 58 height 15
click at [302, 105] on button "Grab Withdraw" at bounding box center [285, 109] width 58 height 15
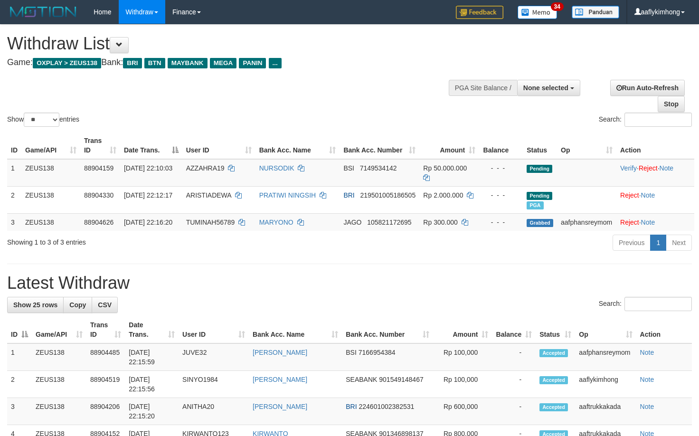
select select
select select "**"
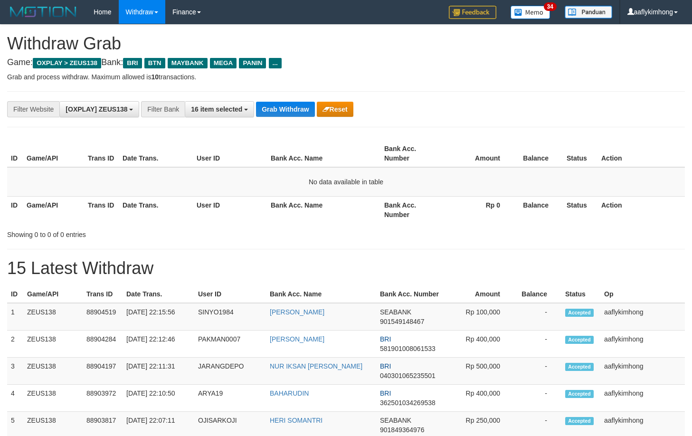
click at [302, 105] on button "Grab Withdraw" at bounding box center [285, 109] width 58 height 15
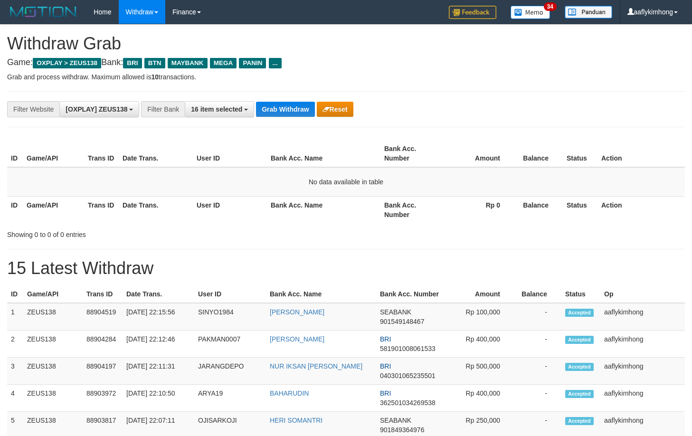
click at [302, 105] on button "Grab Withdraw" at bounding box center [285, 109] width 58 height 15
click at [302, 104] on button "Grab Withdraw" at bounding box center [285, 109] width 58 height 15
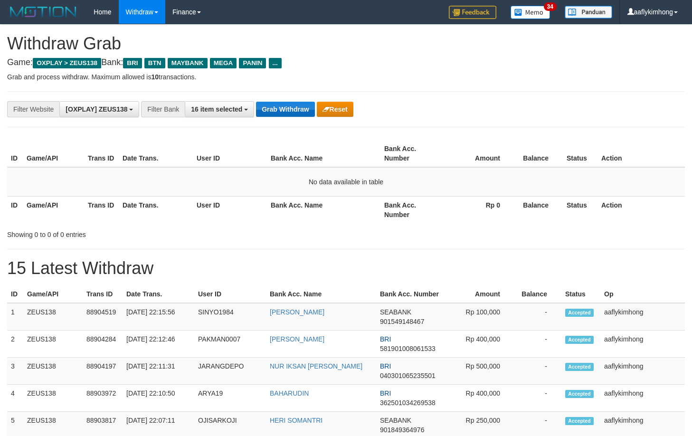
click at [302, 104] on button "Grab Withdraw" at bounding box center [285, 109] width 58 height 15
click at [302, 103] on button "Grab Withdraw" at bounding box center [285, 109] width 58 height 15
click at [302, 102] on button "Grab Withdraw" at bounding box center [285, 109] width 58 height 15
click at [284, 106] on button "Grab Withdraw" at bounding box center [285, 109] width 58 height 15
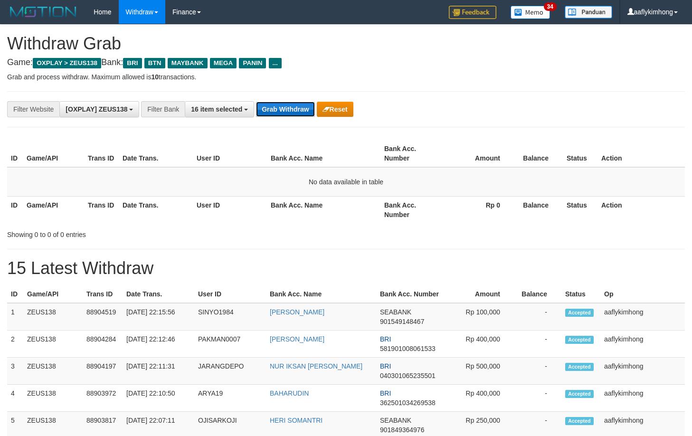
click at [284, 106] on button "Grab Withdraw" at bounding box center [285, 109] width 58 height 15
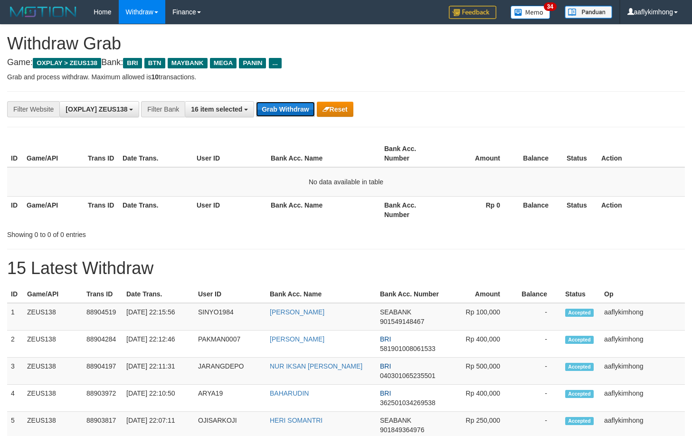
click at [284, 106] on button "Grab Withdraw" at bounding box center [285, 109] width 58 height 15
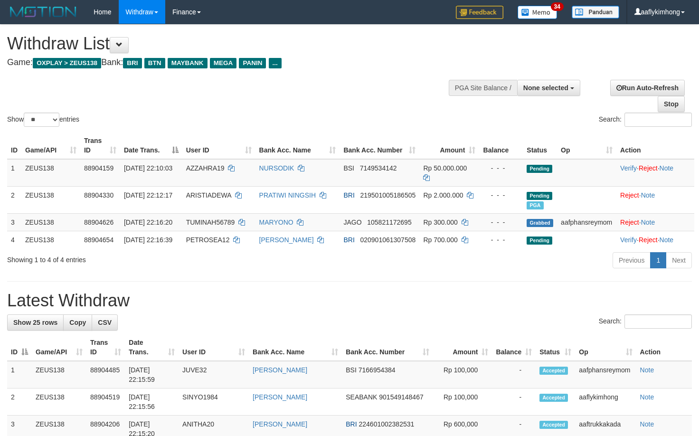
select select
select select "**"
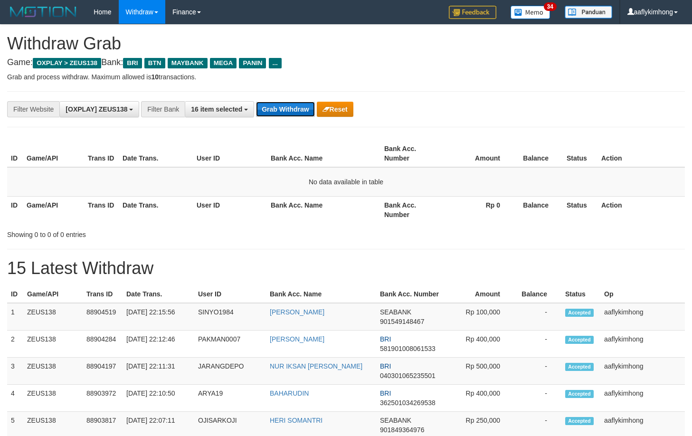
click at [282, 107] on button "Grab Withdraw" at bounding box center [285, 109] width 58 height 15
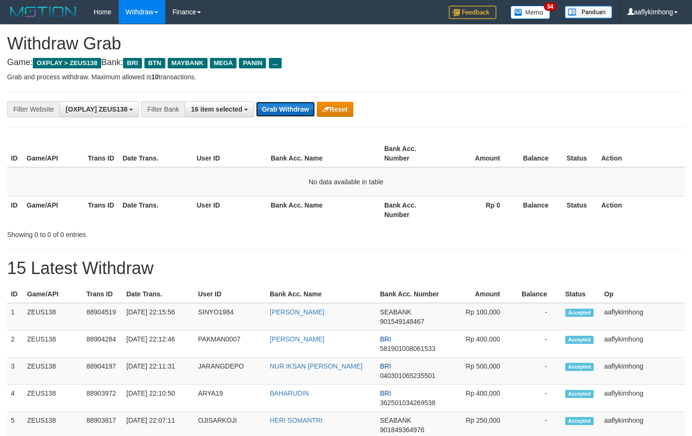
click at [282, 107] on button "Grab Withdraw" at bounding box center [285, 109] width 58 height 15
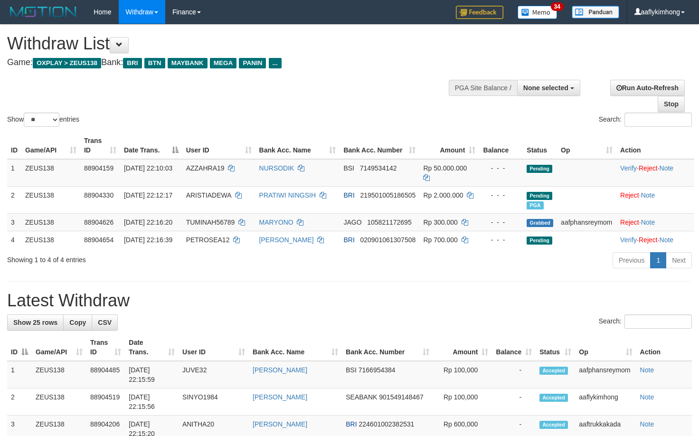
select select
select select "**"
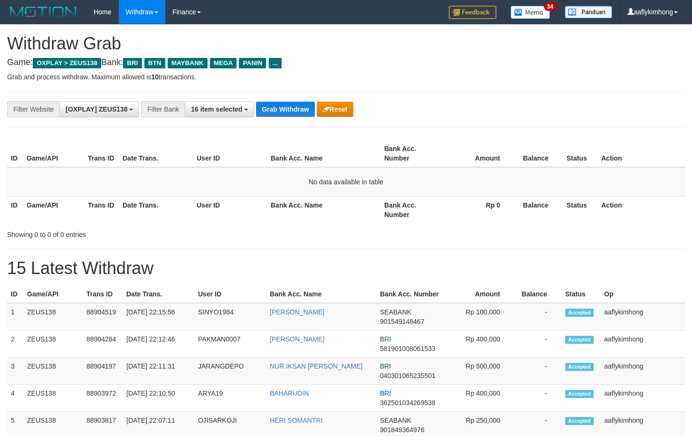
click at [257, 92] on div "**********" at bounding box center [346, 109] width 678 height 36
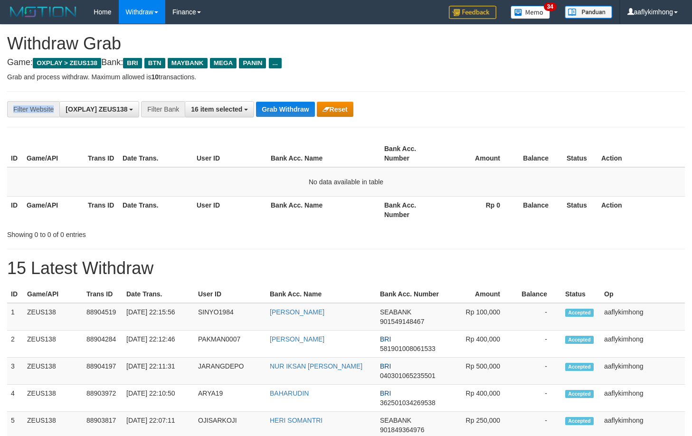
drag, startPoint x: 257, startPoint y: 92, endPoint x: 417, endPoint y: 72, distance: 161.3
click at [257, 92] on div "**********" at bounding box center [346, 109] width 678 height 36
drag, startPoint x: 264, startPoint y: 95, endPoint x: 268, endPoint y: 97, distance: 4.9
click at [263, 95] on div "**********" at bounding box center [346, 109] width 678 height 36
click at [290, 103] on button "Grab Withdraw" at bounding box center [285, 109] width 58 height 15
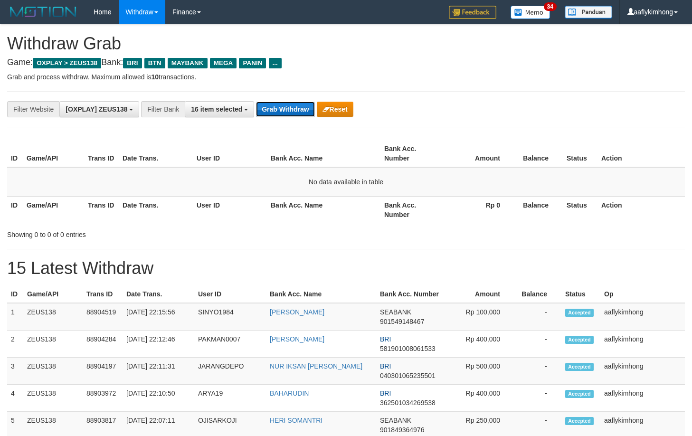
click at [290, 103] on button "Grab Withdraw" at bounding box center [285, 109] width 58 height 15
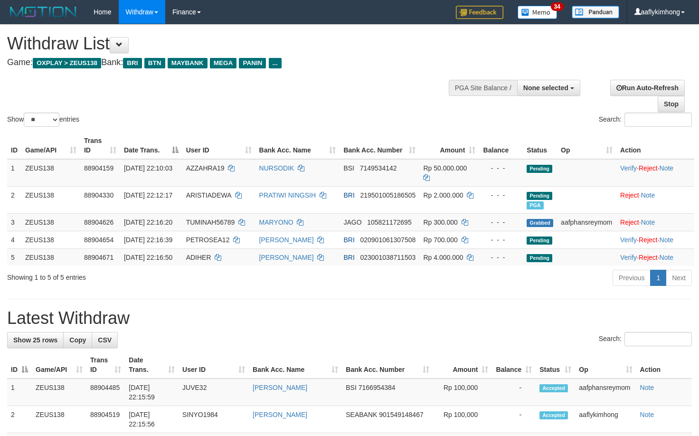
select select
select select "**"
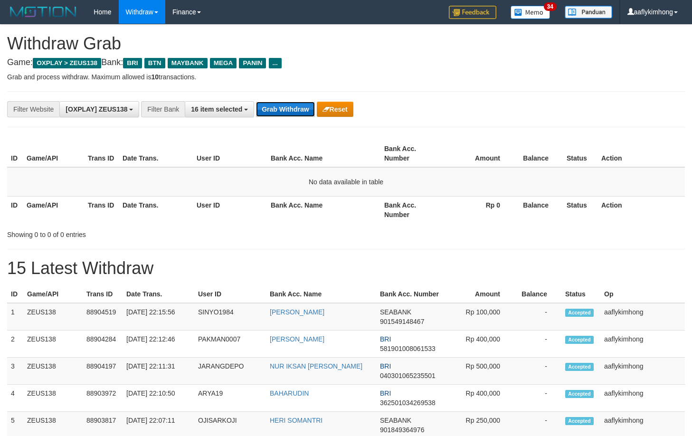
click at [268, 106] on button "Grab Withdraw" at bounding box center [285, 109] width 58 height 15
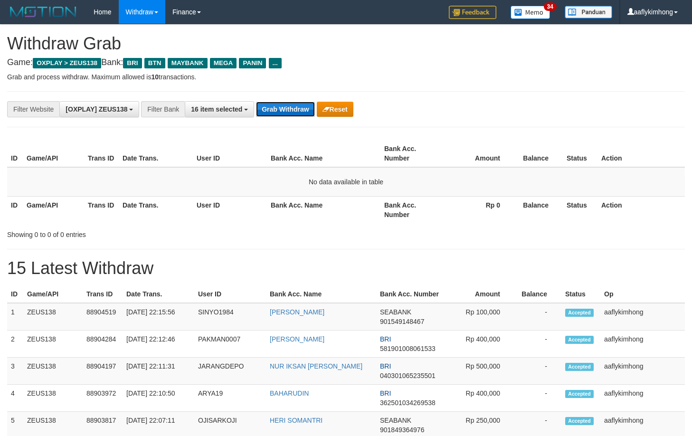
click at [268, 105] on button "Grab Withdraw" at bounding box center [285, 109] width 58 height 15
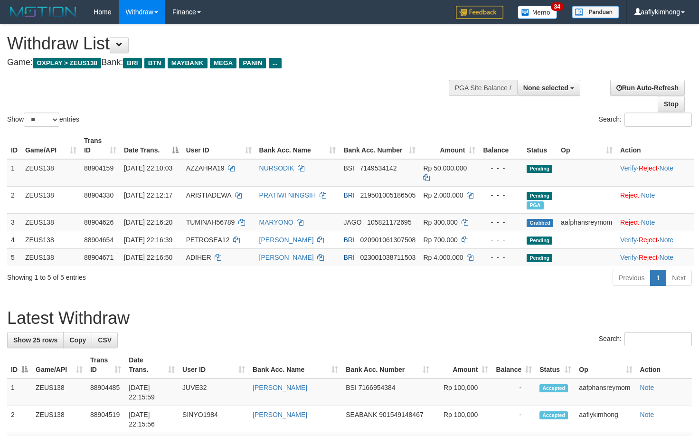
select select
select select "**"
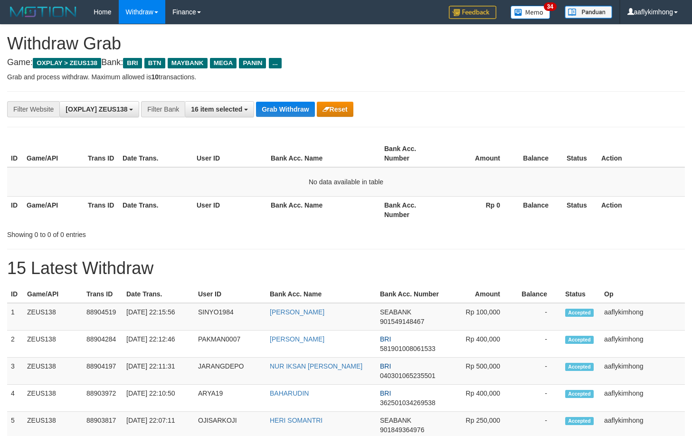
click at [233, 119] on div "**********" at bounding box center [346, 109] width 678 height 36
click at [272, 104] on button "Grab Withdraw" at bounding box center [285, 109] width 58 height 15
click at [275, 103] on button "Grab Withdraw" at bounding box center [285, 109] width 58 height 15
drag, startPoint x: 275, startPoint y: 103, endPoint x: 493, endPoint y: 66, distance: 221.1
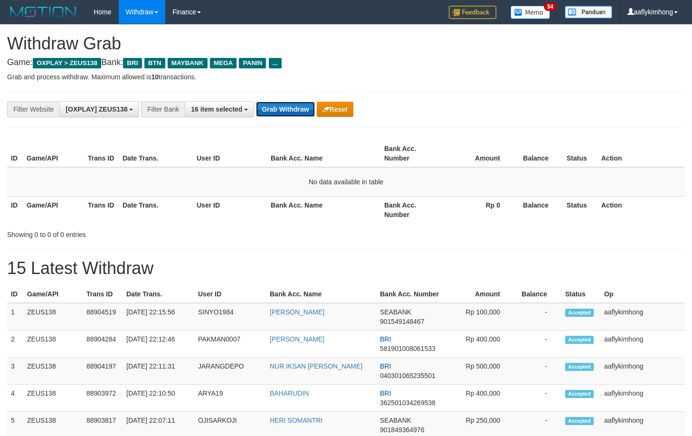
click at [276, 103] on button "Grab Withdraw" at bounding box center [285, 109] width 58 height 15
click at [268, 114] on button "Grab Withdraw" at bounding box center [285, 109] width 58 height 15
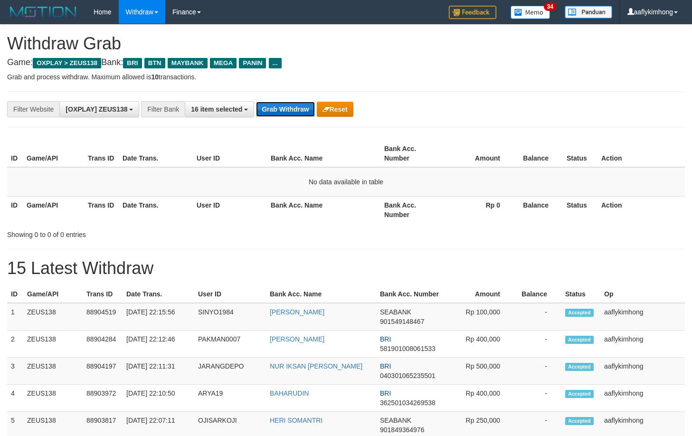
click at [268, 114] on button "Grab Withdraw" at bounding box center [285, 109] width 58 height 15
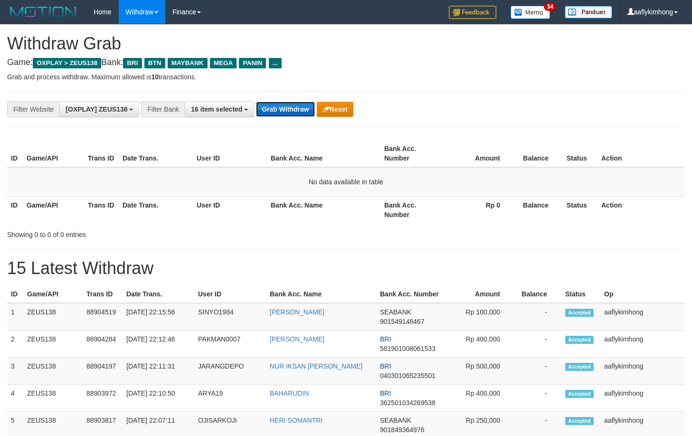
click at [268, 114] on button "Grab Withdraw" at bounding box center [285, 109] width 58 height 15
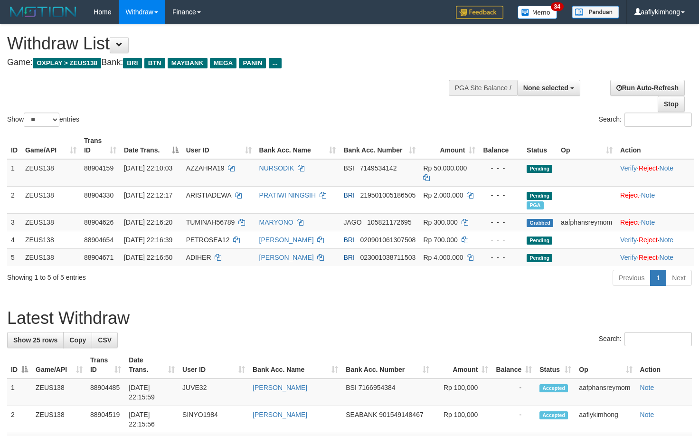
select select
select select "**"
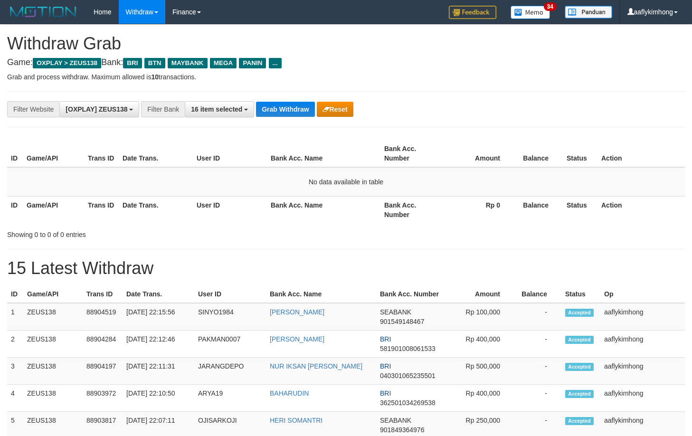
click at [268, 114] on button "Grab Withdraw" at bounding box center [285, 109] width 58 height 15
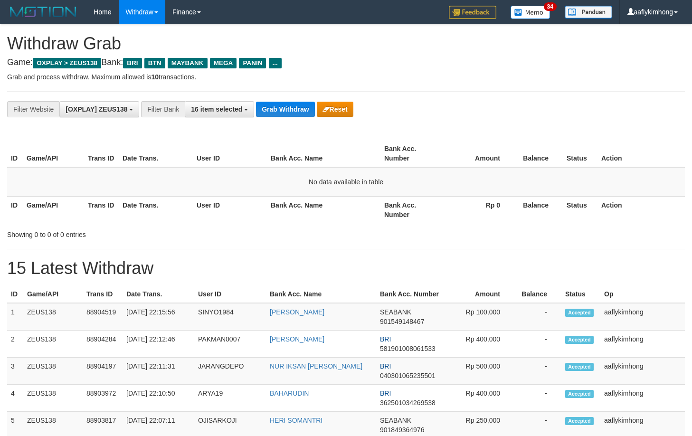
click at [268, 114] on button "Grab Withdraw" at bounding box center [285, 109] width 58 height 15
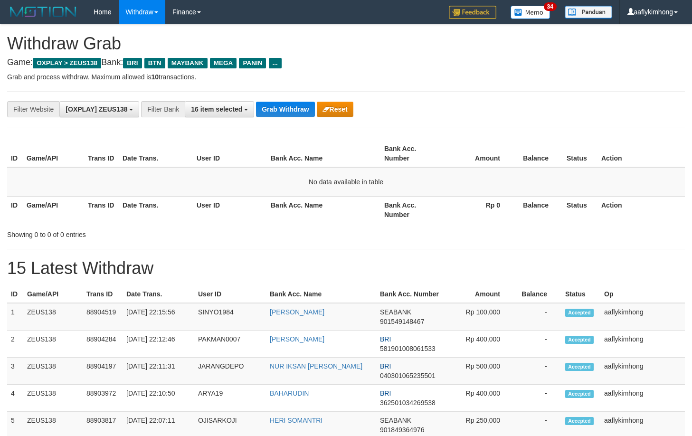
click at [268, 114] on button "Grab Withdraw" at bounding box center [285, 109] width 58 height 15
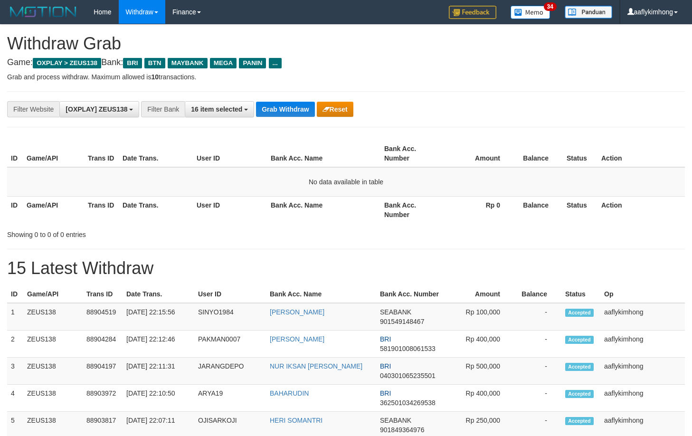
click at [268, 114] on button "Grab Withdraw" at bounding box center [285, 109] width 58 height 15
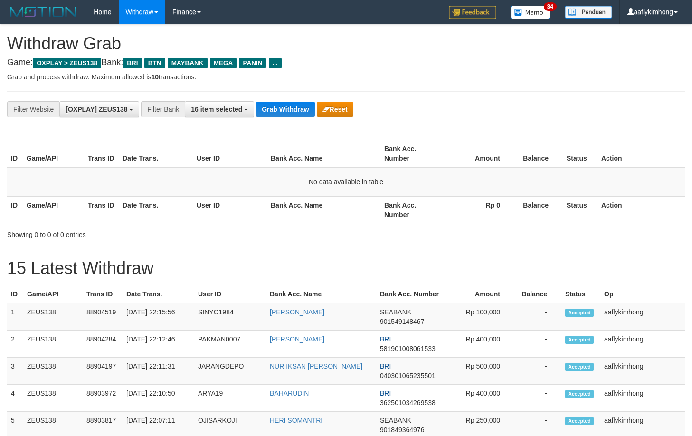
click at [268, 114] on button "Grab Withdraw" at bounding box center [285, 109] width 58 height 15
click at [301, 112] on button "Grab Withdraw" at bounding box center [285, 109] width 58 height 15
click at [301, 103] on button "Grab Withdraw" at bounding box center [285, 109] width 58 height 15
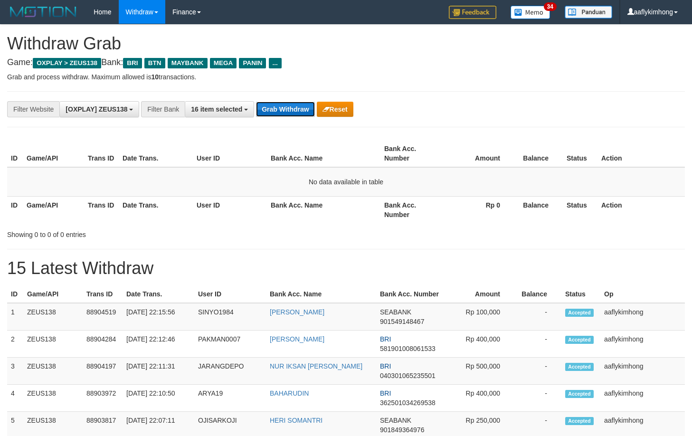
click at [301, 103] on button "Grab Withdraw" at bounding box center [285, 109] width 58 height 15
click at [299, 103] on button "Grab Withdraw" at bounding box center [285, 109] width 58 height 15
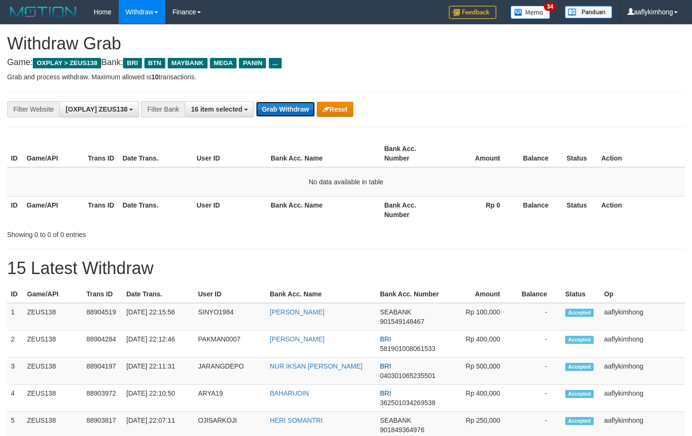
click at [297, 102] on button "Grab Withdraw" at bounding box center [285, 109] width 58 height 15
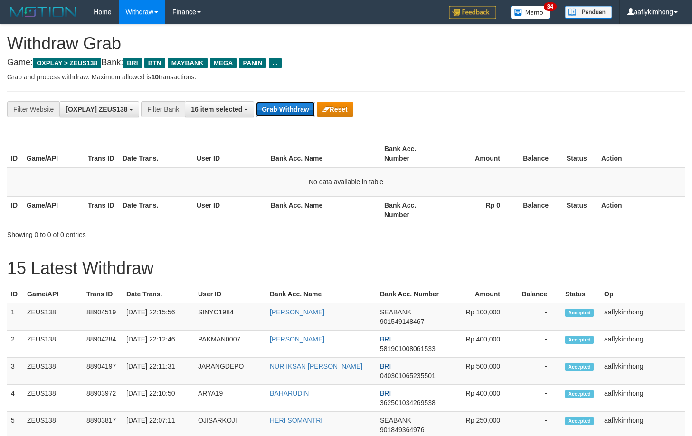
click at [297, 102] on button "Grab Withdraw" at bounding box center [285, 109] width 58 height 15
click at [503, 94] on div "**********" at bounding box center [346, 109] width 678 height 36
click at [266, 105] on button "Grab Withdraw" at bounding box center [285, 109] width 58 height 15
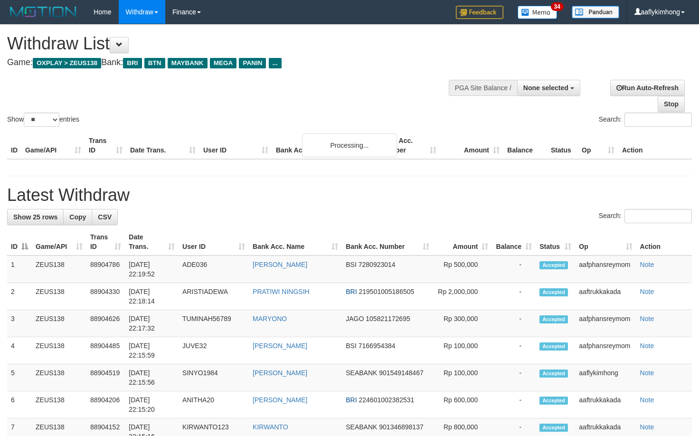
select select
select select "**"
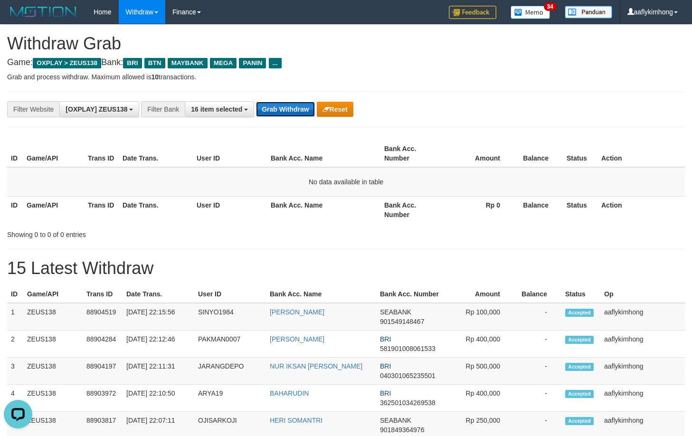
click at [282, 113] on button "Grab Withdraw" at bounding box center [285, 109] width 58 height 15
click at [282, 112] on button "Grab Withdraw" at bounding box center [285, 109] width 58 height 15
click at [282, 111] on button "Grab Withdraw" at bounding box center [285, 109] width 58 height 15
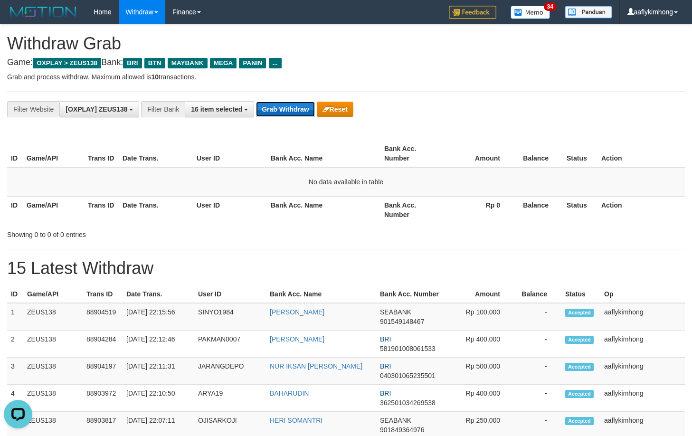
click at [281, 104] on button "Grab Withdraw" at bounding box center [285, 109] width 58 height 15
click at [291, 104] on button "Grab Withdraw" at bounding box center [285, 109] width 58 height 15
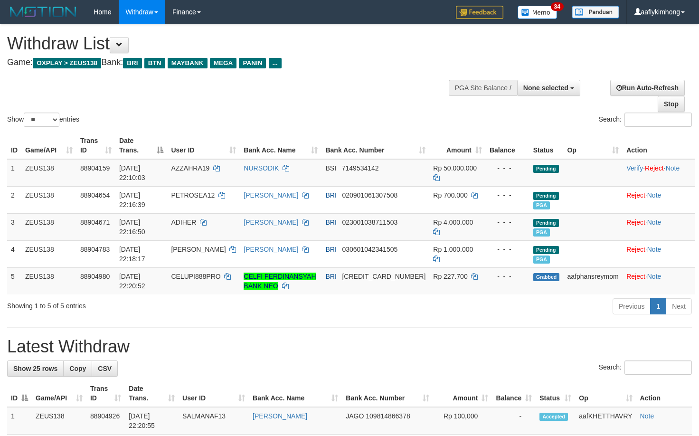
select select
select select "**"
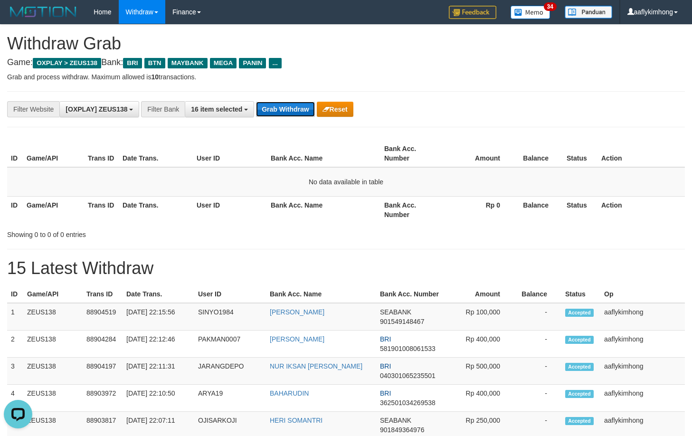
click at [298, 106] on button "Grab Withdraw" at bounding box center [285, 109] width 58 height 15
click at [295, 109] on button "Grab Withdraw" at bounding box center [285, 109] width 58 height 15
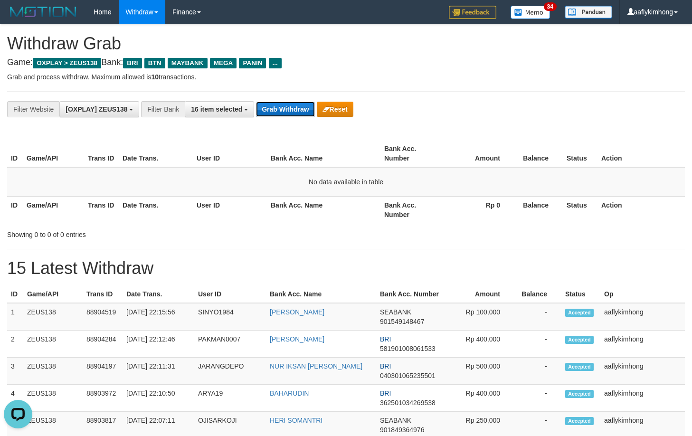
click at [295, 105] on button "Grab Withdraw" at bounding box center [285, 109] width 58 height 15
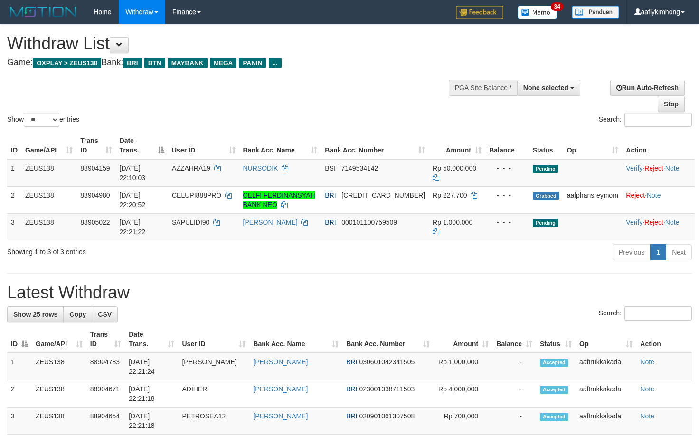
select select
select select "**"
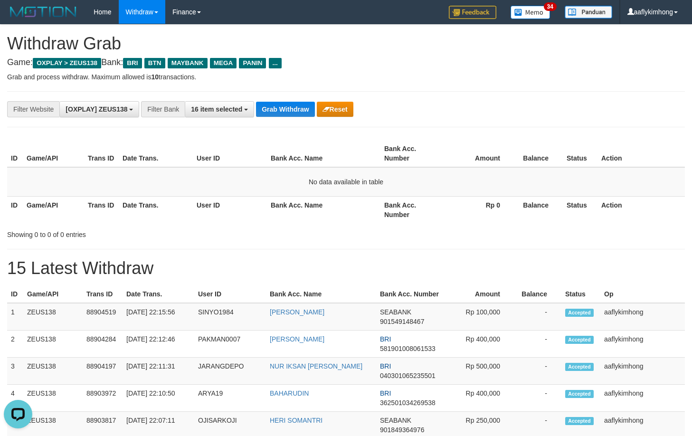
click at [281, 108] on button "Grab Withdraw" at bounding box center [285, 109] width 58 height 15
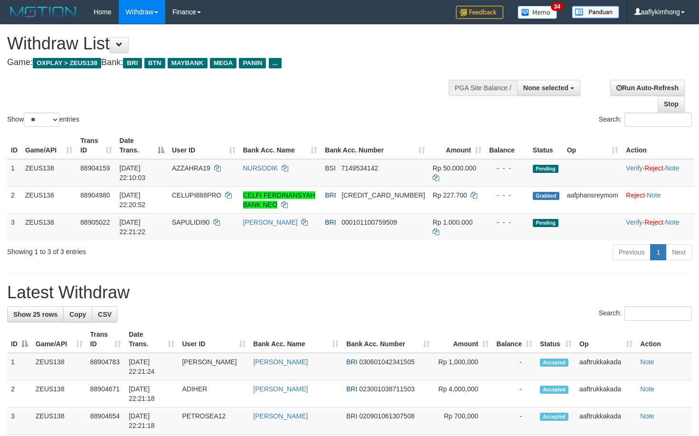
select select
select select "**"
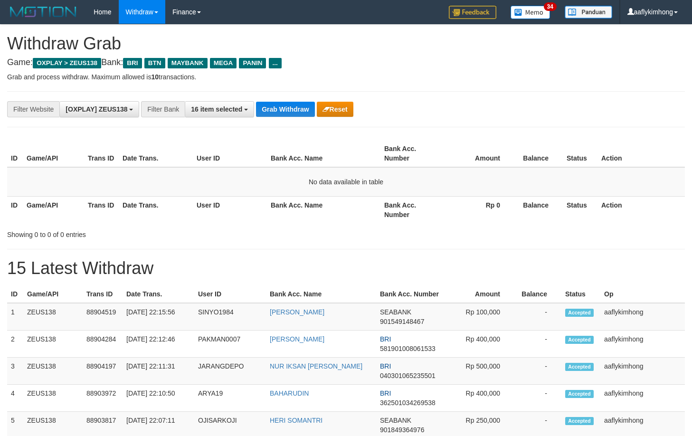
click at [281, 108] on button "Grab Withdraw" at bounding box center [285, 109] width 58 height 15
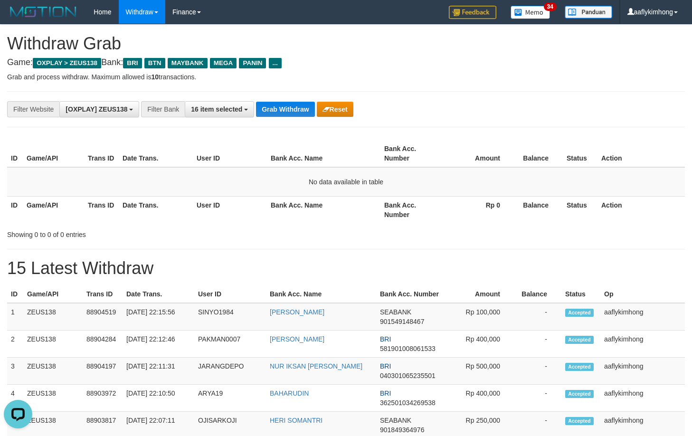
click at [281, 108] on button "Grab Withdraw" at bounding box center [285, 109] width 58 height 15
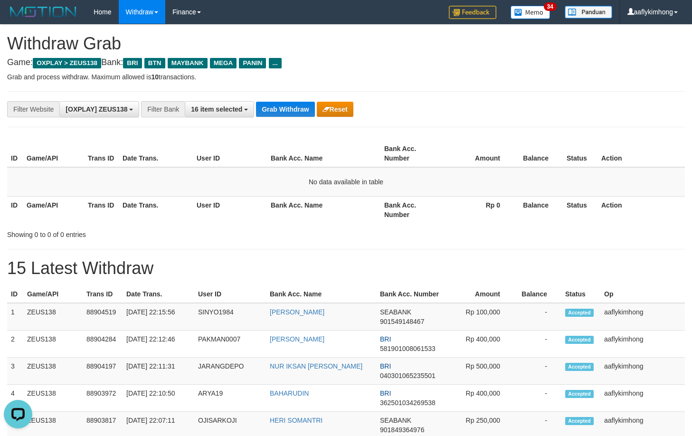
click at [281, 108] on button "Grab Withdraw" at bounding box center [285, 109] width 58 height 15
click at [292, 108] on button "Grab Withdraw" at bounding box center [285, 109] width 58 height 15
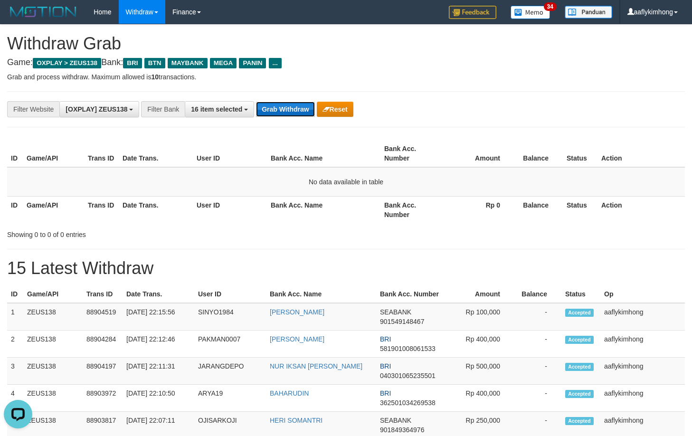
click at [292, 108] on button "Grab Withdraw" at bounding box center [285, 109] width 58 height 15
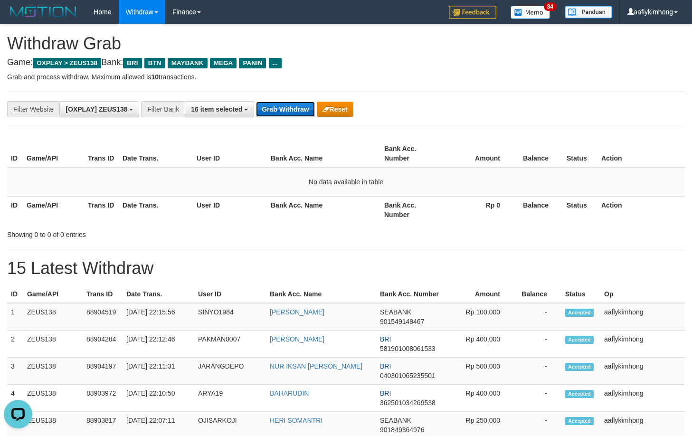
click at [292, 108] on button "Grab Withdraw" at bounding box center [285, 109] width 58 height 15
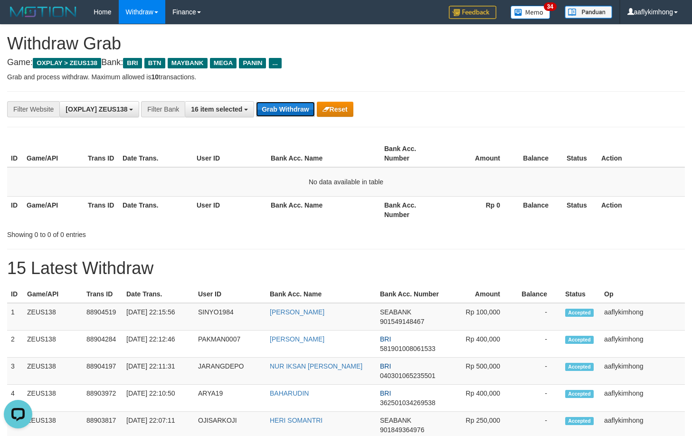
click at [292, 108] on button "Grab Withdraw" at bounding box center [285, 109] width 58 height 15
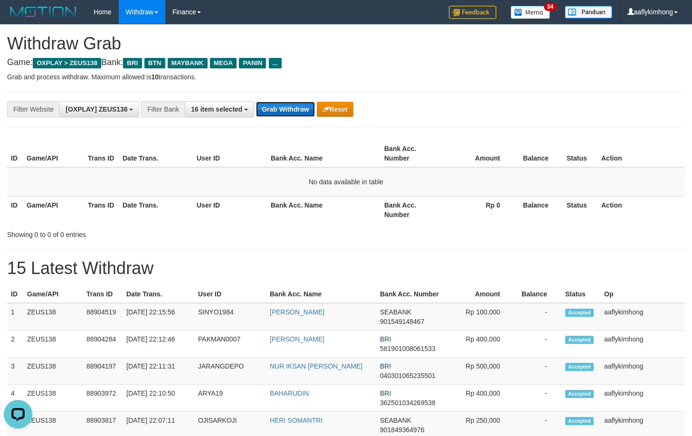
click at [292, 108] on button "Grab Withdraw" at bounding box center [285, 109] width 58 height 15
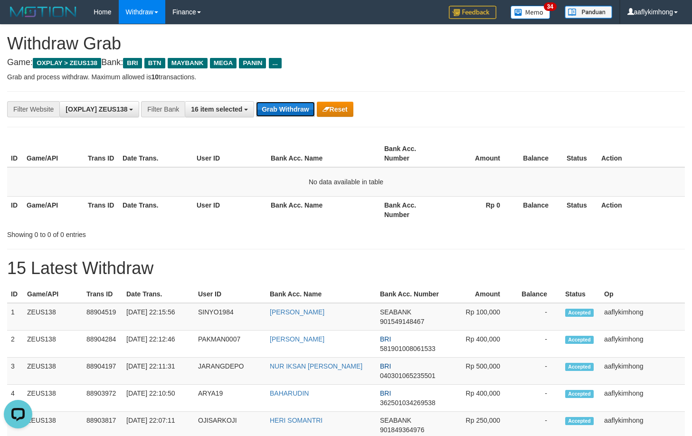
click at [292, 108] on button "Grab Withdraw" at bounding box center [285, 109] width 58 height 15
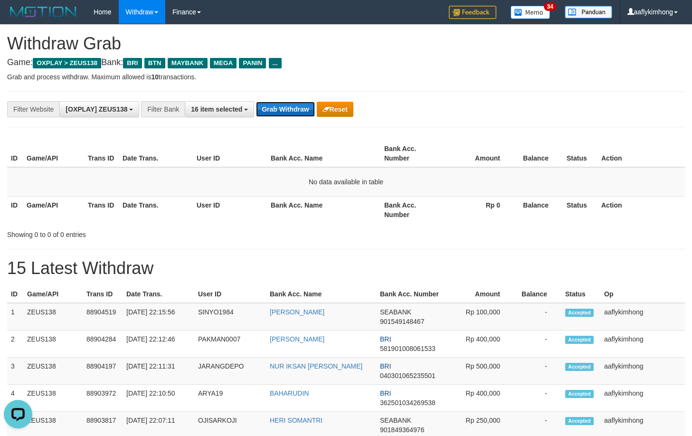
click at [292, 108] on button "Grab Withdraw" at bounding box center [285, 109] width 58 height 15
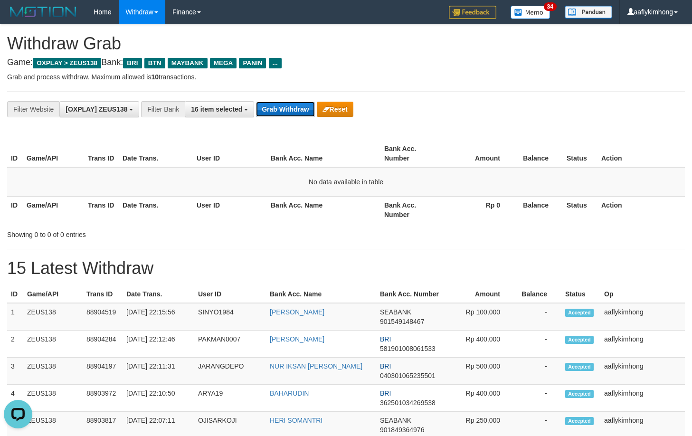
click at [292, 108] on button "Grab Withdraw" at bounding box center [285, 109] width 58 height 15
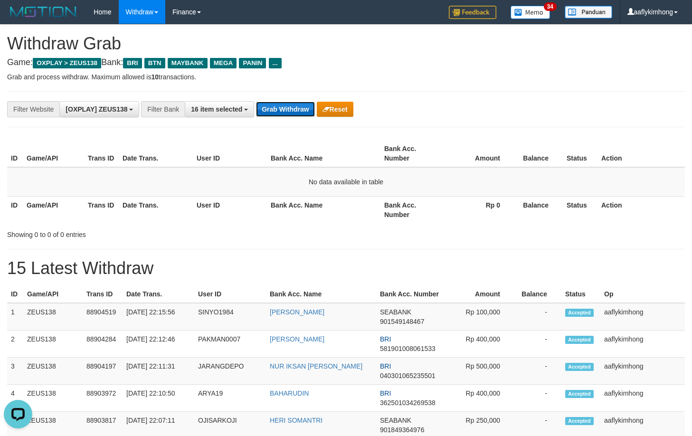
click at [292, 108] on button "Grab Withdraw" at bounding box center [285, 109] width 58 height 15
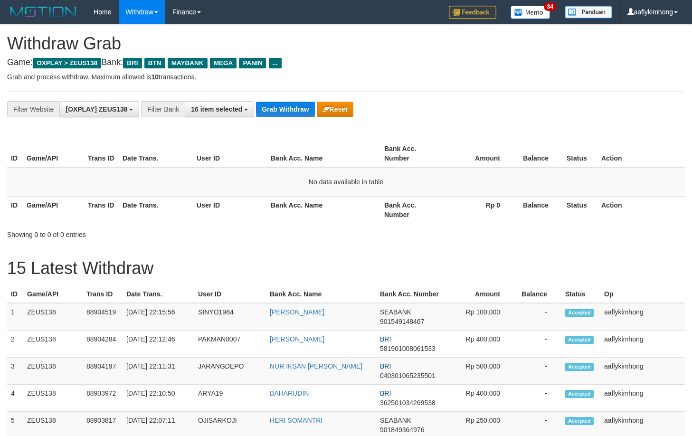
click at [292, 108] on button "Grab Withdraw" at bounding box center [285, 109] width 58 height 15
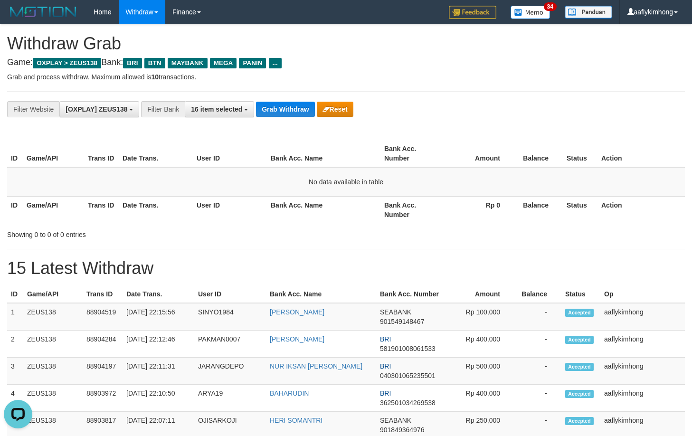
click at [292, 108] on button "Grab Withdraw" at bounding box center [285, 109] width 58 height 15
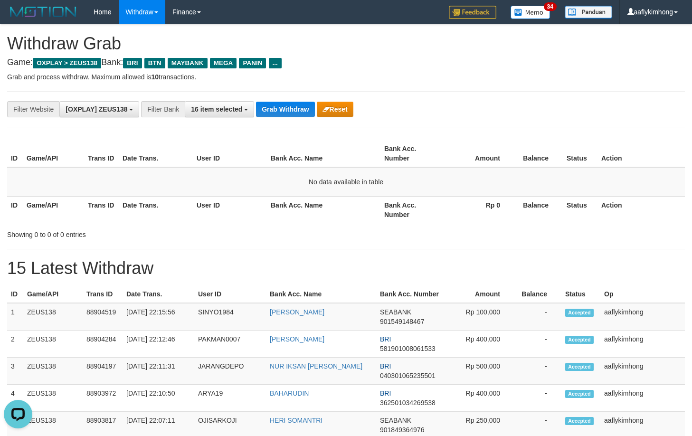
click at [292, 108] on button "Grab Withdraw" at bounding box center [285, 109] width 58 height 15
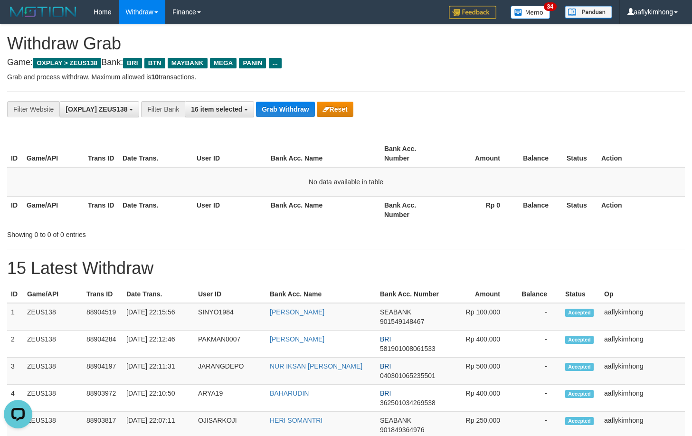
click at [292, 108] on button "Grab Withdraw" at bounding box center [285, 109] width 58 height 15
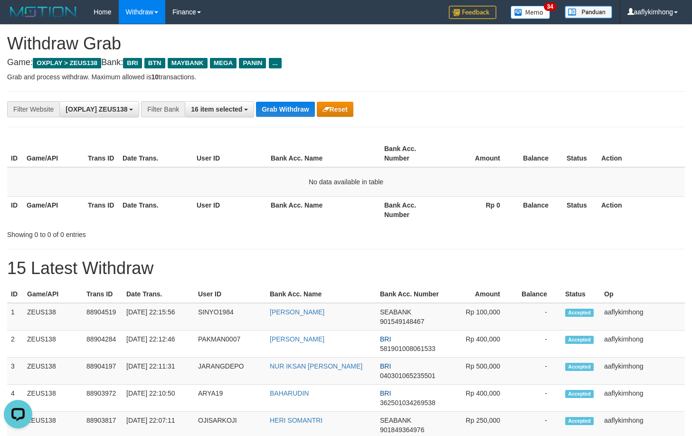
click at [292, 108] on button "Grab Withdraw" at bounding box center [285, 109] width 58 height 15
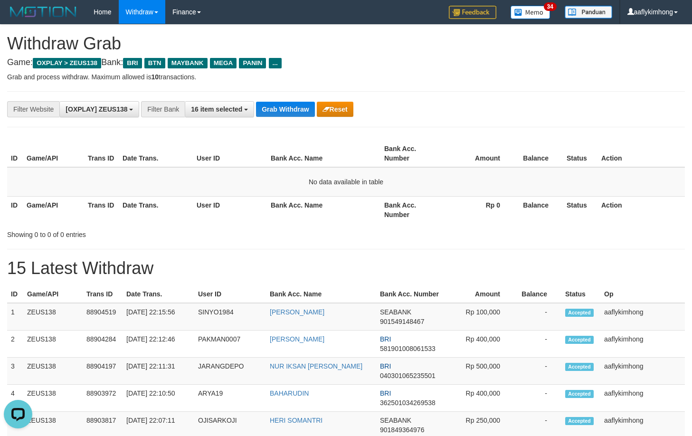
click at [292, 108] on button "Grab Withdraw" at bounding box center [285, 109] width 58 height 15
click at [280, 109] on button "Grab Withdraw" at bounding box center [285, 109] width 58 height 15
click at [285, 91] on hr at bounding box center [346, 91] width 678 height 0
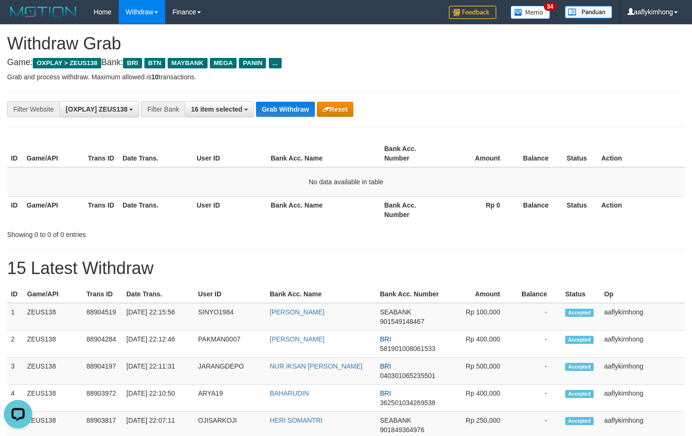
click at [285, 91] on hr at bounding box center [346, 91] width 678 height 0
click at [296, 109] on button "Grab Withdraw" at bounding box center [285, 109] width 58 height 15
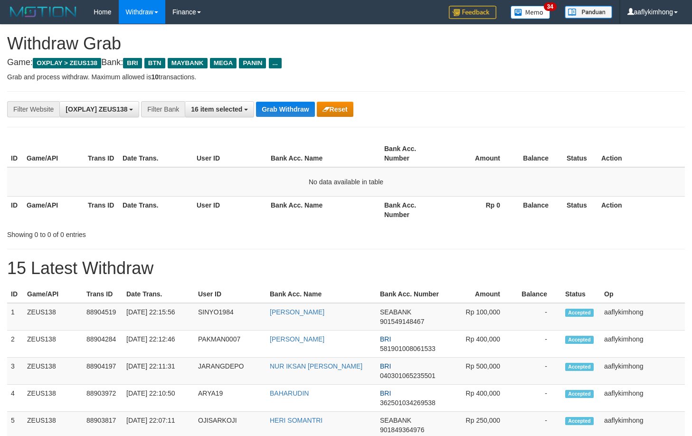
click at [296, 109] on button "Grab Withdraw" at bounding box center [285, 109] width 58 height 15
click at [296, 107] on button "Grab Withdraw" at bounding box center [285, 109] width 58 height 15
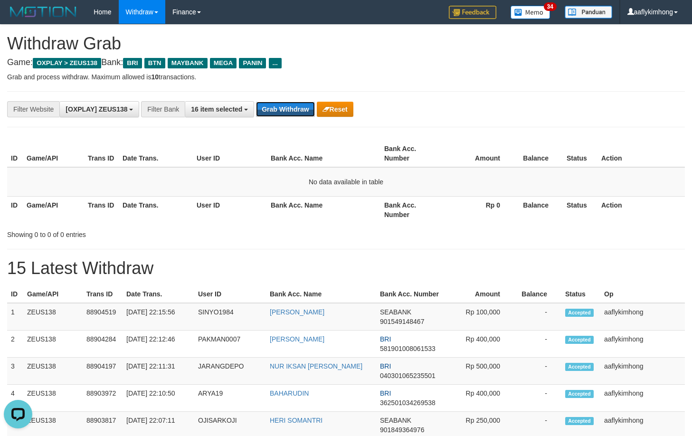
click at [296, 107] on button "Grab Withdraw" at bounding box center [285, 109] width 58 height 15
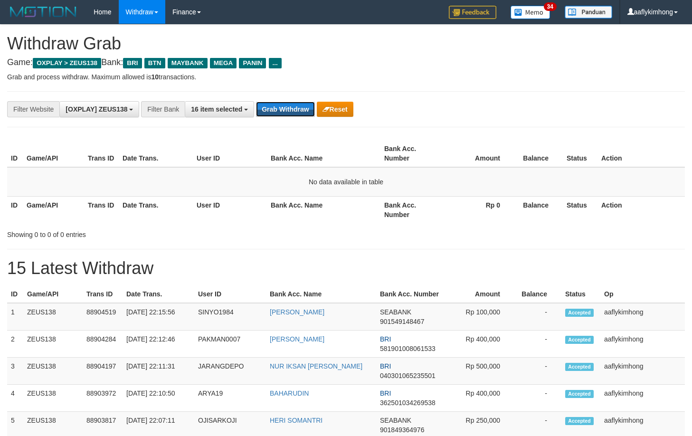
click at [297, 107] on button "Grab Withdraw" at bounding box center [285, 109] width 58 height 15
click at [297, 106] on button "Grab Withdraw" at bounding box center [285, 109] width 58 height 15
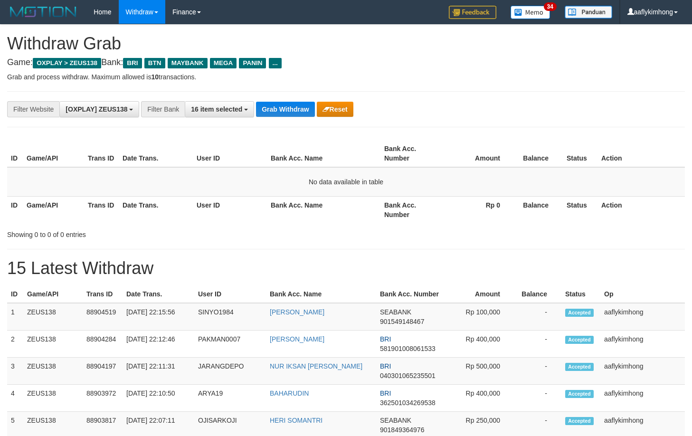
click at [297, 106] on button "Grab Withdraw" at bounding box center [285, 109] width 58 height 15
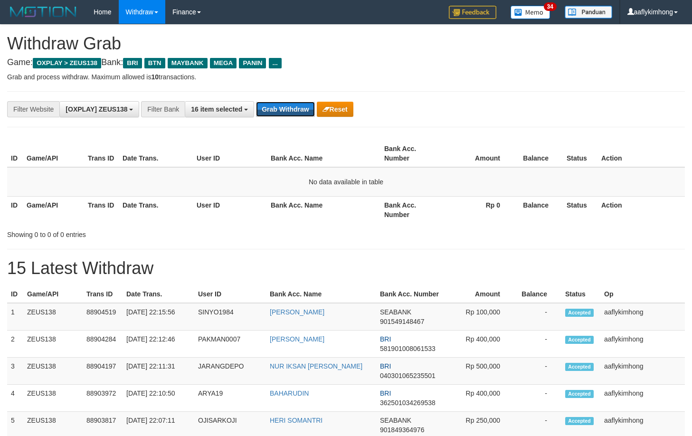
click at [297, 106] on button "Grab Withdraw" at bounding box center [285, 109] width 58 height 15
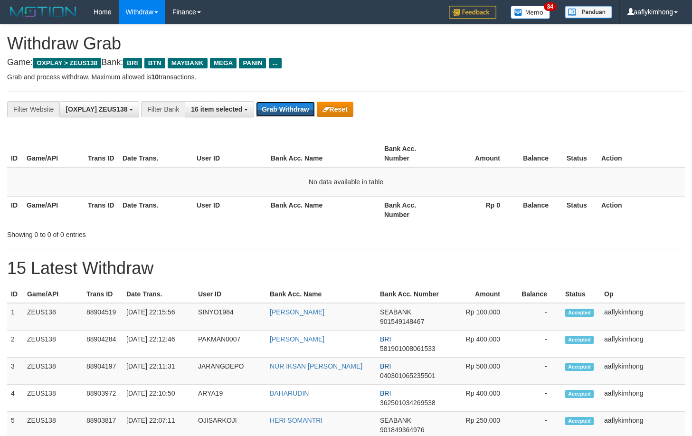
click at [297, 106] on button "Grab Withdraw" at bounding box center [285, 109] width 58 height 15
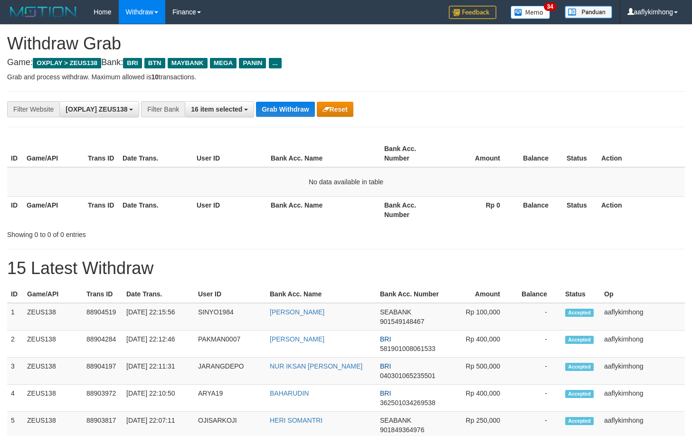
click at [297, 106] on button "Grab Withdraw" at bounding box center [285, 109] width 58 height 15
click at [299, 100] on div "**********" at bounding box center [346, 109] width 678 height 36
click at [293, 106] on button "Grab Withdraw" at bounding box center [285, 109] width 58 height 15
click at [288, 111] on button "Grab Withdraw" at bounding box center [285, 109] width 58 height 15
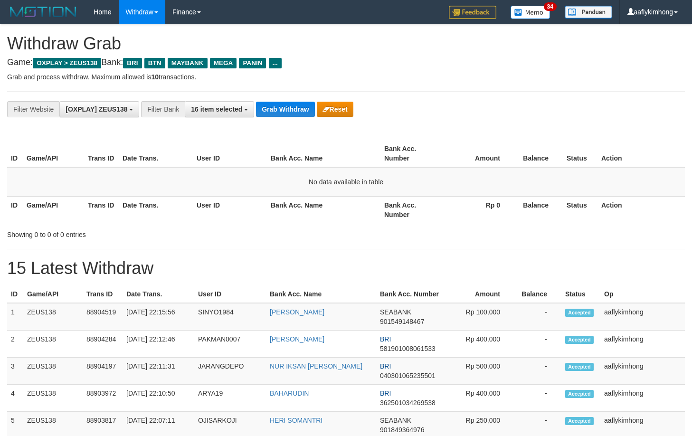
click at [288, 111] on button "Grab Withdraw" at bounding box center [285, 109] width 58 height 15
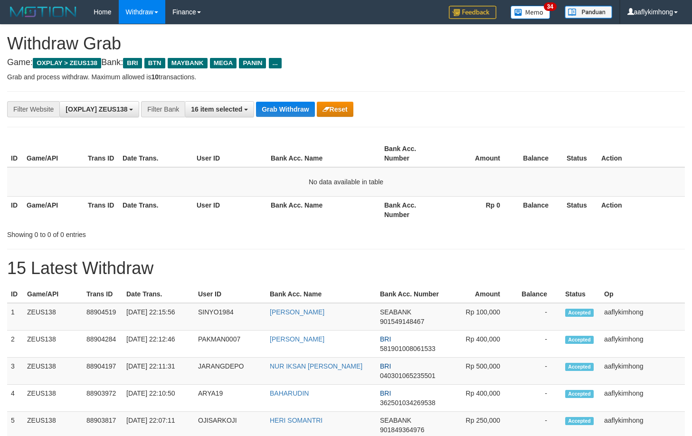
drag, startPoint x: 302, startPoint y: 132, endPoint x: 294, endPoint y: 135, distance: 8.1
click at [273, 93] on div "**********" at bounding box center [346, 109] width 678 height 36
drag, startPoint x: 269, startPoint y: 97, endPoint x: 273, endPoint y: 104, distance: 8.3
click at [267, 100] on div "**********" at bounding box center [346, 109] width 678 height 36
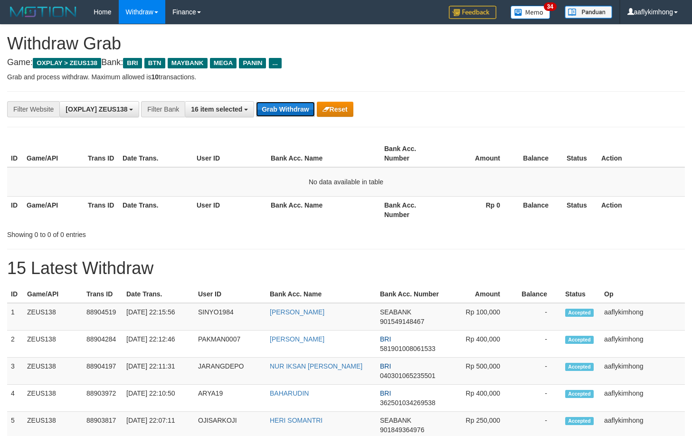
click at [274, 105] on button "Grab Withdraw" at bounding box center [285, 109] width 58 height 15
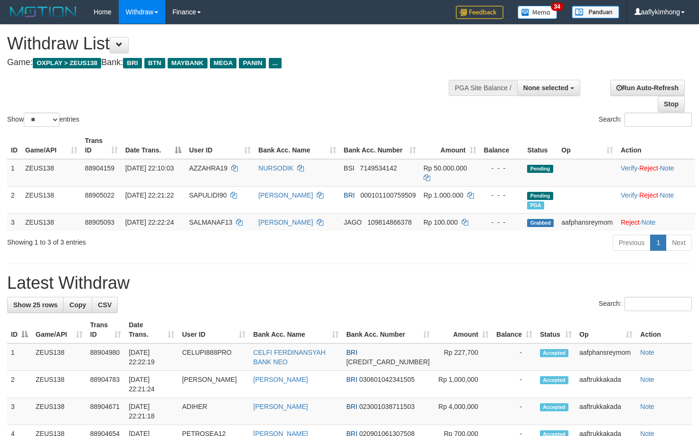
select select
select select "**"
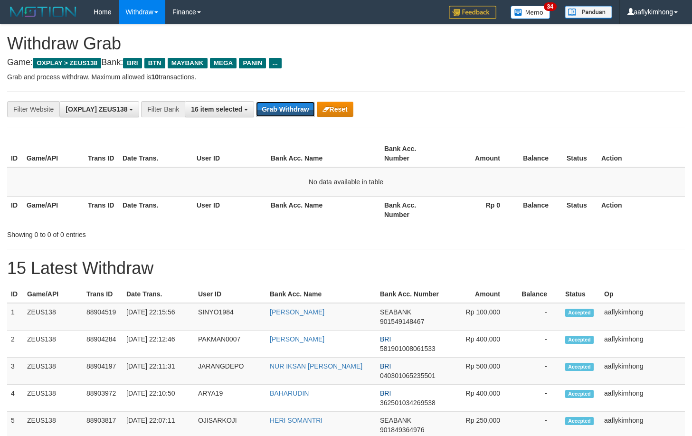
click at [274, 105] on button "Grab Withdraw" at bounding box center [285, 109] width 58 height 15
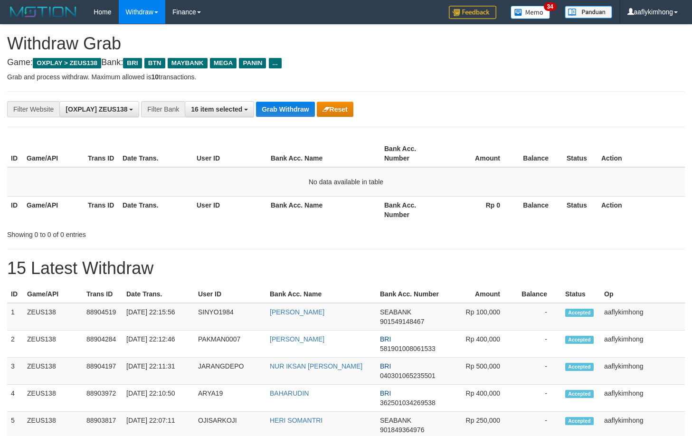
click at [274, 105] on button "Grab Withdraw" at bounding box center [285, 109] width 58 height 15
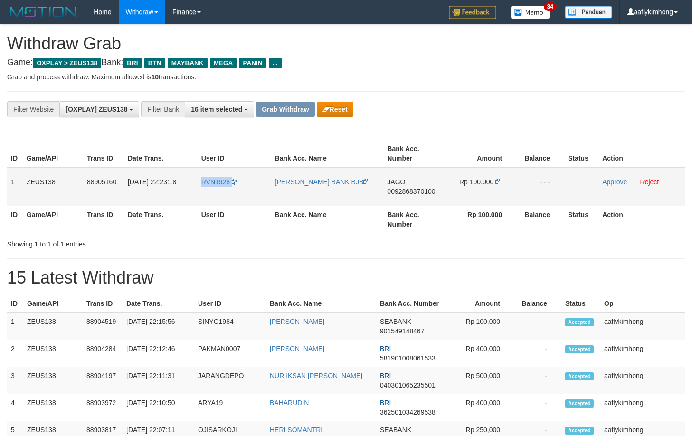
drag, startPoint x: 195, startPoint y: 190, endPoint x: 250, endPoint y: 196, distance: 55.4
click at [250, 196] on tr "1 ZEUS138 88905160 01/10/2025 22:23:18 RVN1928 INDRA LESMANA BANK BJB JAGO 0092…" at bounding box center [346, 186] width 678 height 39
copy tr "RVN1928"
click at [6, 179] on div "ID Game/API Trans ID Date Trans. User ID Bank Acc. Name Bank Acc. Number Amount…" at bounding box center [346, 186] width 692 height 98
drag, startPoint x: 8, startPoint y: 175, endPoint x: 436, endPoint y: 197, distance: 429.4
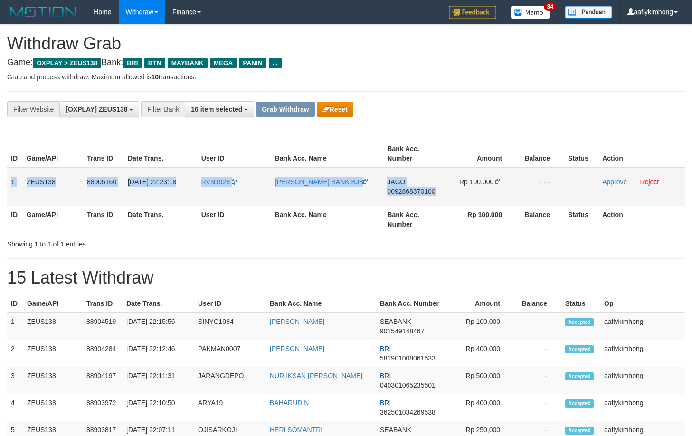
click at [436, 197] on tr "1 ZEUS138 88905160 01/10/2025 22:23:18 RVN1928 INDRA LESMANA BANK BJB JAGO 0092…" at bounding box center [346, 186] width 678 height 39
click at [50, 204] on td "ZEUS138" at bounding box center [53, 186] width 60 height 39
copy tr "1 ZEUS138 88905160 01/10/2025 22:23:18 RVN1928 INDRA LESMANA BANK BJB JAGO 0092…"
drag, startPoint x: 9, startPoint y: 174, endPoint x: 602, endPoint y: 189, distance: 592.8
click at [602, 189] on tr "1 ZEUS138 88905160 01/10/2025 22:23:18 RVN1928 INDRA LESMANA BANK BJB JAGO 0092…" at bounding box center [346, 186] width 678 height 39
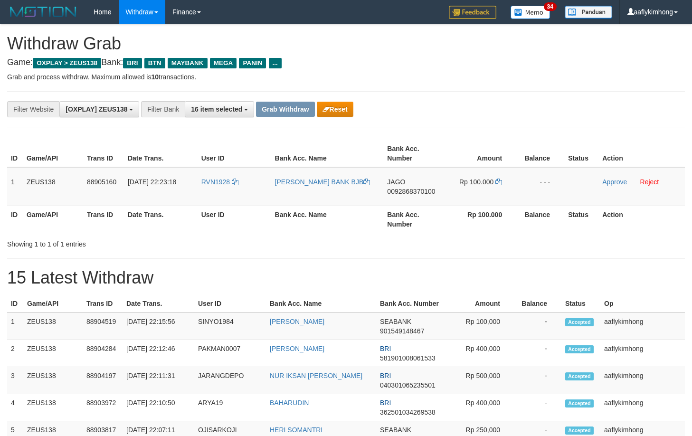
drag, startPoint x: 401, startPoint y: 265, endPoint x: 379, endPoint y: 236, distance: 36.3
copy link "BJB"
drag, startPoint x: 362, startPoint y: 189, endPoint x: 352, endPoint y: 187, distance: 10.5
click at [352, 187] on td "[PERSON_NAME] BANK BJB" at bounding box center [327, 186] width 113 height 39
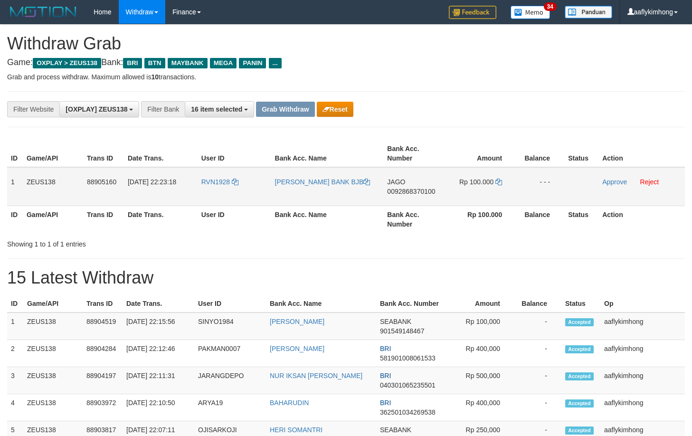
click at [425, 190] on span "0092868370100" at bounding box center [411, 192] width 48 height 8
click at [499, 176] on td "Rp 100.000" at bounding box center [480, 186] width 72 height 39
click at [499, 183] on icon at bounding box center [498, 182] width 7 height 7
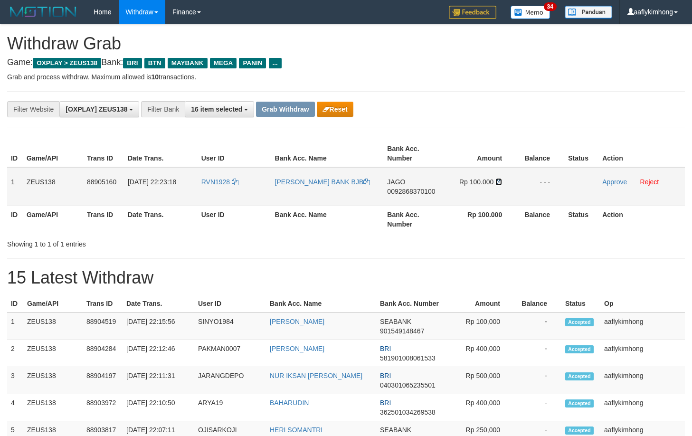
click at [499, 181] on icon at bounding box center [498, 182] width 7 height 7
click at [613, 183] on link "Approve" at bounding box center [614, 182] width 25 height 8
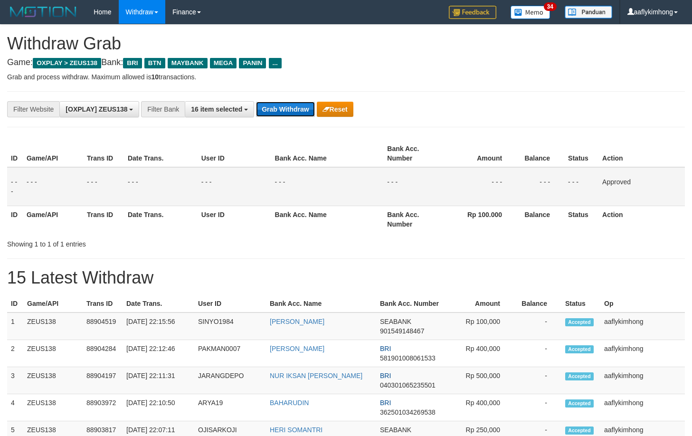
click at [301, 110] on button "Grab Withdraw" at bounding box center [285, 109] width 58 height 15
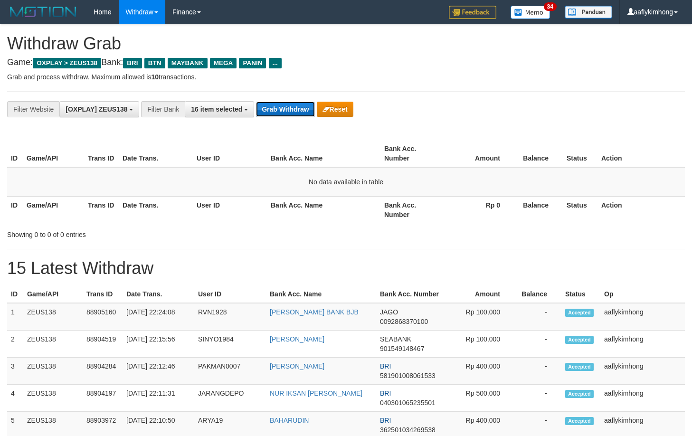
click at [312, 109] on button "Grab Withdraw" at bounding box center [285, 109] width 58 height 15
click at [304, 104] on button "Grab Withdraw" at bounding box center [285, 109] width 58 height 15
drag, startPoint x: 311, startPoint y: 97, endPoint x: 305, endPoint y: 101, distance: 6.6
click at [306, 99] on div "**********" at bounding box center [346, 109] width 678 height 36
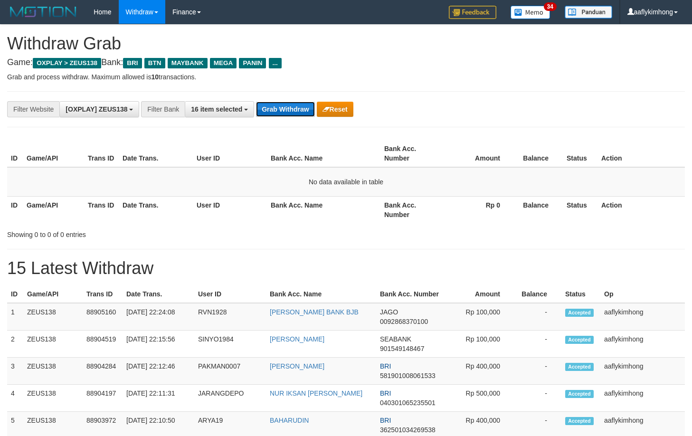
click at [299, 108] on button "Grab Withdraw" at bounding box center [285, 109] width 58 height 15
click at [298, 160] on th "Bank Acc. Name" at bounding box center [323, 153] width 113 height 27
click at [285, 106] on button "Grab Withdraw" at bounding box center [285, 109] width 58 height 15
click at [278, 112] on button "Grab Withdraw" at bounding box center [285, 109] width 58 height 15
click at [277, 109] on button "Grab Withdraw" at bounding box center [285, 109] width 58 height 15
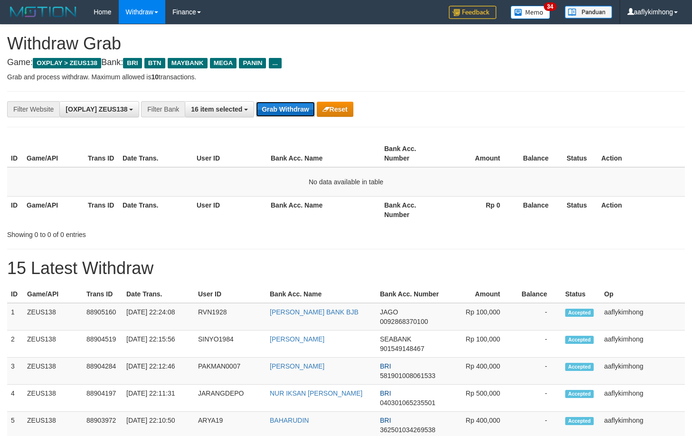
click at [277, 116] on button "Grab Withdraw" at bounding box center [285, 109] width 58 height 15
click at [279, 108] on button "Grab Withdraw" at bounding box center [285, 109] width 58 height 15
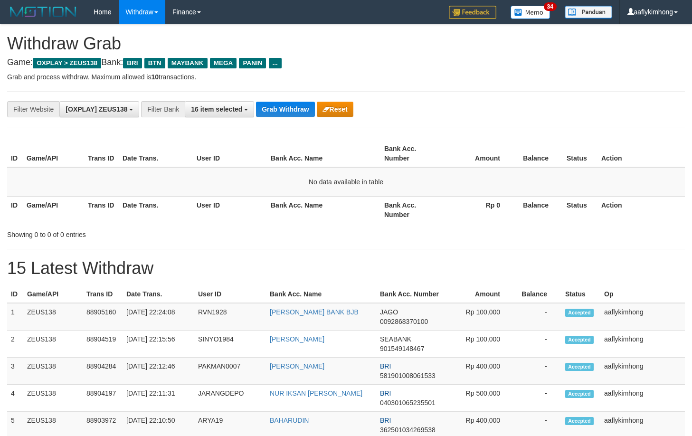
click at [279, 108] on button "Grab Withdraw" at bounding box center [285, 109] width 58 height 15
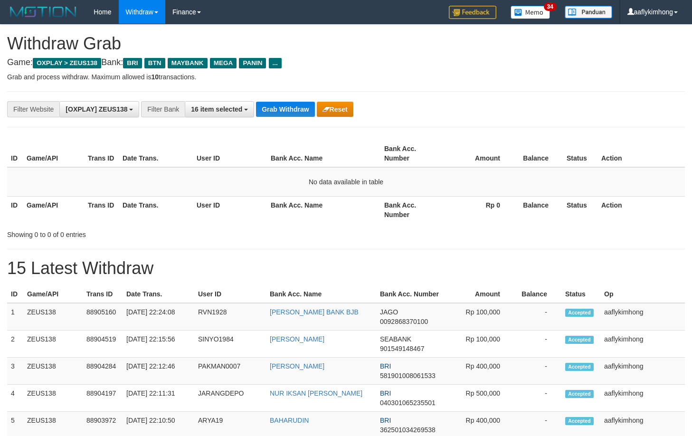
click at [279, 108] on button "Grab Withdraw" at bounding box center [285, 109] width 58 height 15
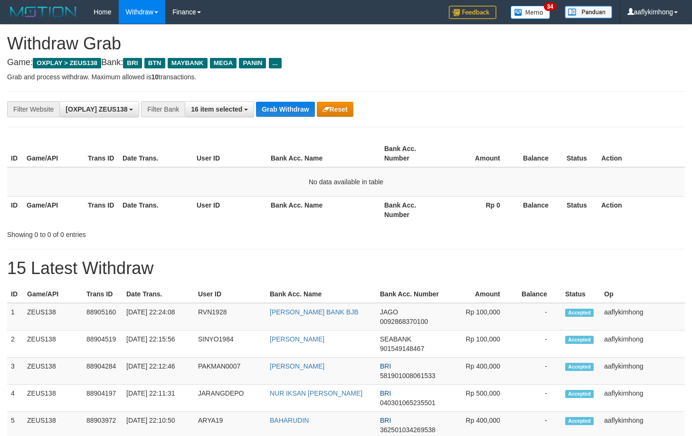
click at [279, 108] on button "Grab Withdraw" at bounding box center [285, 109] width 58 height 15
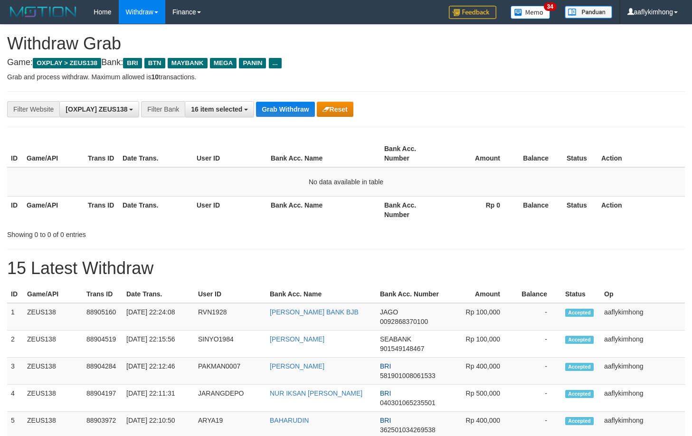
click at [279, 108] on button "Grab Withdraw" at bounding box center [285, 109] width 58 height 15
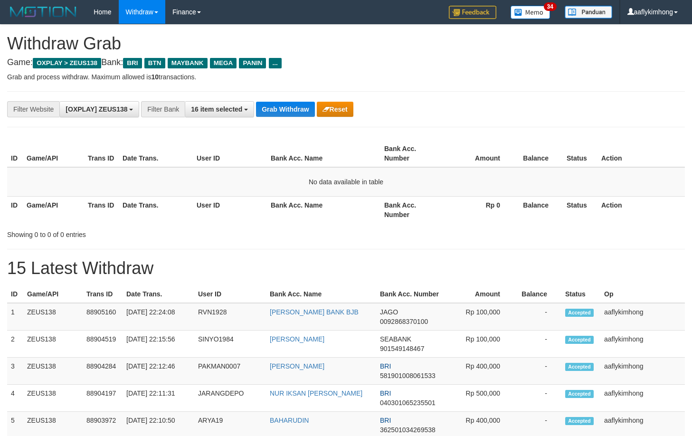
click at [279, 108] on button "Grab Withdraw" at bounding box center [285, 109] width 58 height 15
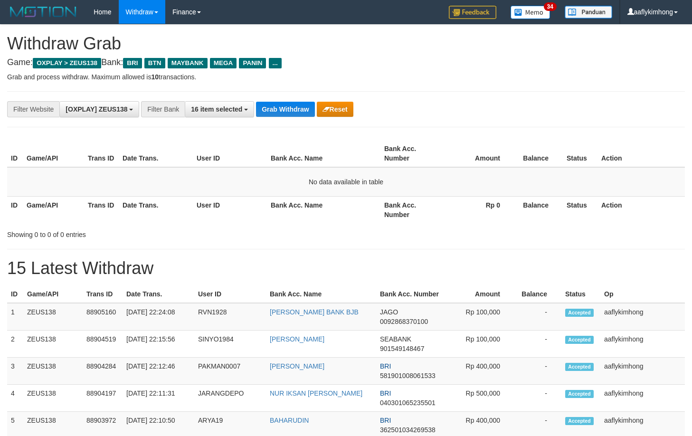
click at [279, 108] on button "Grab Withdraw" at bounding box center [285, 109] width 58 height 15
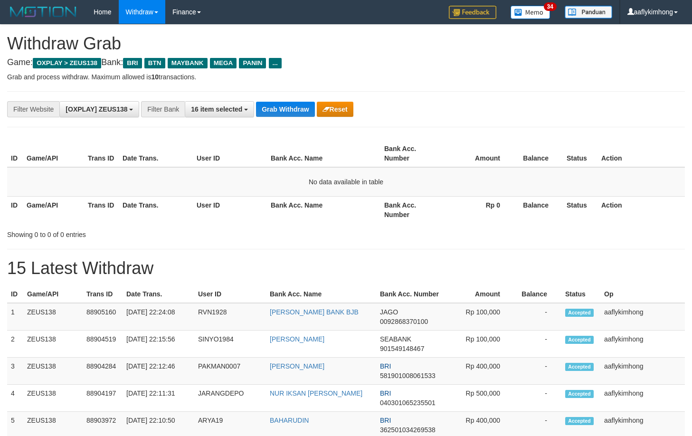
click at [279, 108] on button "Grab Withdraw" at bounding box center [285, 109] width 58 height 15
click at [290, 112] on button "Grab Withdraw" at bounding box center [285, 109] width 58 height 15
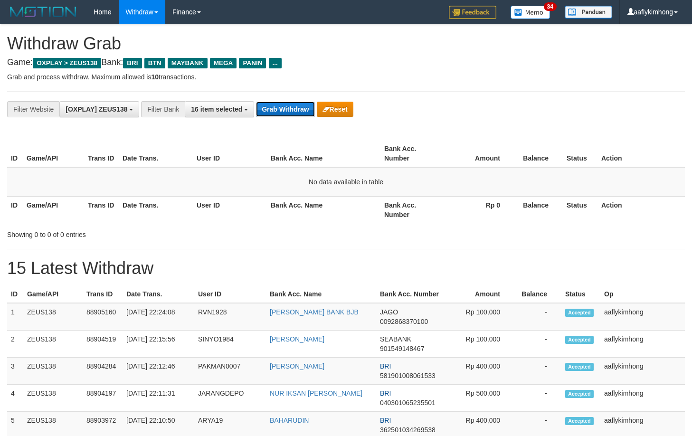
drag, startPoint x: 290, startPoint y: 112, endPoint x: 290, endPoint y: 107, distance: 4.8
click at [290, 111] on button "Grab Withdraw" at bounding box center [285, 109] width 58 height 15
click at [290, 107] on button "Grab Withdraw" at bounding box center [285, 109] width 58 height 15
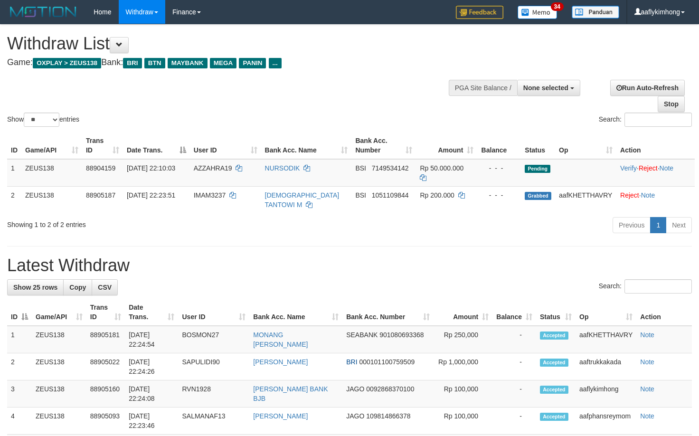
select select
select select "**"
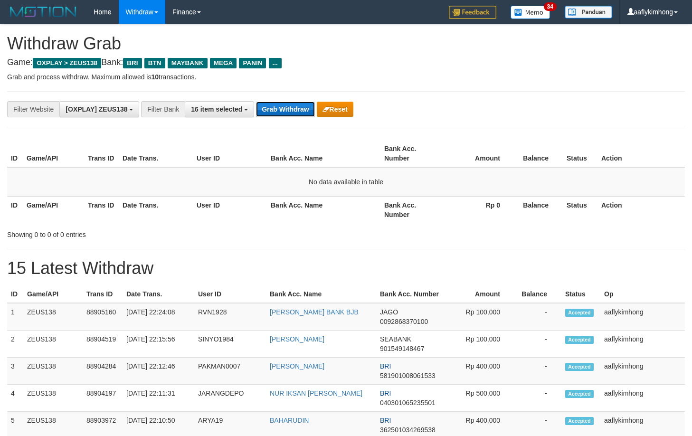
click at [303, 107] on button "Grab Withdraw" at bounding box center [285, 109] width 58 height 15
click at [267, 155] on th "Bank Acc. Name" at bounding box center [323, 153] width 113 height 27
click at [281, 92] on div "**********" at bounding box center [346, 109] width 678 height 36
click at [283, 104] on button "Grab Withdraw" at bounding box center [285, 109] width 58 height 15
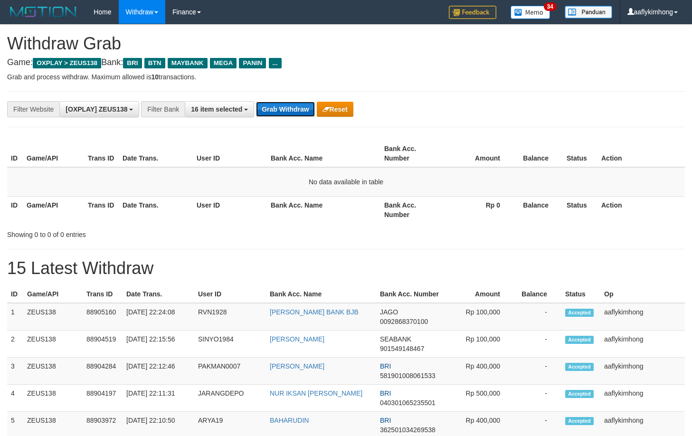
click at [283, 104] on button "Grab Withdraw" at bounding box center [285, 109] width 58 height 15
click at [291, 108] on button "Grab Withdraw" at bounding box center [285, 109] width 58 height 15
drag, startPoint x: 266, startPoint y: 115, endPoint x: 269, endPoint y: 104, distance: 11.3
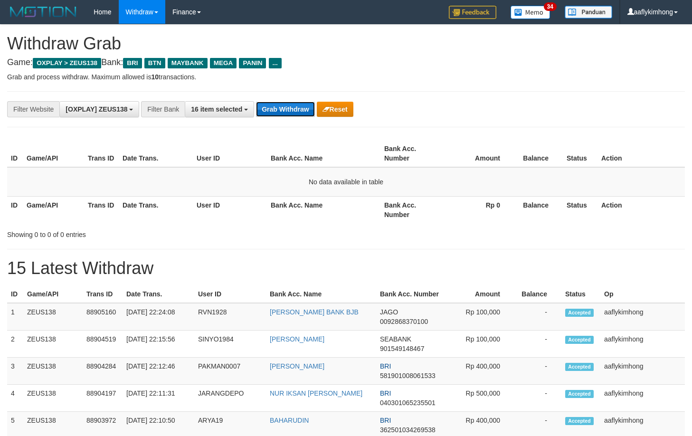
click at [266, 115] on button "Grab Withdraw" at bounding box center [285, 109] width 58 height 15
click at [269, 104] on button "Grab Withdraw" at bounding box center [285, 109] width 58 height 15
click at [304, 112] on button "Grab Withdraw" at bounding box center [285, 109] width 58 height 15
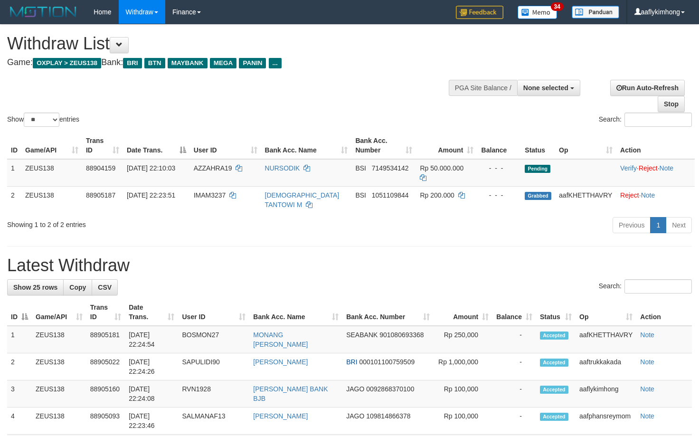
select select
select select "**"
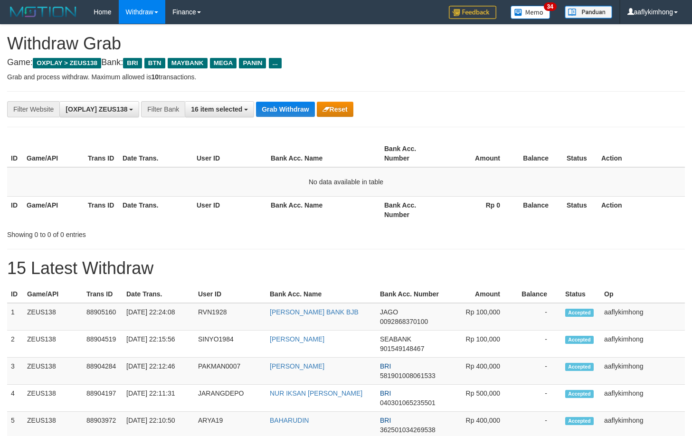
click at [272, 137] on div "ID Game/API Trans ID Date Trans. User ID Bank Acc. Name Bank Acc. Number Amount…" at bounding box center [346, 181] width 692 height 89
click at [270, 109] on button "Grab Withdraw" at bounding box center [285, 109] width 58 height 15
click at [269, 109] on button "Grab Withdraw" at bounding box center [285, 109] width 58 height 15
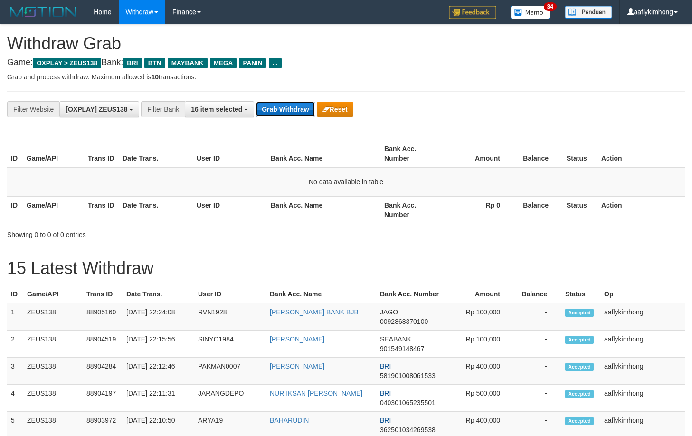
click at [264, 112] on button "Grab Withdraw" at bounding box center [285, 109] width 58 height 15
click at [266, 112] on button "Grab Withdraw" at bounding box center [285, 109] width 58 height 15
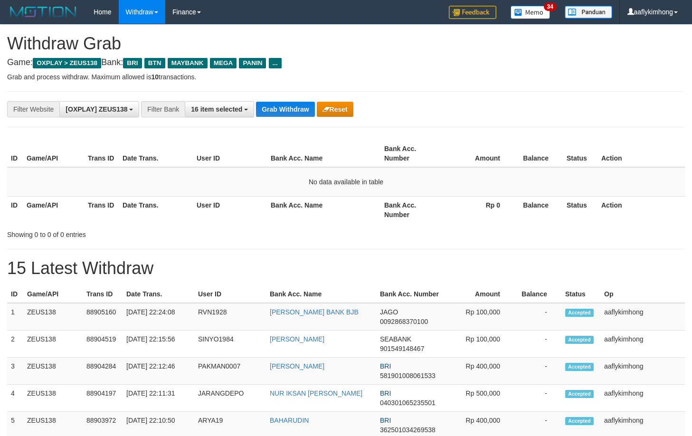
click at [266, 112] on button "Grab Withdraw" at bounding box center [285, 109] width 58 height 15
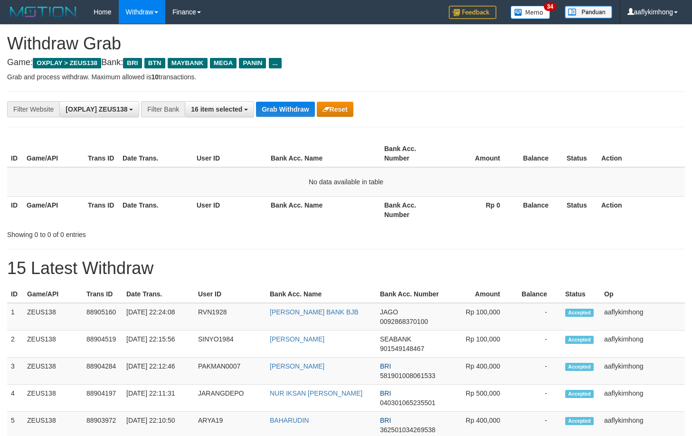
click at [266, 112] on button "Grab Withdraw" at bounding box center [285, 109] width 58 height 15
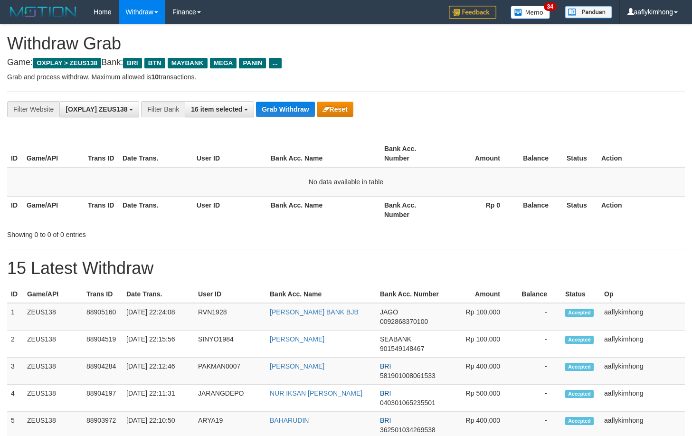
click at [266, 112] on button "Grab Withdraw" at bounding box center [285, 109] width 58 height 15
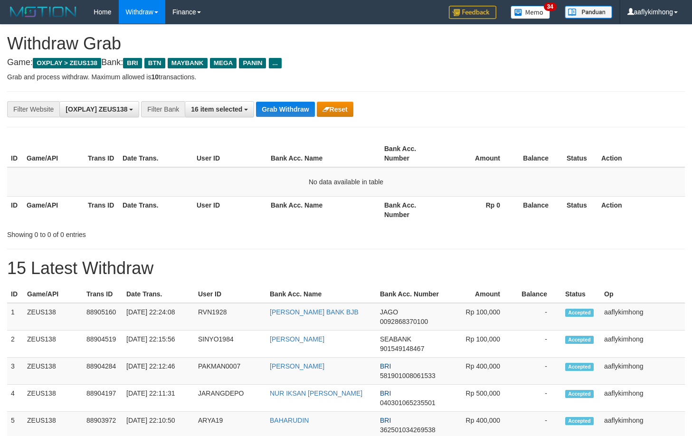
click at [266, 112] on button "Grab Withdraw" at bounding box center [285, 109] width 58 height 15
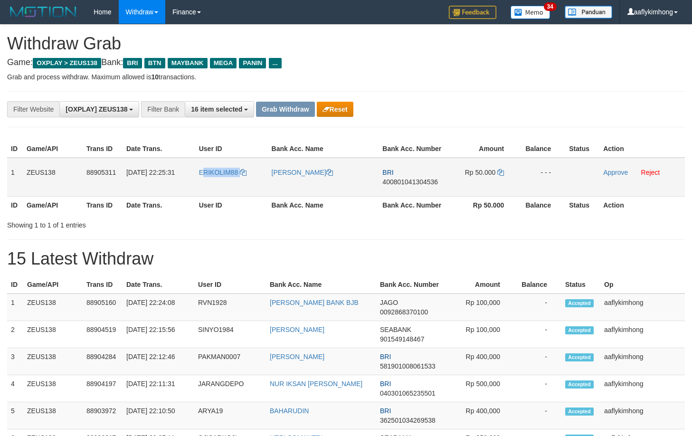
drag, startPoint x: 204, startPoint y: 185, endPoint x: 250, endPoint y: 185, distance: 46.5
click at [250, 185] on td "ERIKOLIM88" at bounding box center [231, 177] width 73 height 39
click at [13, 167] on td "1" at bounding box center [15, 177] width 16 height 39
copy tr "1 ZEUS138 88905311 [DATE] 22:25:31 ERIKOLIM88 [PERSON_NAME] 400801041304536 Rp …"
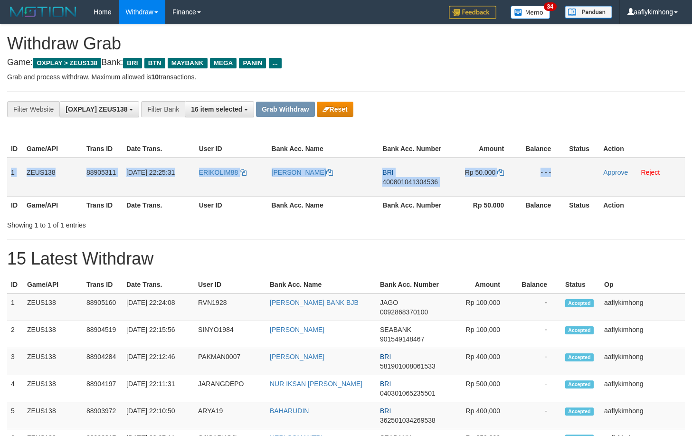
drag, startPoint x: 13, startPoint y: 167, endPoint x: 697, endPoint y: 182, distance: 684.0
click at [591, 172] on tr "1 ZEUS138 88905311 [DATE] 22:25:31 ERIKOLIM88 [PERSON_NAME] BRI 400801041304536…" at bounding box center [346, 177] width 678 height 39
click at [417, 182] on span "400801041304536" at bounding box center [410, 182] width 56 height 8
copy tr "1 ZEUS138 88905311 [DATE] 22:25:31 ERIKOLIM88 [PERSON_NAME] 400801041304536 Rp …"
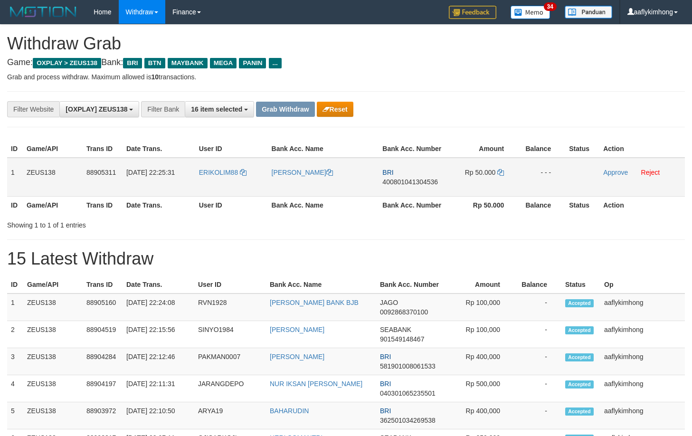
click at [417, 182] on span "400801041304536" at bounding box center [410, 182] width 56 height 8
click at [500, 166] on td "Rp 50.000" at bounding box center [482, 177] width 71 height 39
click at [499, 170] on icon at bounding box center [500, 172] width 7 height 7
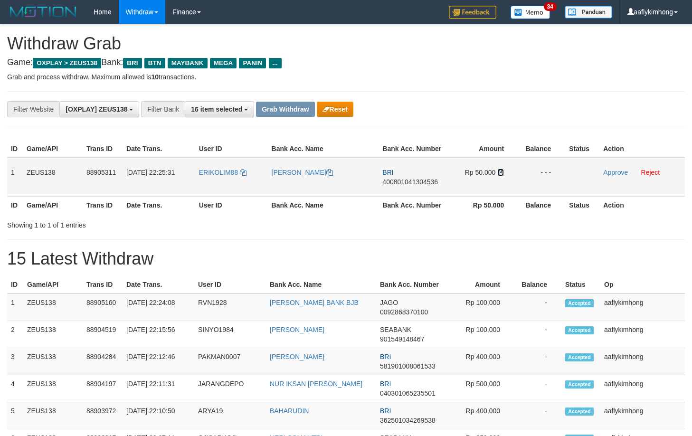
click at [499, 170] on icon at bounding box center [500, 172] width 7 height 7
click at [607, 171] on link "Approve" at bounding box center [615, 173] width 25 height 8
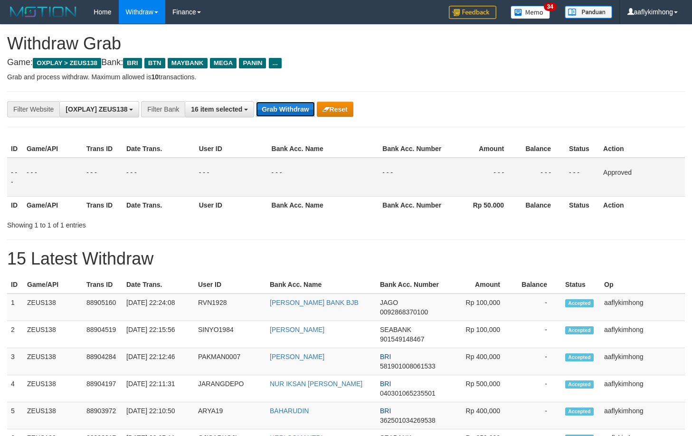
click at [284, 105] on button "Grab Withdraw" at bounding box center [285, 109] width 58 height 15
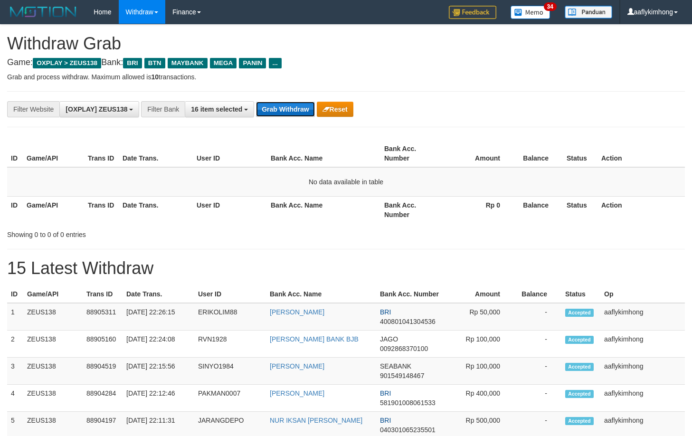
click at [289, 112] on button "Grab Withdraw" at bounding box center [285, 109] width 58 height 15
click at [288, 111] on button "Grab Withdraw" at bounding box center [285, 109] width 58 height 15
click at [288, 108] on button "Grab Withdraw" at bounding box center [285, 109] width 58 height 15
click at [291, 104] on button "Grab Withdraw" at bounding box center [285, 109] width 58 height 15
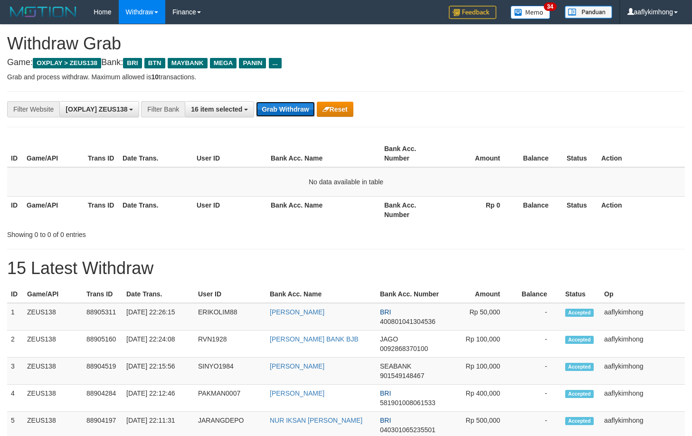
click at [291, 104] on button "Grab Withdraw" at bounding box center [285, 109] width 58 height 15
click at [290, 104] on button "Grab Withdraw" at bounding box center [285, 109] width 58 height 15
click at [286, 112] on button "Grab Withdraw" at bounding box center [285, 109] width 58 height 15
click at [281, 106] on button "Grab Withdraw" at bounding box center [285, 109] width 58 height 15
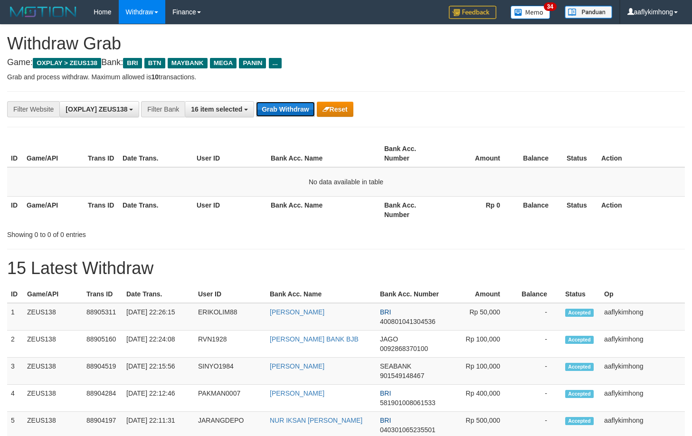
click at [281, 106] on button "Grab Withdraw" at bounding box center [285, 109] width 58 height 15
click at [291, 109] on button "Grab Withdraw" at bounding box center [285, 109] width 58 height 15
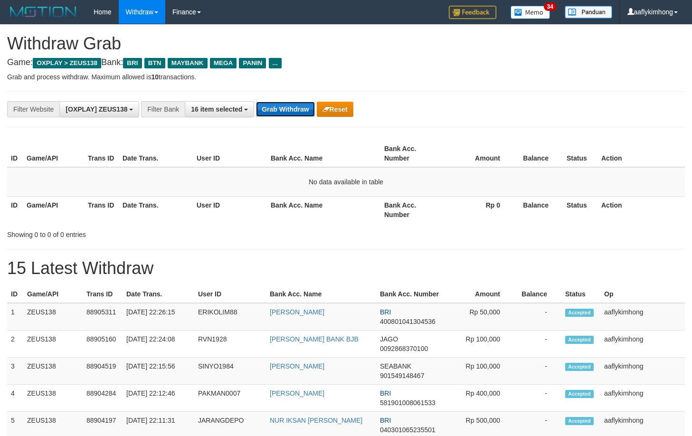
click at [292, 107] on button "Grab Withdraw" at bounding box center [285, 109] width 58 height 15
click at [292, 106] on button "Grab Withdraw" at bounding box center [285, 109] width 58 height 15
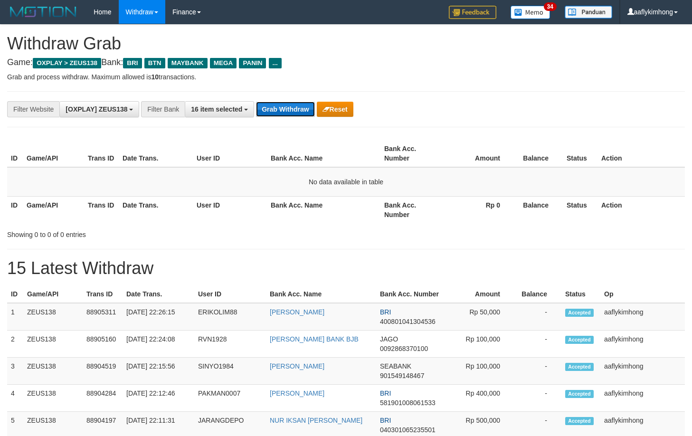
click at [292, 106] on button "Grab Withdraw" at bounding box center [285, 109] width 58 height 15
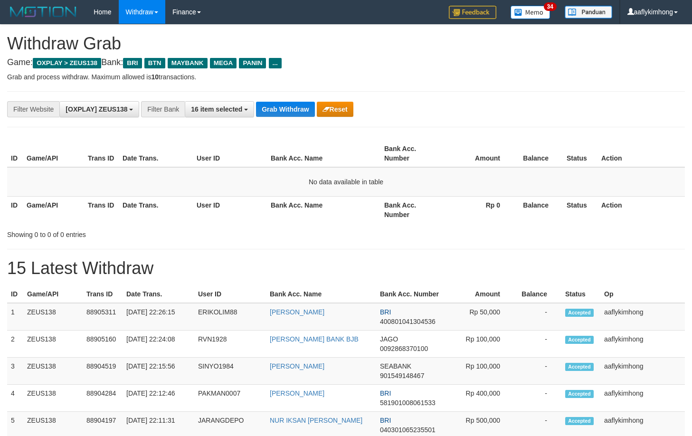
click at [292, 106] on button "Grab Withdraw" at bounding box center [285, 109] width 58 height 15
click at [315, 139] on div "ID Game/API Trans ID Date Trans. User ID Bank Acc. Name Bank Acc. Number Amount…" at bounding box center [346, 181] width 692 height 89
click at [308, 106] on button "Grab Withdraw" at bounding box center [285, 109] width 58 height 15
click at [292, 102] on button "Grab Withdraw" at bounding box center [285, 109] width 58 height 15
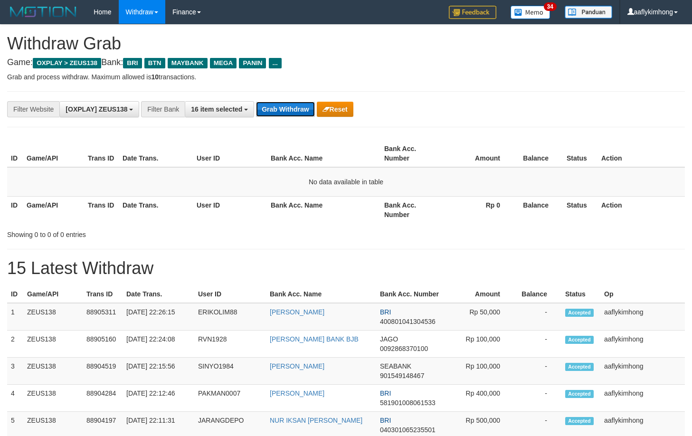
click at [292, 102] on button "Grab Withdraw" at bounding box center [285, 109] width 58 height 15
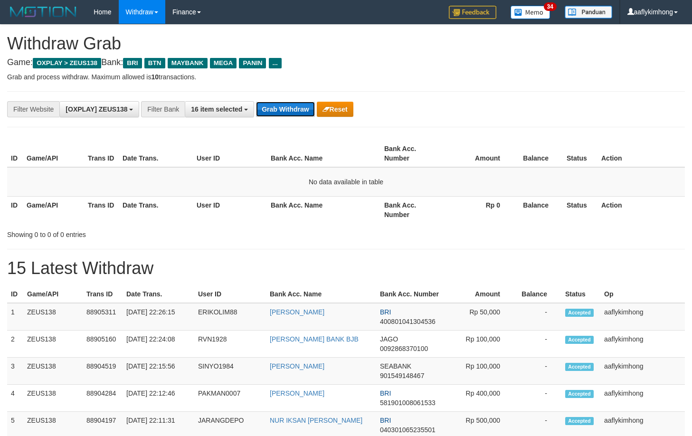
click at [292, 102] on button "Grab Withdraw" at bounding box center [285, 109] width 58 height 15
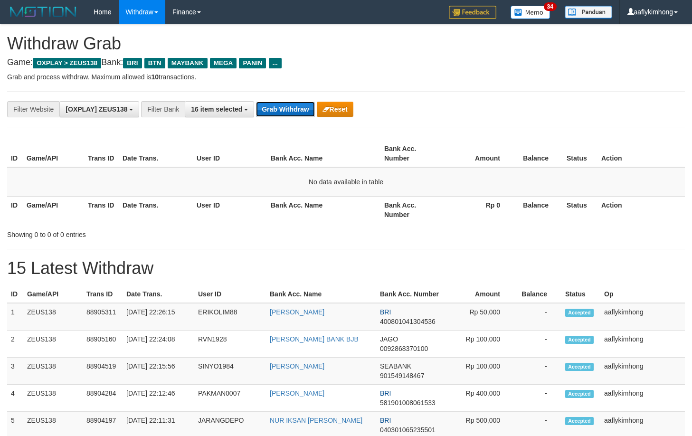
click at [292, 102] on button "Grab Withdraw" at bounding box center [285, 109] width 58 height 15
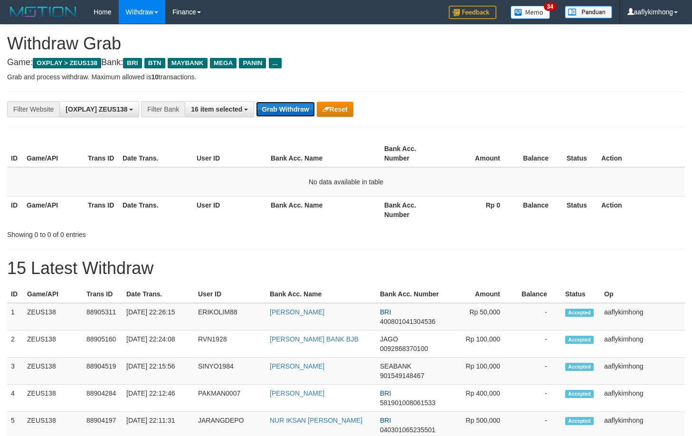
click at [292, 102] on button "Grab Withdraw" at bounding box center [285, 109] width 58 height 15
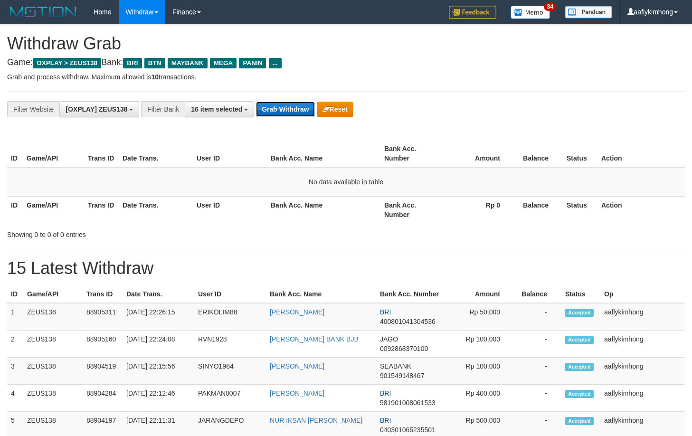
click at [292, 102] on button "Grab Withdraw" at bounding box center [285, 109] width 58 height 15
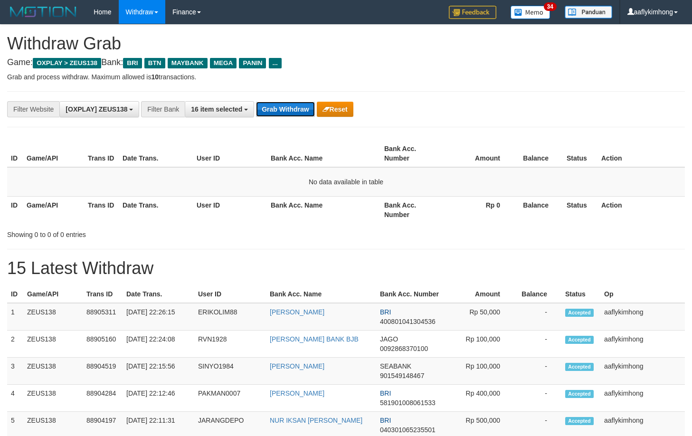
click at [292, 102] on button "Grab Withdraw" at bounding box center [285, 109] width 58 height 15
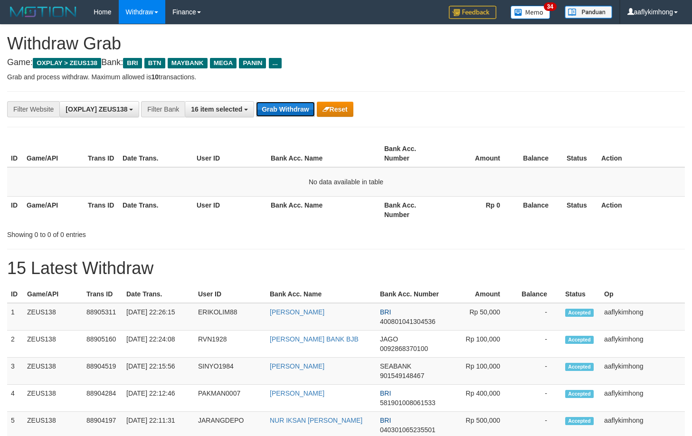
click at [292, 102] on button "Grab Withdraw" at bounding box center [285, 109] width 58 height 15
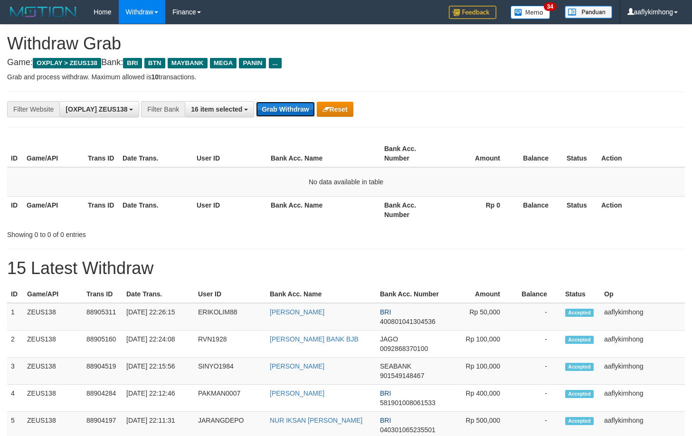
click at [292, 102] on button "Grab Withdraw" at bounding box center [285, 109] width 58 height 15
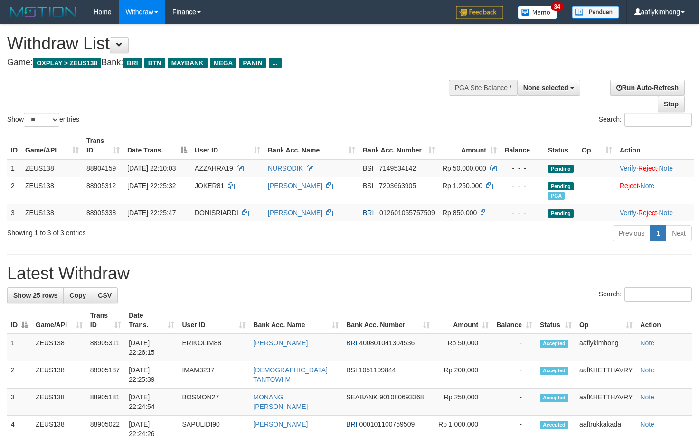
select select
select select "**"
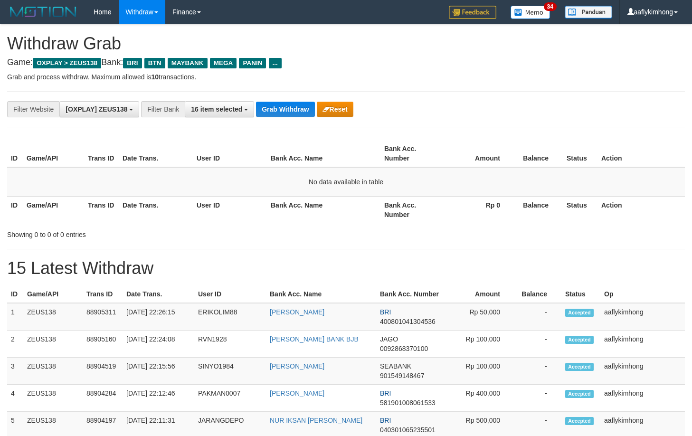
click at [323, 139] on div "ID Game/API Trans ID Date Trans. User ID Bank Acc. Name Bank Acc. Number Amount…" at bounding box center [346, 181] width 692 height 89
click at [312, 112] on button "Grab Withdraw" at bounding box center [285, 109] width 58 height 15
click at [285, 108] on button "Grab Withdraw" at bounding box center [285, 109] width 58 height 15
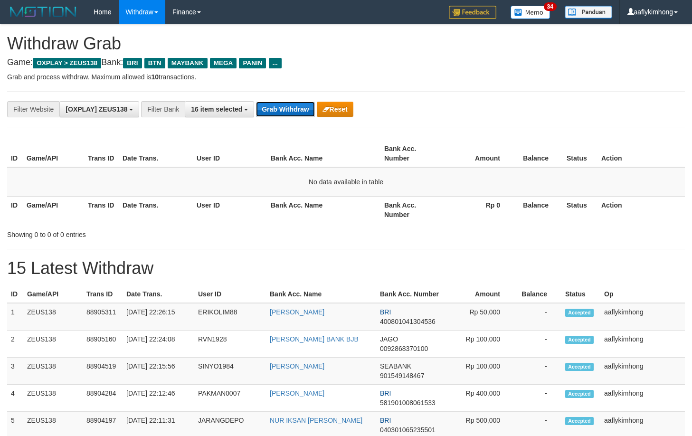
click at [285, 108] on button "Grab Withdraw" at bounding box center [285, 109] width 58 height 15
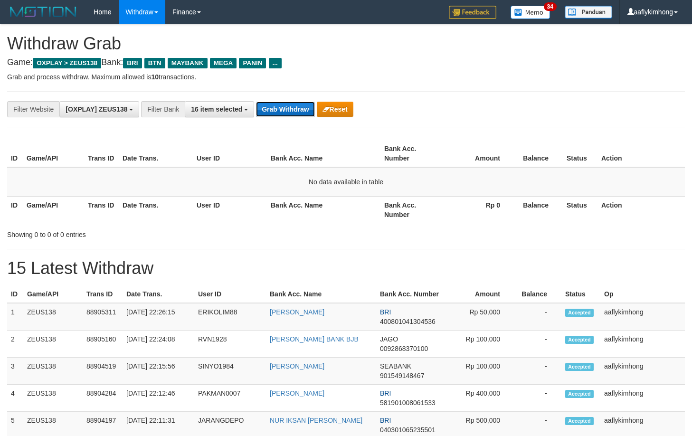
click at [285, 108] on button "Grab Withdraw" at bounding box center [285, 109] width 58 height 15
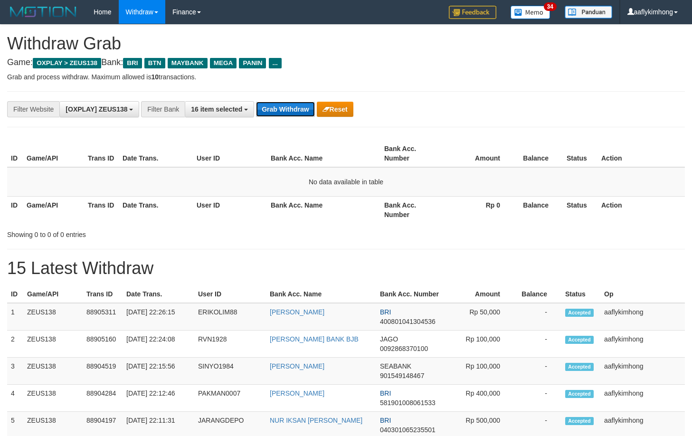
click at [285, 108] on button "Grab Withdraw" at bounding box center [285, 109] width 58 height 15
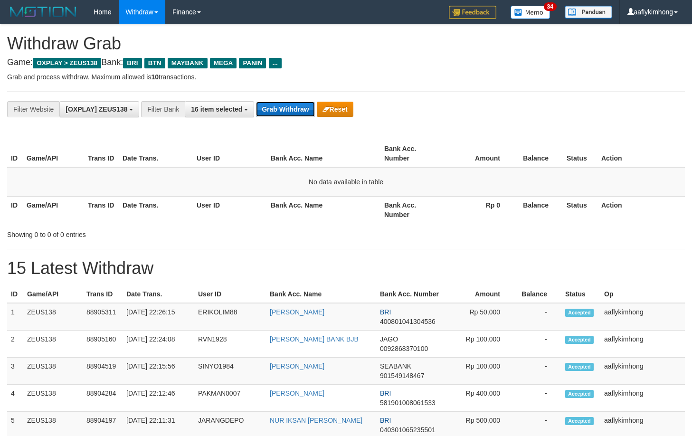
click at [285, 108] on button "Grab Withdraw" at bounding box center [285, 109] width 58 height 15
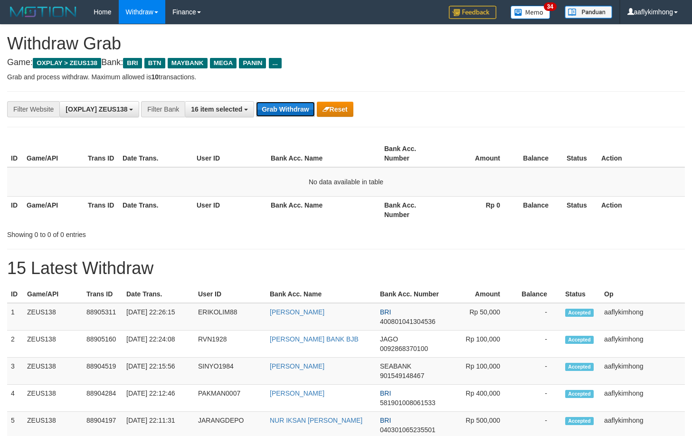
click at [285, 108] on button "Grab Withdraw" at bounding box center [285, 109] width 58 height 15
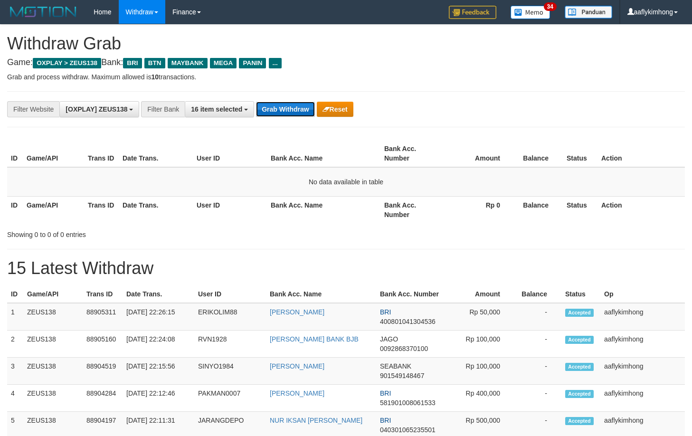
click at [285, 108] on button "Grab Withdraw" at bounding box center [285, 109] width 58 height 15
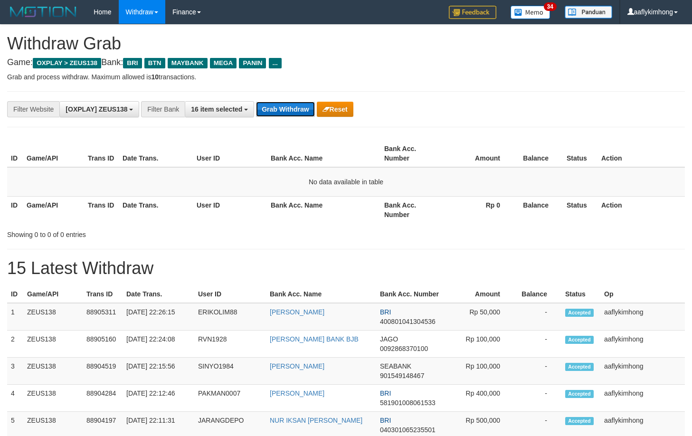
click at [285, 108] on button "Grab Withdraw" at bounding box center [285, 109] width 58 height 15
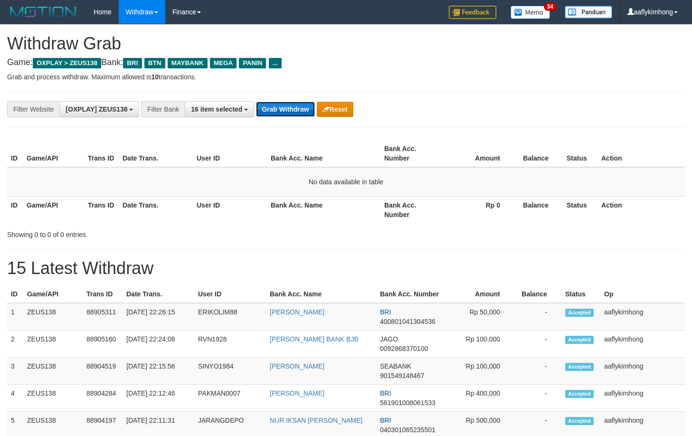
click at [285, 108] on button "Grab Withdraw" at bounding box center [285, 109] width 58 height 15
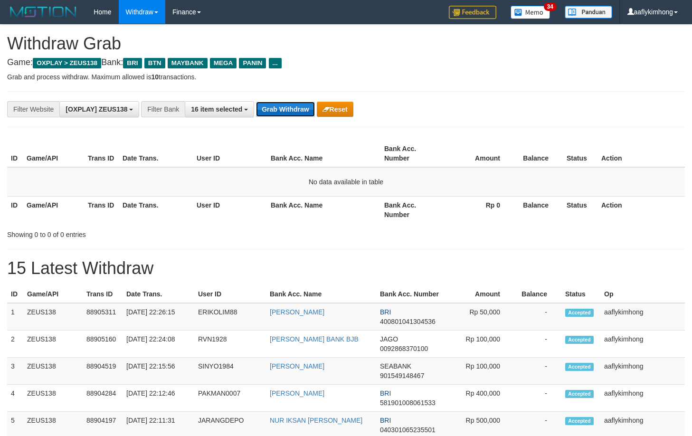
click at [285, 108] on button "Grab Withdraw" at bounding box center [285, 109] width 58 height 15
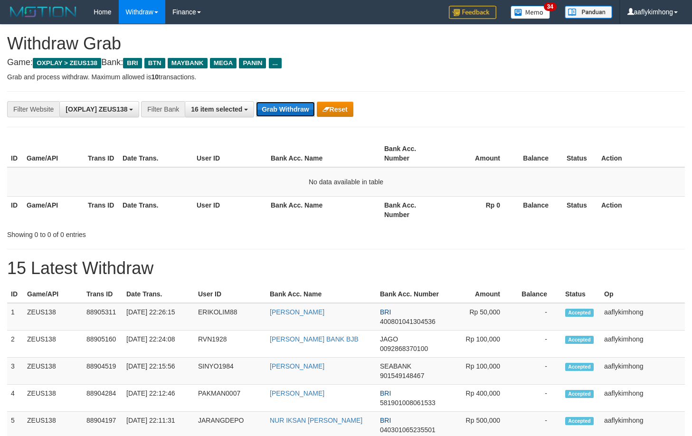
click at [285, 108] on button "Grab Withdraw" at bounding box center [285, 109] width 58 height 15
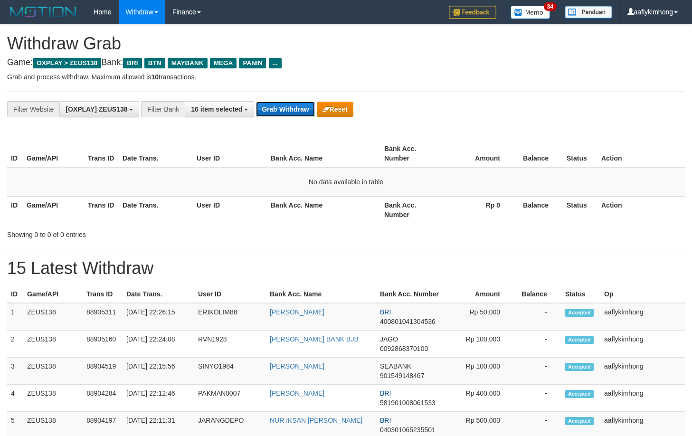
click at [285, 108] on button "Grab Withdraw" at bounding box center [285, 109] width 58 height 15
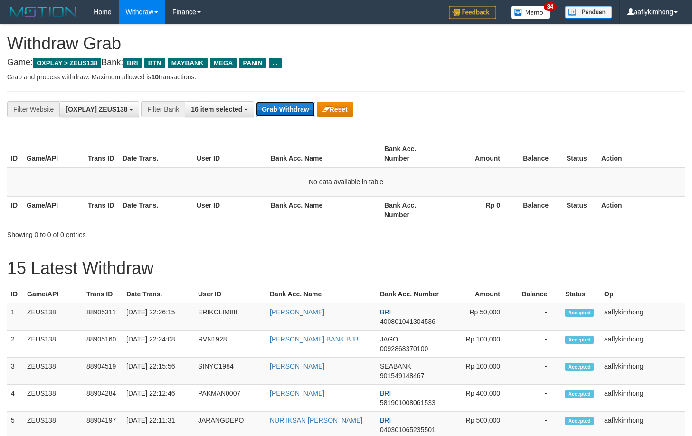
click at [285, 108] on button "Grab Withdraw" at bounding box center [285, 109] width 58 height 15
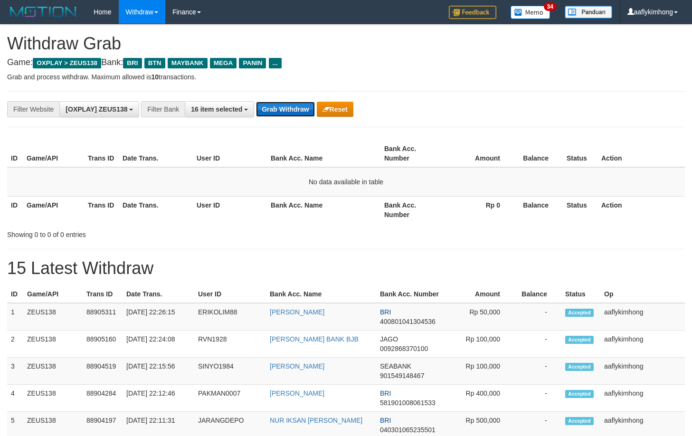
click at [285, 108] on button "Grab Withdraw" at bounding box center [285, 109] width 58 height 15
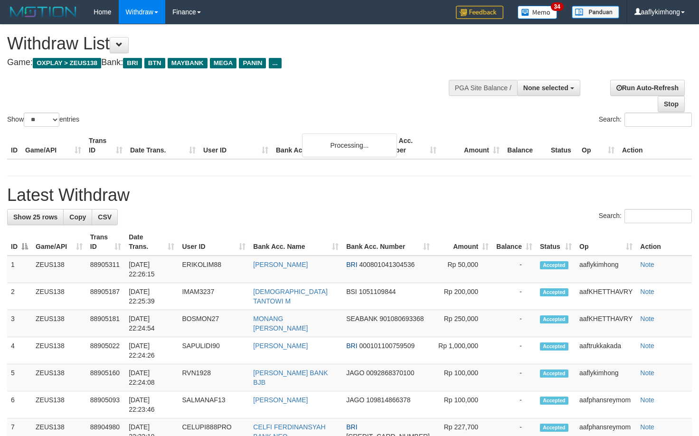
select select
select select "**"
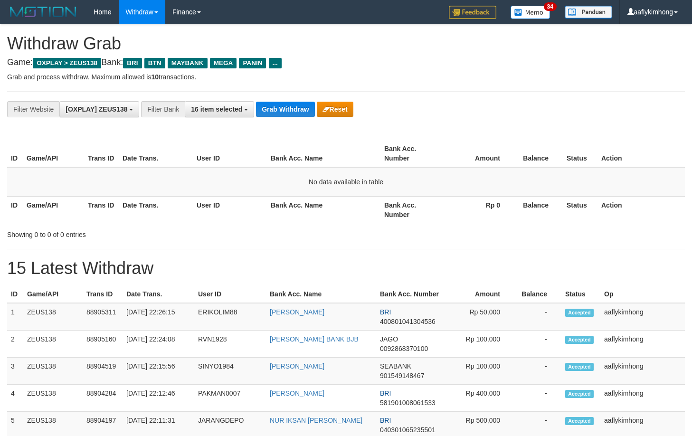
click at [285, 108] on button "Grab Withdraw" at bounding box center [285, 109] width 58 height 15
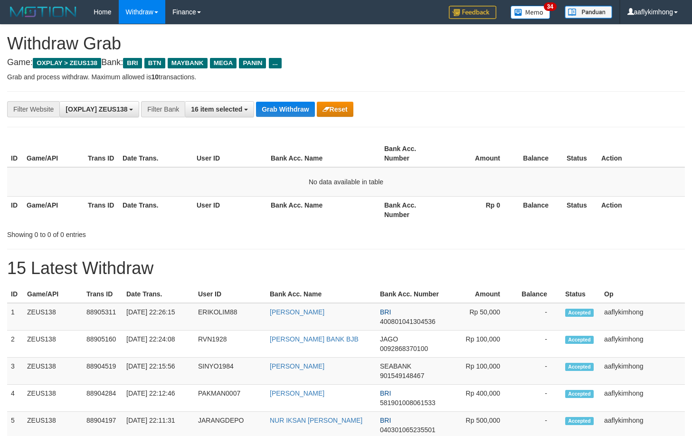
click at [285, 108] on button "Grab Withdraw" at bounding box center [285, 109] width 58 height 15
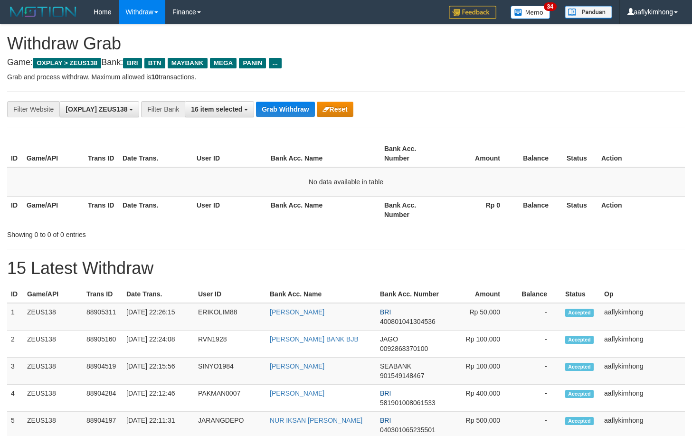
click at [285, 108] on button "Grab Withdraw" at bounding box center [285, 109] width 58 height 15
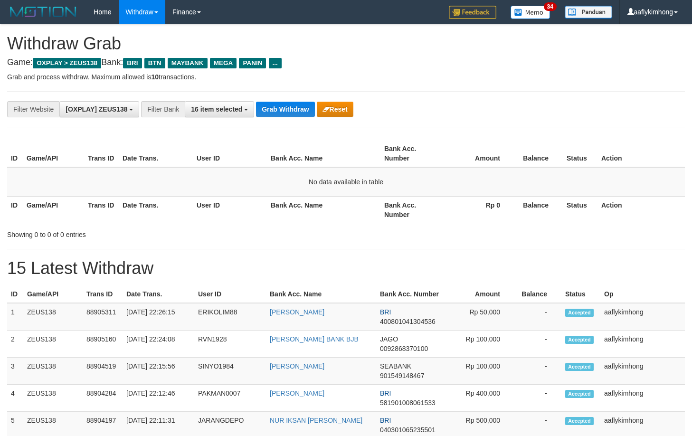
click at [285, 108] on button "Grab Withdraw" at bounding box center [285, 109] width 58 height 15
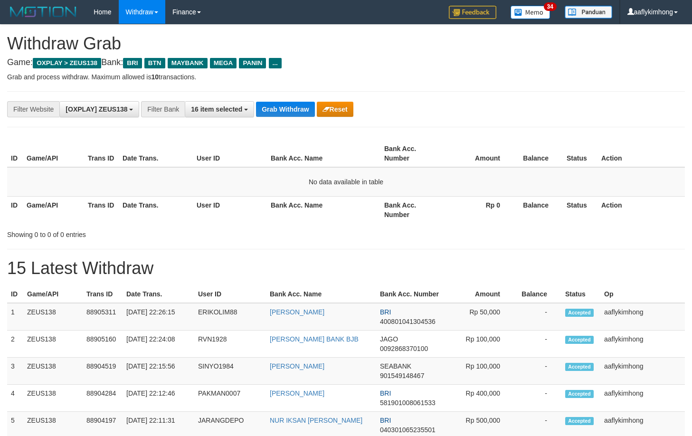
click at [285, 108] on button "Grab Withdraw" at bounding box center [285, 109] width 58 height 15
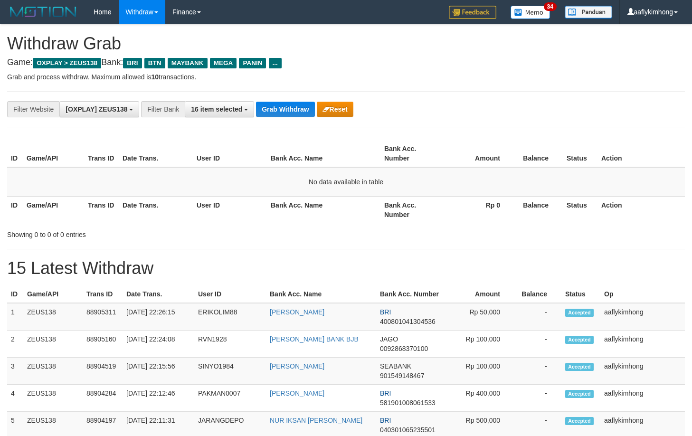
click at [285, 108] on button "Grab Withdraw" at bounding box center [285, 109] width 58 height 15
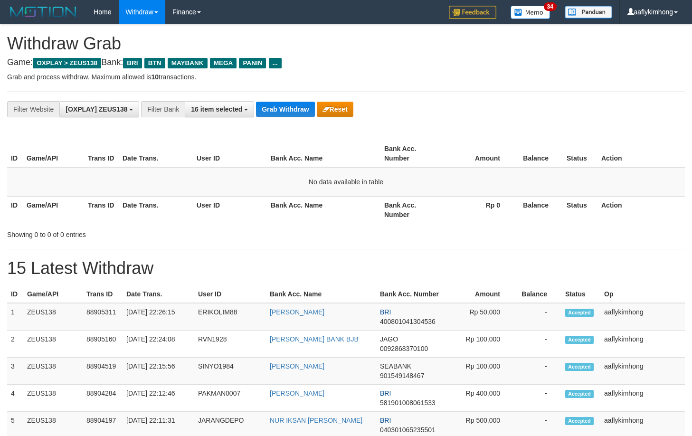
click at [285, 108] on button "Grab Withdraw" at bounding box center [285, 109] width 58 height 15
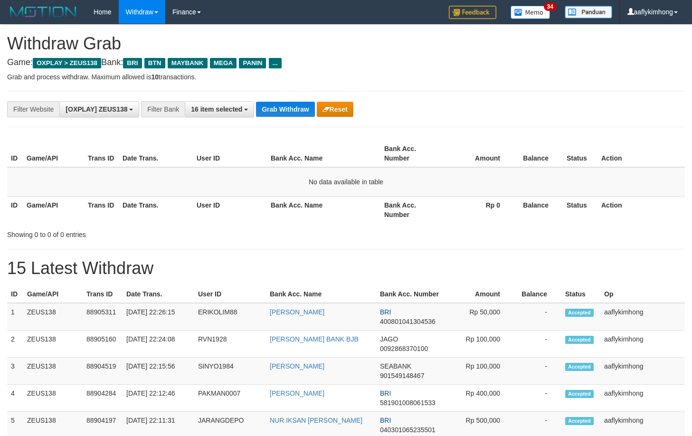
click at [285, 108] on button "Grab Withdraw" at bounding box center [285, 109] width 58 height 15
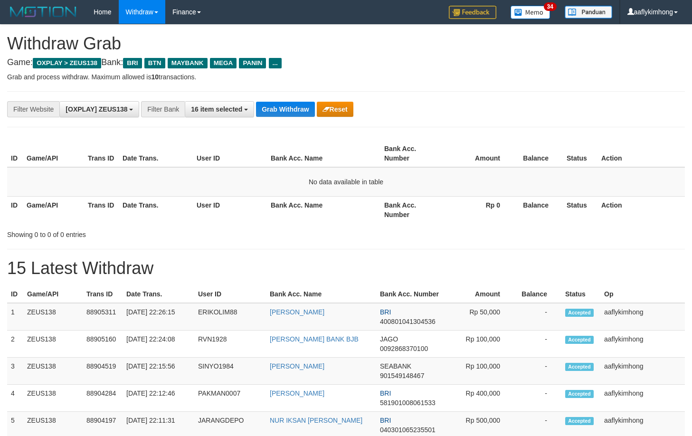
click at [285, 108] on button "Grab Withdraw" at bounding box center [285, 109] width 58 height 15
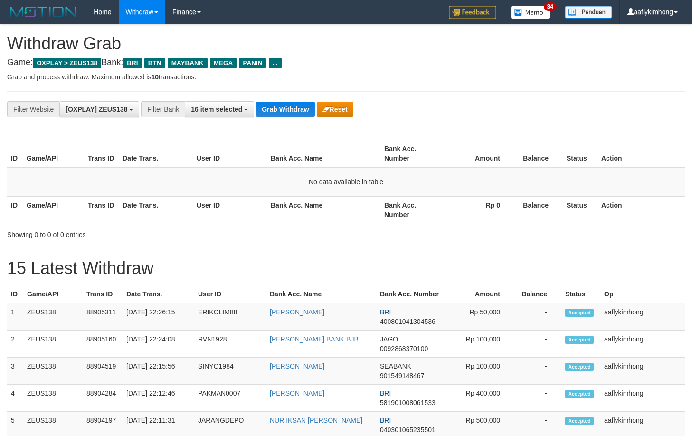
click at [285, 108] on button "Grab Withdraw" at bounding box center [285, 109] width 58 height 15
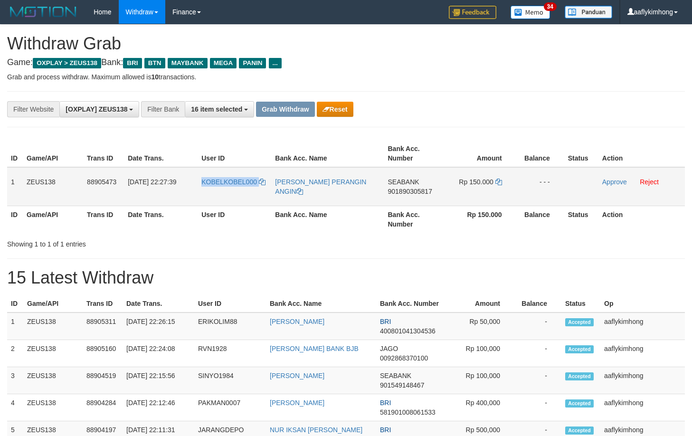
copy link "KOBELKOBEL000"
drag, startPoint x: 199, startPoint y: 194, endPoint x: 259, endPoint y: 197, distance: 60.4
click at [259, 197] on td "KOBELKOBEL000" at bounding box center [235, 186] width 74 height 39
drag, startPoint x: 356, startPoint y: 248, endPoint x: 295, endPoint y: 247, distance: 60.8
click at [354, 246] on div "Showing 1 to 1 of 1 entries" at bounding box center [346, 242] width 692 height 13
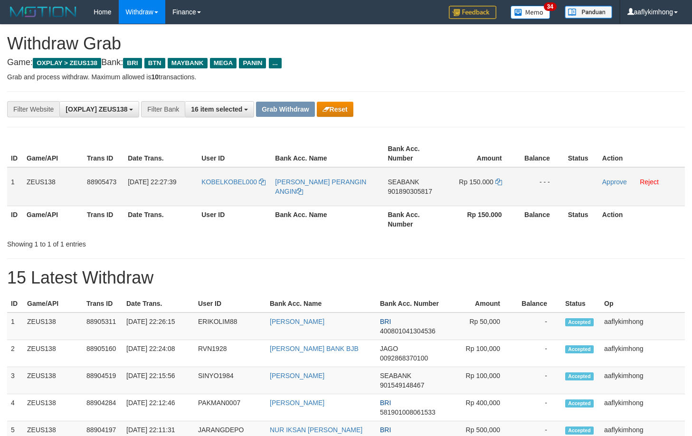
drag, startPoint x: 195, startPoint y: 190, endPoint x: 272, endPoint y: 197, distance: 77.2
click at [272, 197] on tr "1 ZEUS138 88905473 [DATE] 22:27:39 KOBELKOBEL000 FRANS SUKARJA PERANGIN ANGIN S…" at bounding box center [346, 186] width 678 height 39
copy tr "KOBELKOBEL000 FRANS SUKARJA PERANGIN"
drag, startPoint x: 244, startPoint y: 224, endPoint x: 243, endPoint y: 217, distance: 7.7
click at [245, 224] on th "User ID" at bounding box center [235, 219] width 74 height 27
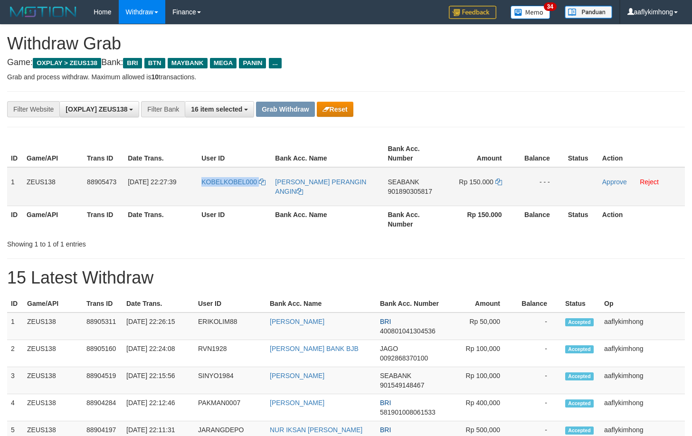
copy tr "KOBELKOBEL000"
drag, startPoint x: 202, startPoint y: 189, endPoint x: 269, endPoint y: 190, distance: 67.0
click at [269, 190] on tr "1 ZEUS138 88905473 01/10/2025 22:27:39 KOBELKOBEL000 FRANS SUKARJA PERANGIN ANG…" at bounding box center [346, 186] width 678 height 39
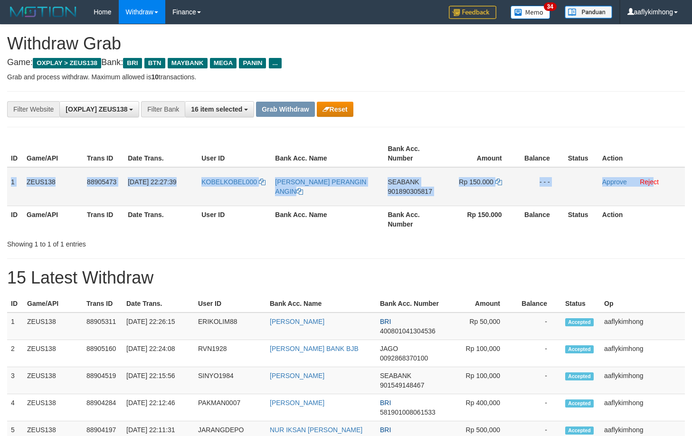
copy tr "1 ZEUS138 88905473 01/10/2025 22:27:39 KOBELKOBEL000 FRANS SUKARJA PERANGIN ANG…"
drag, startPoint x: 10, startPoint y: 176, endPoint x: 653, endPoint y: 193, distance: 643.2
click at [653, 193] on tr "1 ZEUS138 88905473 01/10/2025 22:27:39 KOBELKOBEL000 FRANS SUKARJA PERANGIN ANG…" at bounding box center [346, 186] width 678 height 39
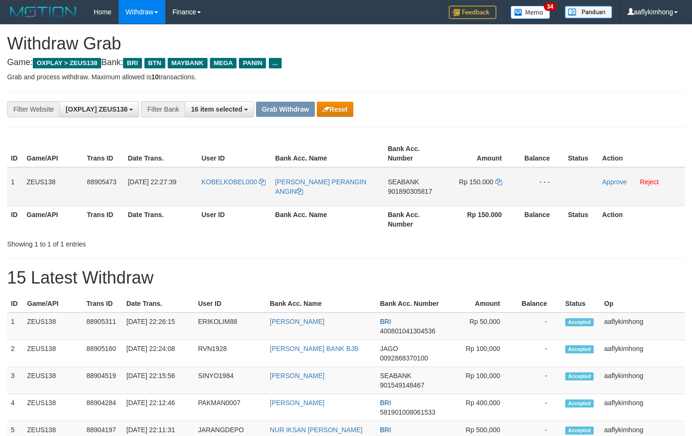
drag, startPoint x: 329, startPoint y: 226, endPoint x: 364, endPoint y: 200, distance: 43.9
click at [329, 225] on th "Bank Acc. Name" at bounding box center [327, 219] width 113 height 27
drag, startPoint x: 388, startPoint y: 172, endPoint x: 429, endPoint y: 177, distance: 41.1
click at [429, 177] on td "SEABANK 901890305817" at bounding box center [414, 186] width 60 height 39
copy span "SEABANK"
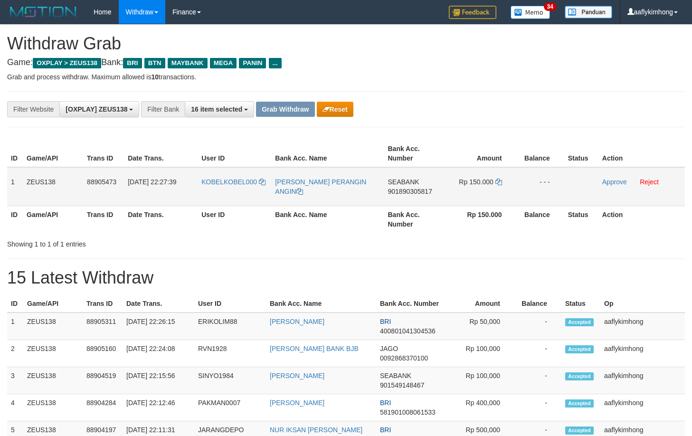
click at [420, 192] on span "901890305817" at bounding box center [409, 192] width 44 height 8
click at [491, 180] on span "Rp 150.000" at bounding box center [476, 182] width 34 height 8
click at [496, 181] on icon at bounding box center [498, 182] width 7 height 7
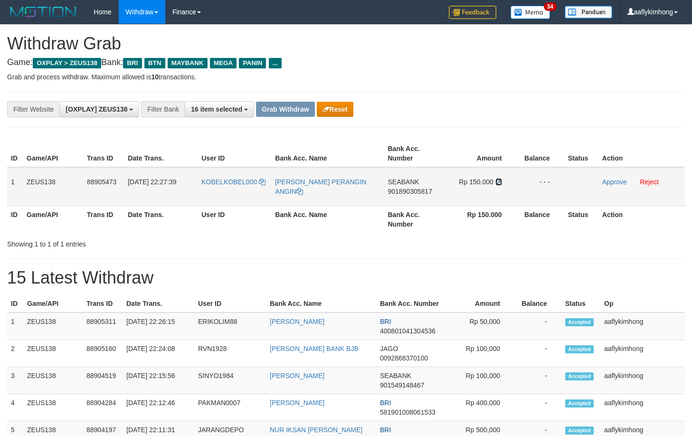
click at [496, 180] on icon at bounding box center [498, 182] width 7 height 7
click at [497, 179] on icon at bounding box center [498, 182] width 7 height 7
drag, startPoint x: 608, startPoint y: 179, endPoint x: 385, endPoint y: 94, distance: 238.8
click at [608, 179] on link "Approve" at bounding box center [614, 182] width 25 height 8
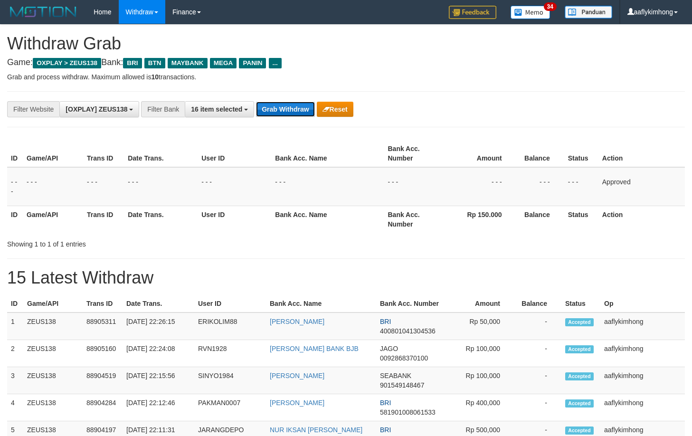
click at [279, 106] on button "Grab Withdraw" at bounding box center [285, 109] width 58 height 15
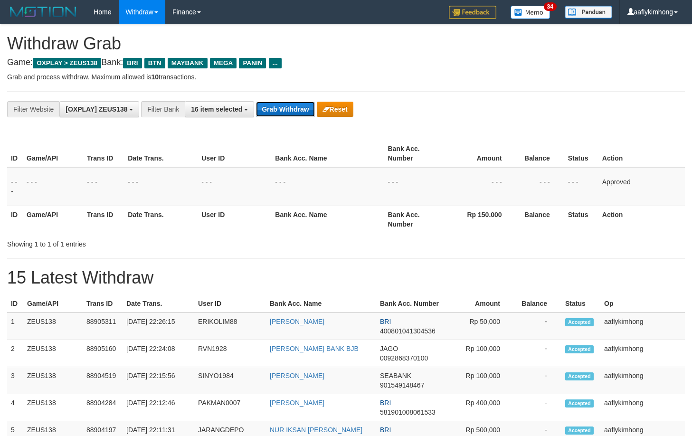
click at [279, 106] on button "Grab Withdraw" at bounding box center [285, 109] width 58 height 15
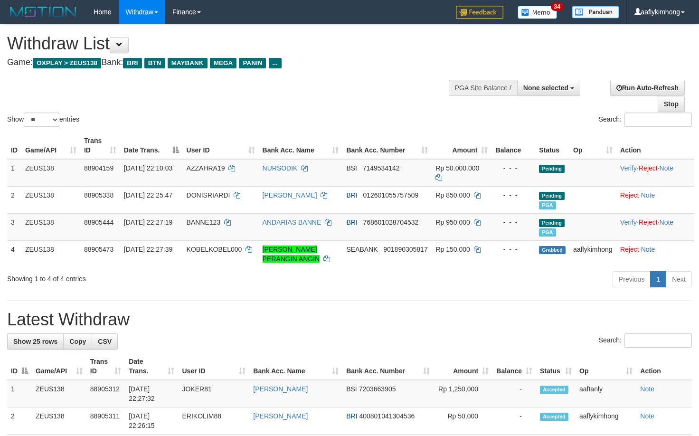
select select
select select "**"
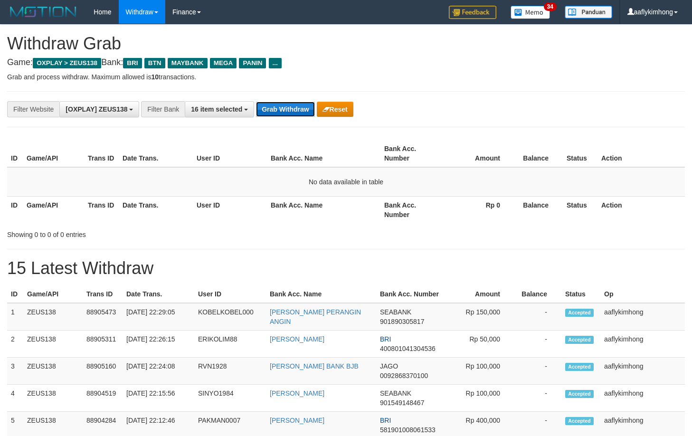
click at [277, 104] on button "Grab Withdraw" at bounding box center [285, 109] width 58 height 15
